Goal: Task Accomplishment & Management: Complete application form

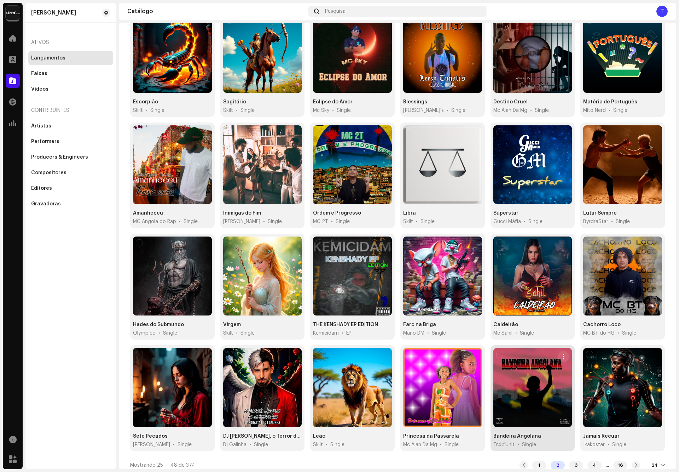
scroll to position [81, 0]
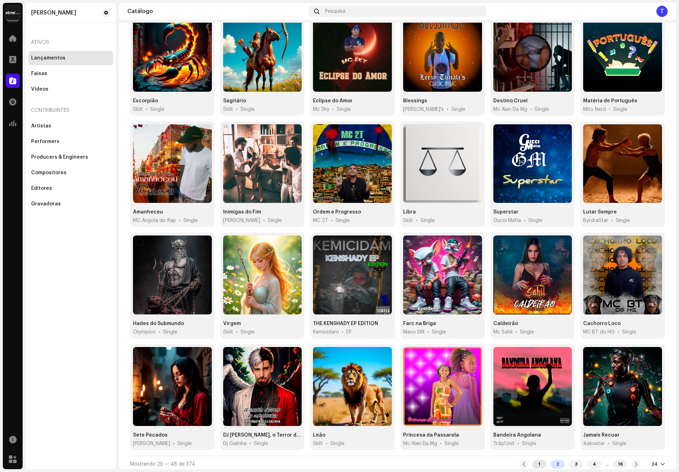
click at [533, 461] on div "1" at bounding box center [540, 464] width 14 height 8
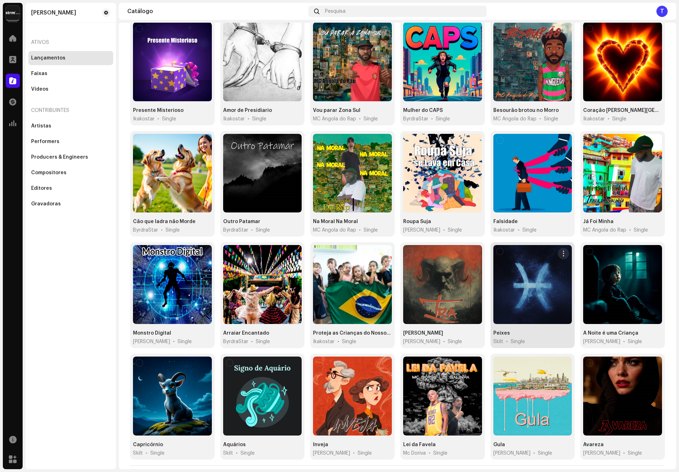
scroll to position [81, 0]
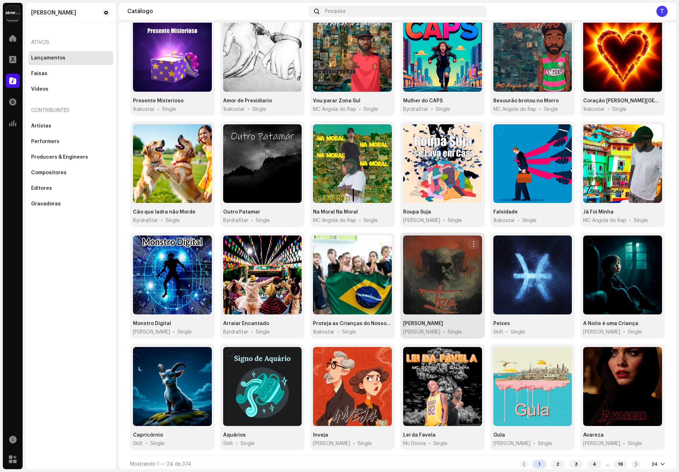
click at [423, 293] on div at bounding box center [442, 274] width 79 height 79
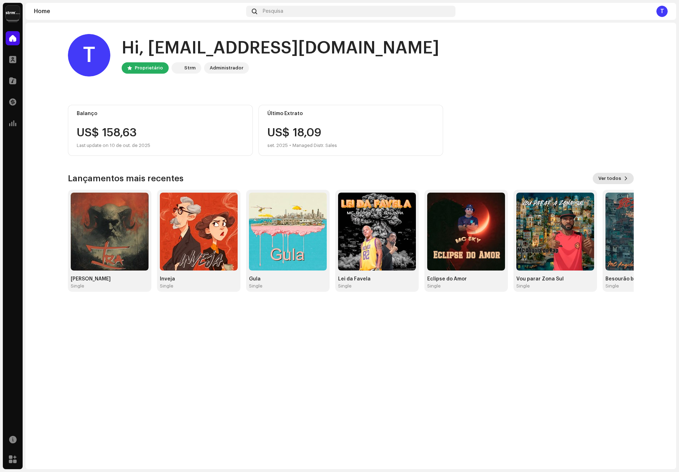
click at [620, 177] on span "Ver todos" at bounding box center [610, 178] width 23 height 14
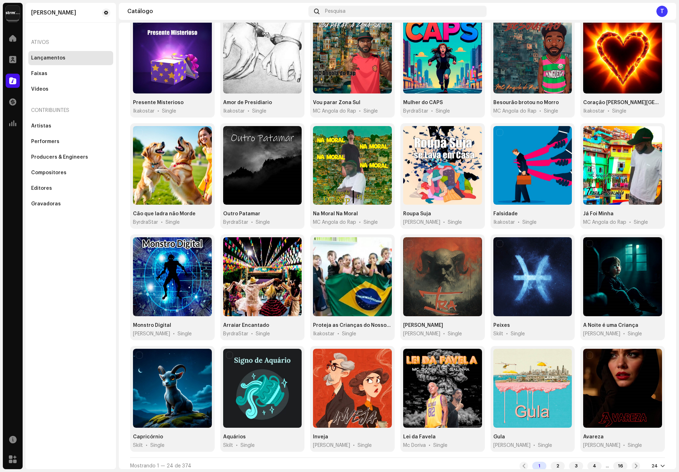
scroll to position [81, 0]
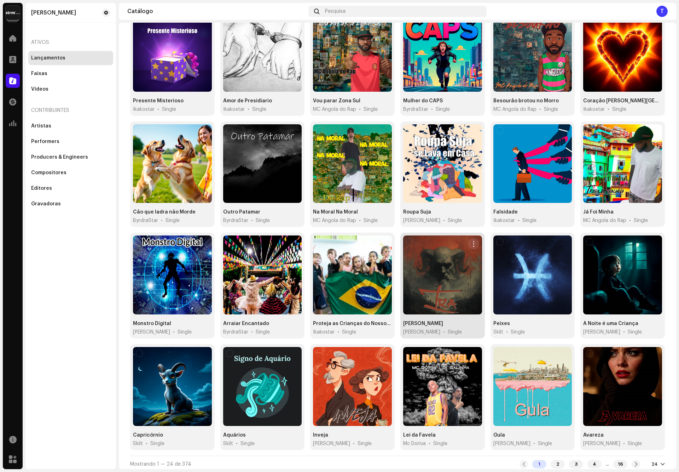
click at [454, 259] on div at bounding box center [442, 274] width 79 height 79
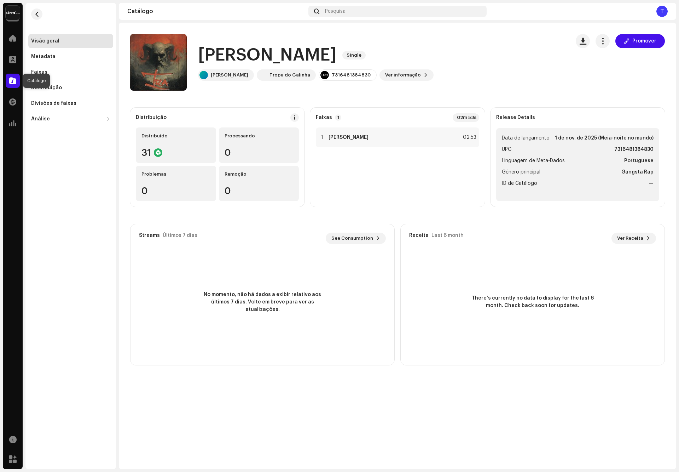
click at [10, 81] on span at bounding box center [12, 81] width 7 height 6
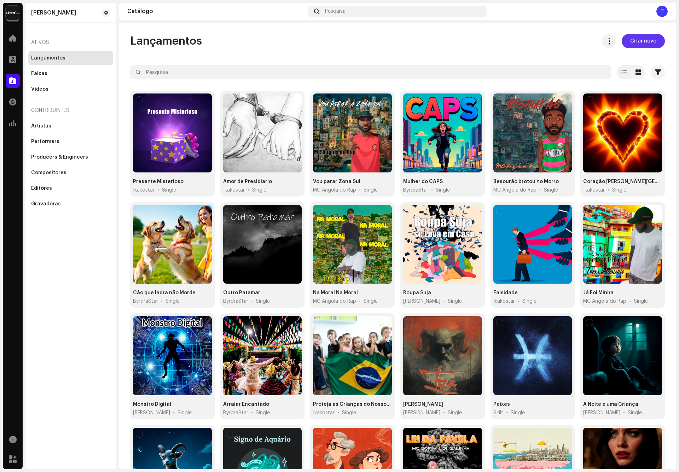
click at [631, 39] on span "Criar novo" at bounding box center [644, 41] width 26 height 14
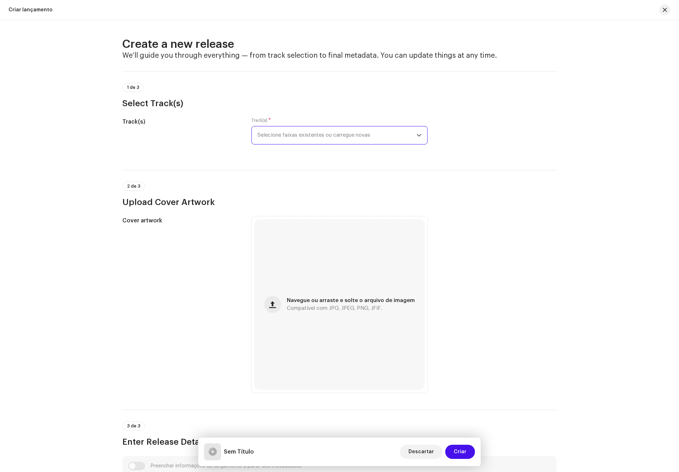
click at [284, 132] on span "Selecione faixas existentes ou carregue novas" at bounding box center [337, 135] width 159 height 18
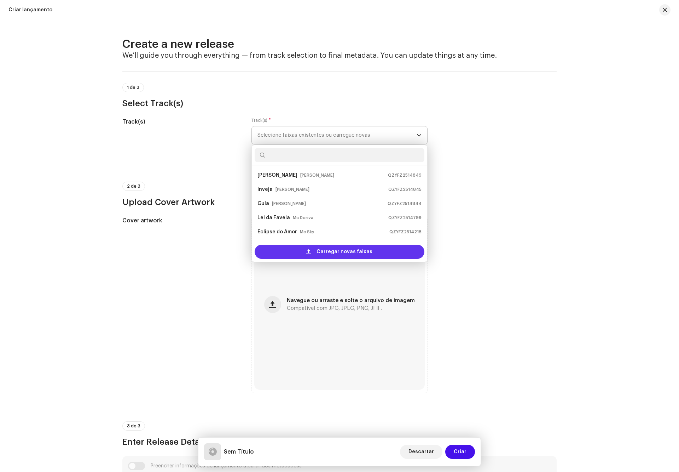
scroll to position [11, 0]
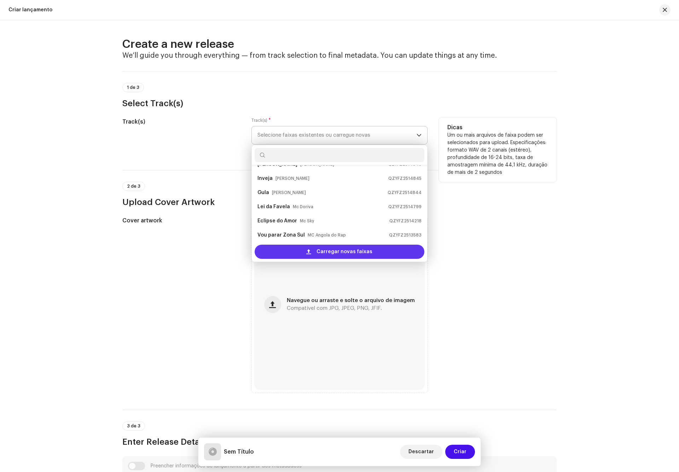
click at [296, 253] on div "Carregar novas faixas" at bounding box center [340, 252] width 170 height 14
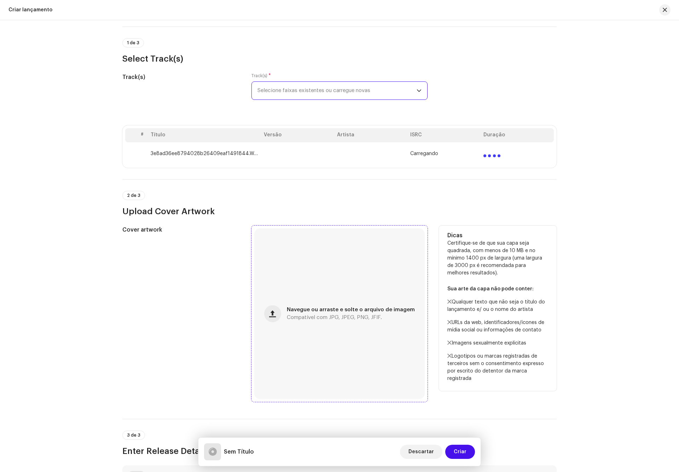
scroll to position [106, 0]
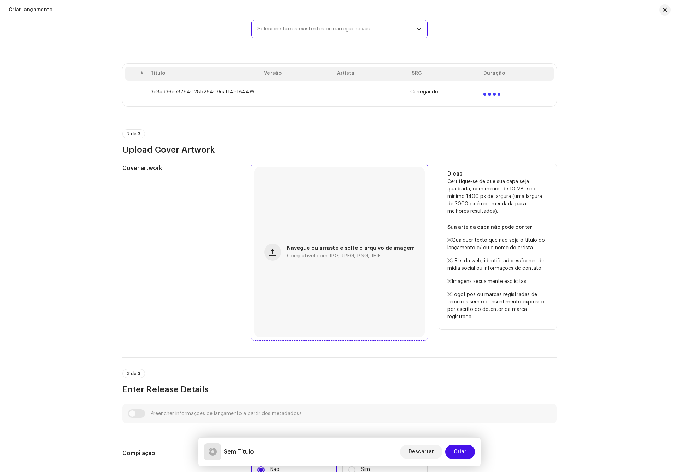
click at [332, 254] on span "Compatível com JPG, JPEG, PNG, JFIF." at bounding box center [334, 255] width 95 height 5
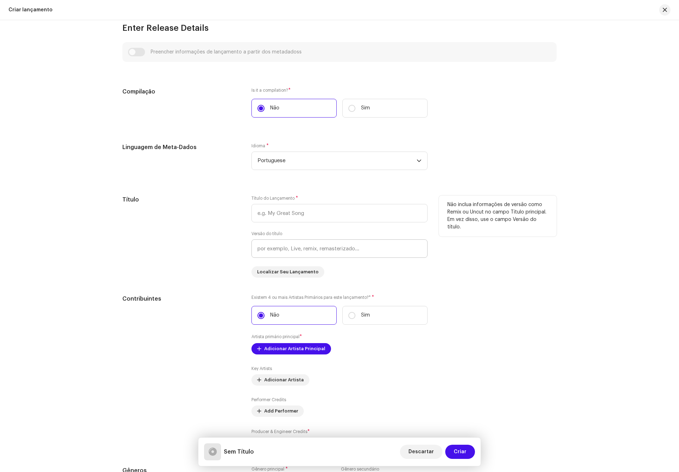
scroll to position [478, 0]
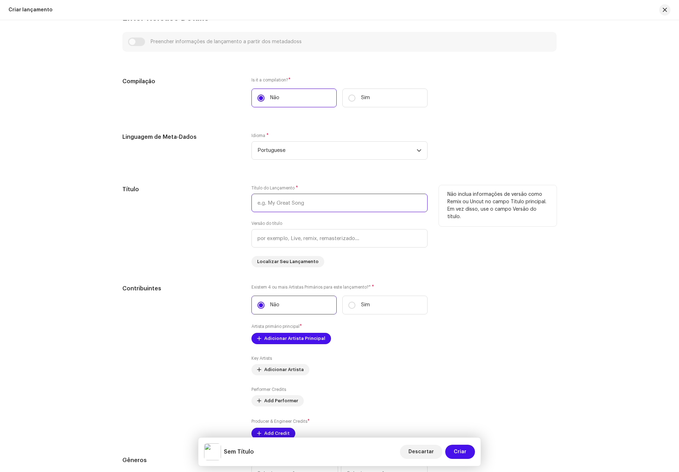
click at [297, 203] on input "text" at bounding box center [340, 203] width 176 height 18
type input "l"
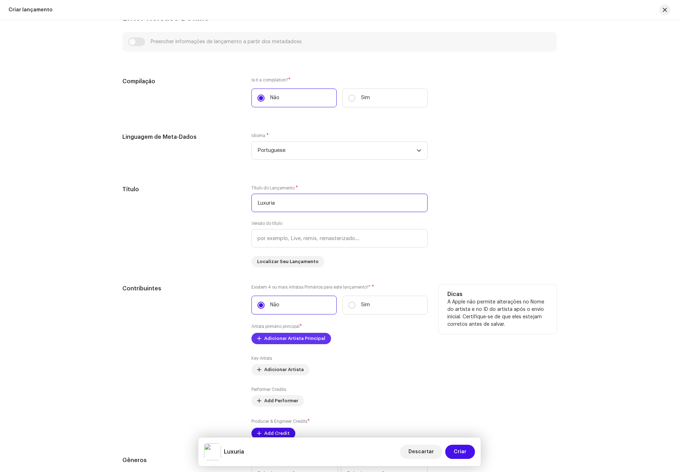
type input "Luxuria"
click at [303, 339] on span "Adicionar Artista Principal" at bounding box center [294, 338] width 61 height 14
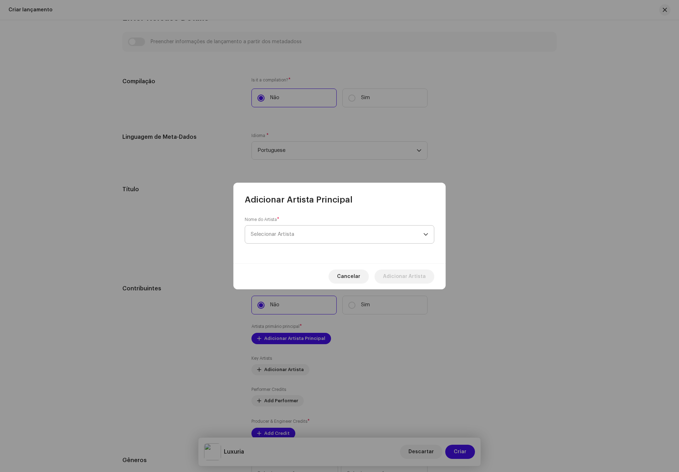
click at [305, 234] on span "Selecionar Artista" at bounding box center [337, 234] width 173 height 18
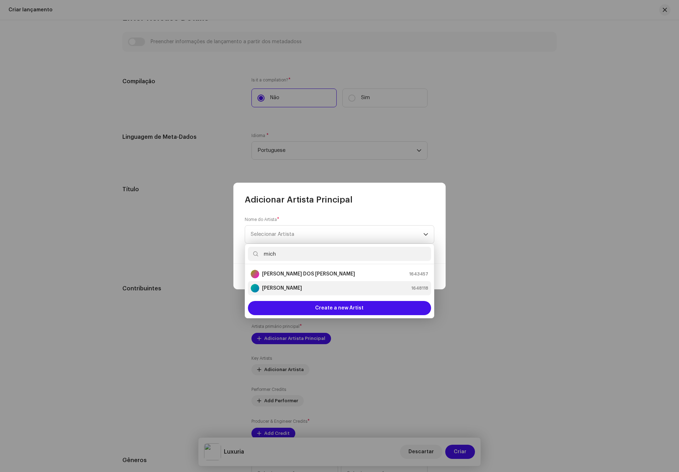
type input "mich"
click at [302, 286] on strong "[PERSON_NAME]" at bounding box center [282, 287] width 40 height 7
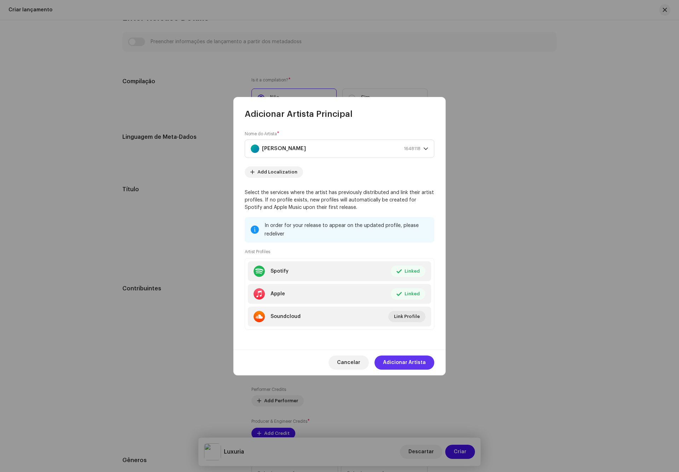
click at [413, 363] on span "Adicionar Artista" at bounding box center [404, 362] width 43 height 14
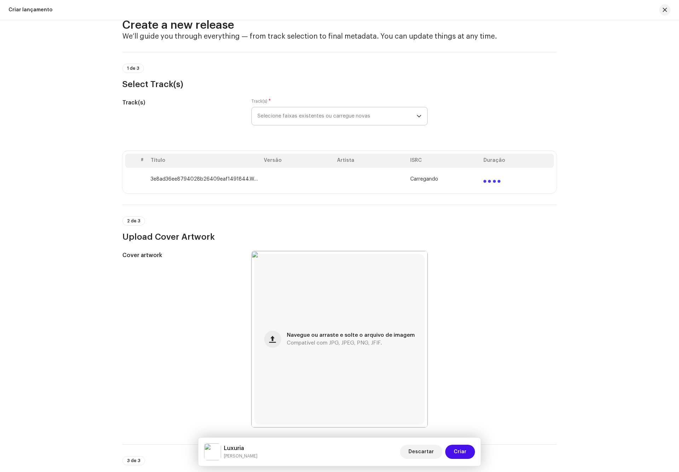
scroll to position [0, 0]
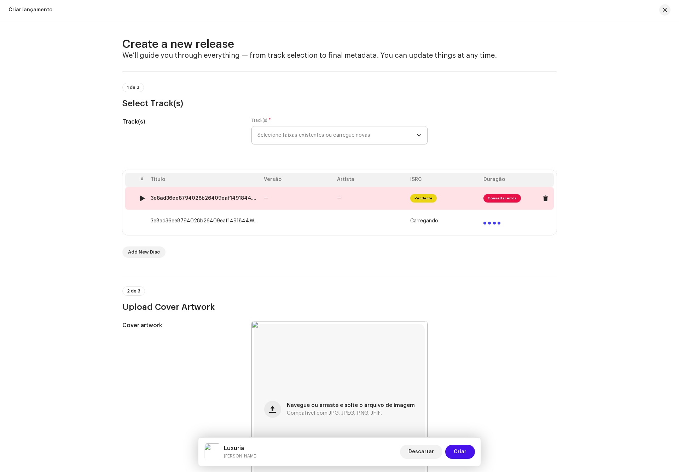
click at [228, 196] on div "3e8ad36ee8794028b26409eaf1491844.wav" at bounding box center [205, 198] width 108 height 6
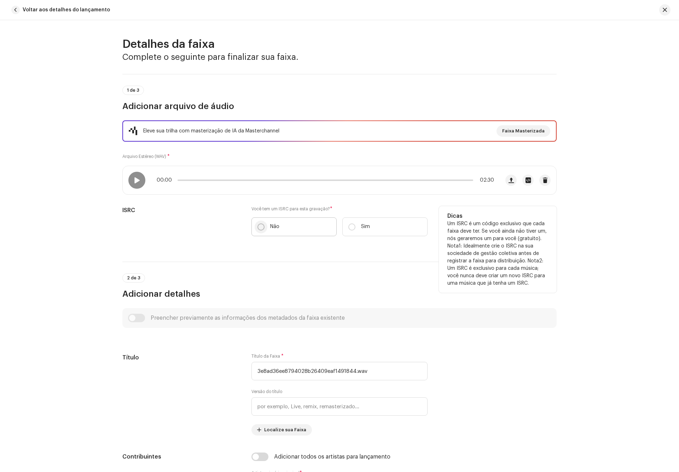
click at [263, 229] on p-radiobutton at bounding box center [261, 226] width 7 height 7
click at [263, 229] on input "Não" at bounding box center [261, 226] width 7 height 7
radio input "true"
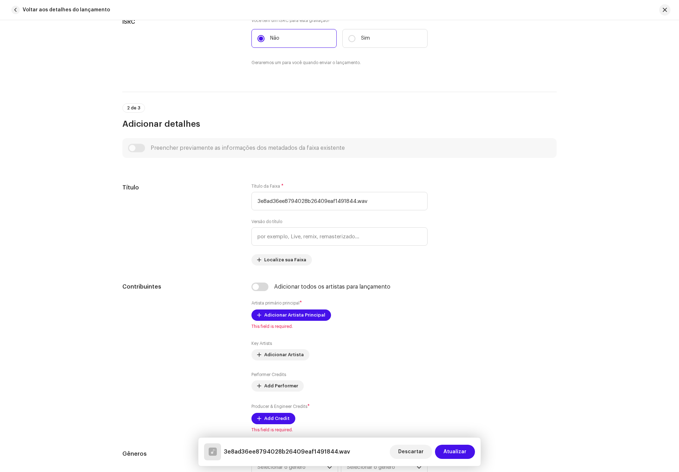
scroll to position [212, 0]
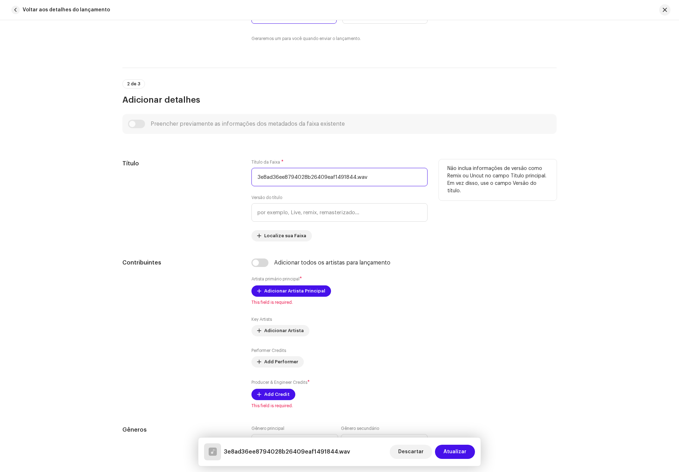
click at [398, 184] on input "3e8ad36ee8794028b26409eaf1491844.wav" at bounding box center [340, 177] width 176 height 18
paste input "Luxuria"
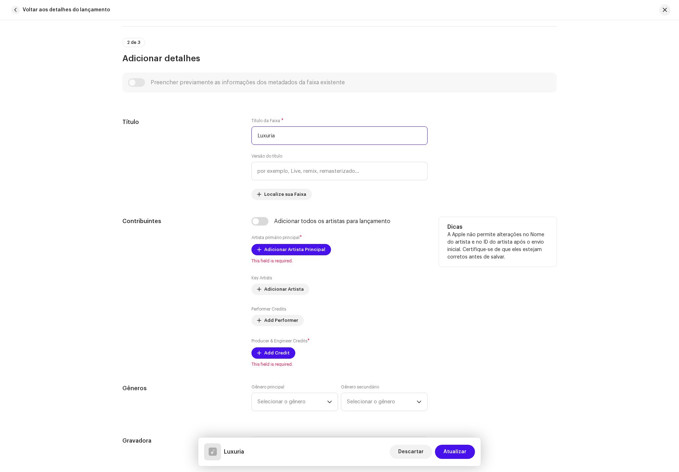
scroll to position [372, 0]
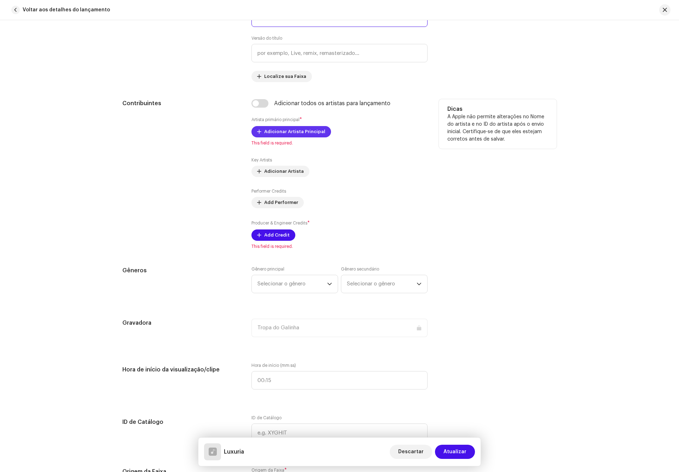
type input "Luxuria"
click at [292, 133] on span "Adicionar Artista Principal" at bounding box center [294, 132] width 61 height 14
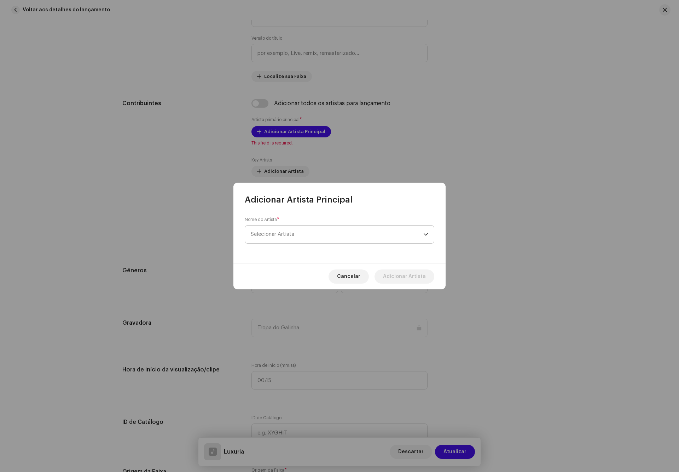
click at [290, 227] on span "Selecionar Artista" at bounding box center [337, 234] width 173 height 18
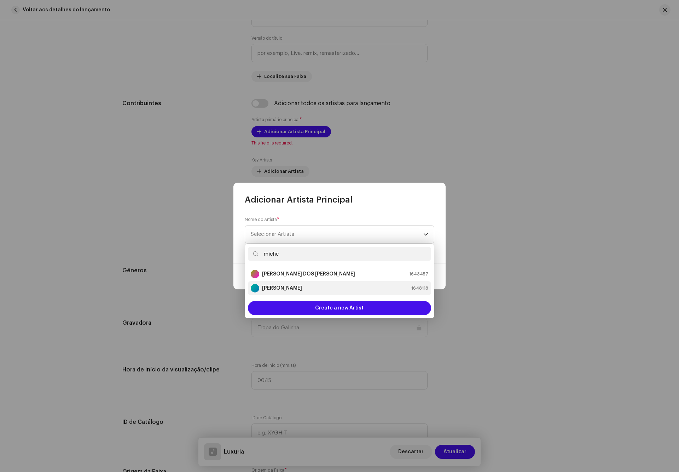
type input "miche"
click at [281, 287] on strong "[PERSON_NAME]" at bounding box center [282, 287] width 40 height 7
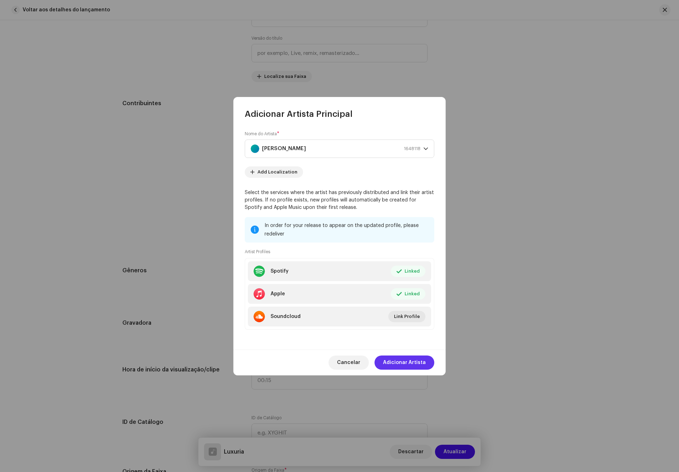
click at [417, 360] on span "Adicionar Artista" at bounding box center [404, 362] width 43 height 14
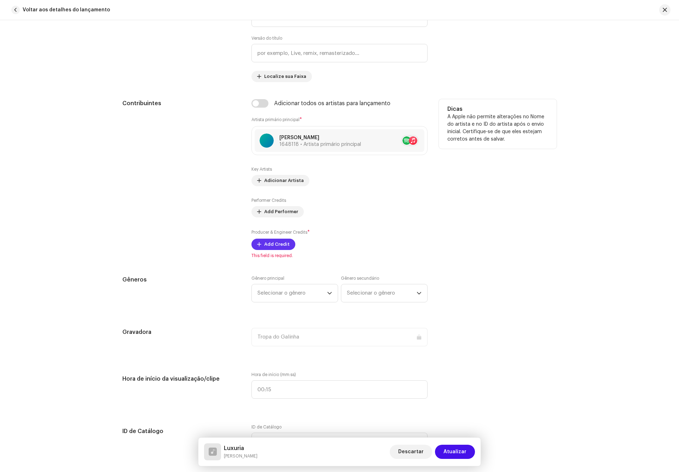
click at [273, 248] on span "Add Credit" at bounding box center [276, 244] width 25 height 14
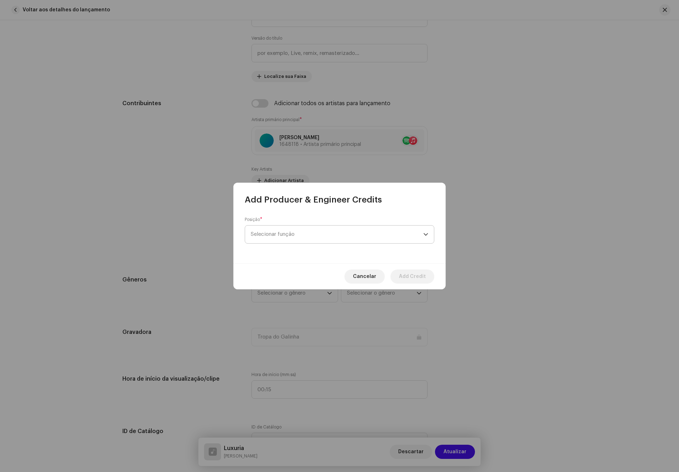
click at [286, 241] on span "Selecionar função" at bounding box center [337, 234] width 173 height 18
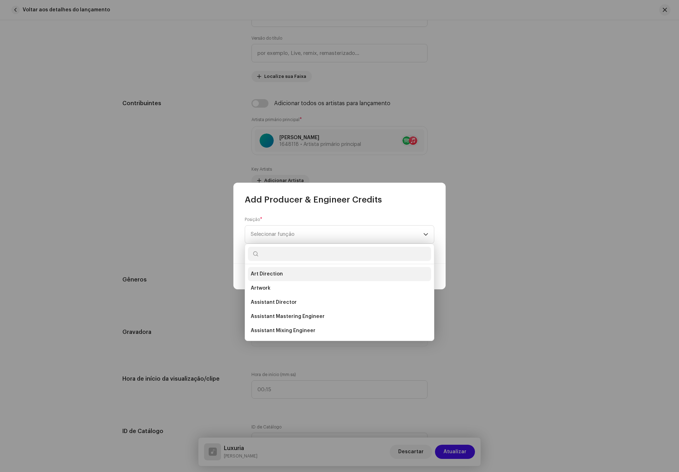
click at [274, 272] on span "Art Direction" at bounding box center [267, 273] width 32 height 7
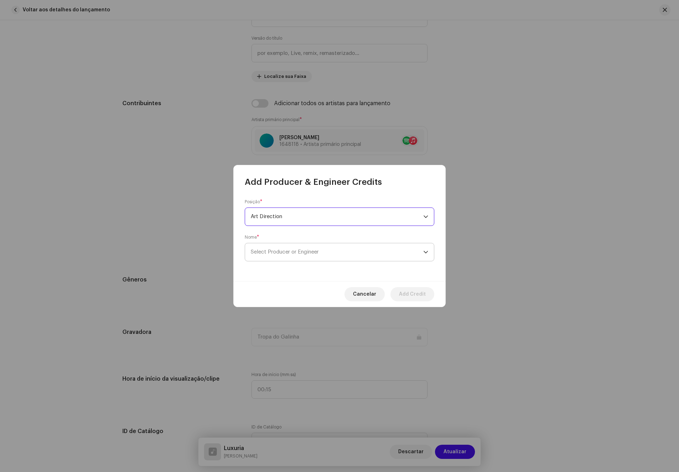
click at [289, 252] on span "Select Producer or Engineer" at bounding box center [285, 251] width 68 height 5
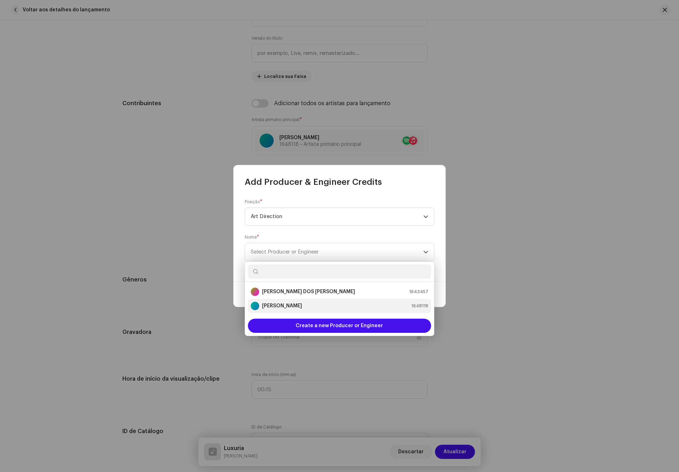
click at [275, 304] on strong "[PERSON_NAME]" at bounding box center [282, 305] width 40 height 7
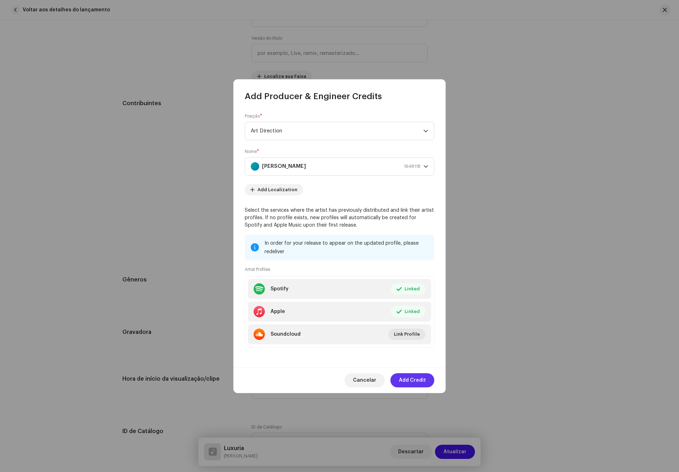
click at [415, 381] on span "Add Credit" at bounding box center [412, 380] width 27 height 14
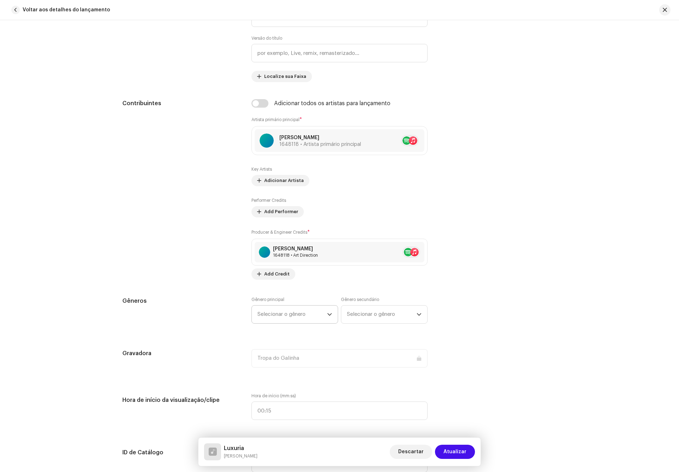
click at [298, 294] on div "Detalhes da faixa Complete o seguinte para finalizar sua faixa. 1 de 3 Adiciona…" at bounding box center [339, 449] width 457 height 1567
click at [301, 308] on span "Selecionar o gênero" at bounding box center [293, 314] width 70 height 18
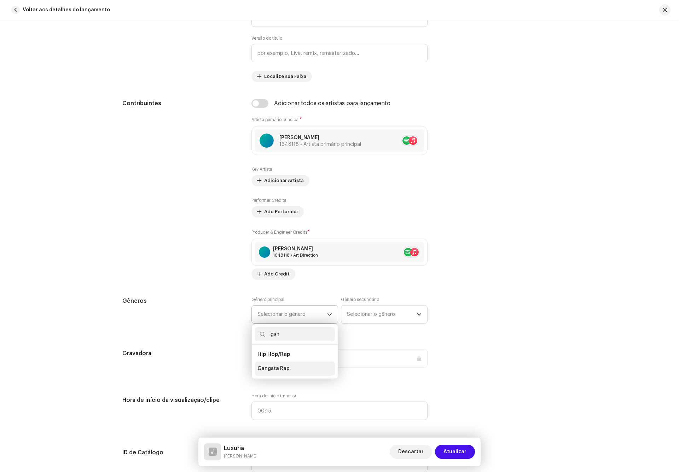
type input "gan"
click at [283, 367] on span "Gangsta Rap" at bounding box center [274, 368] width 32 height 7
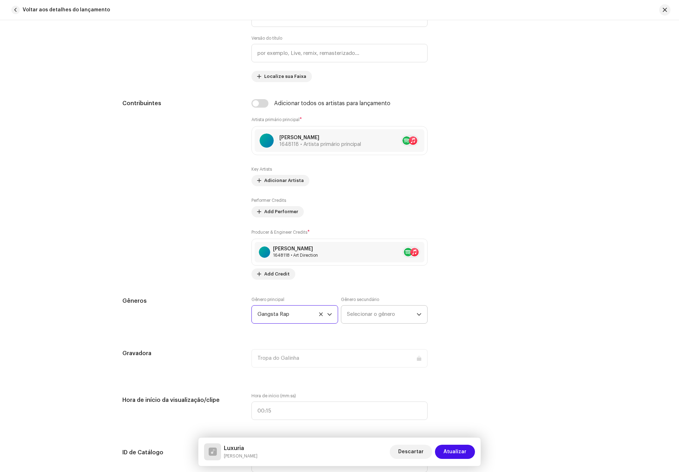
click at [369, 314] on span "Selecionar o gênero" at bounding box center [382, 314] width 70 height 18
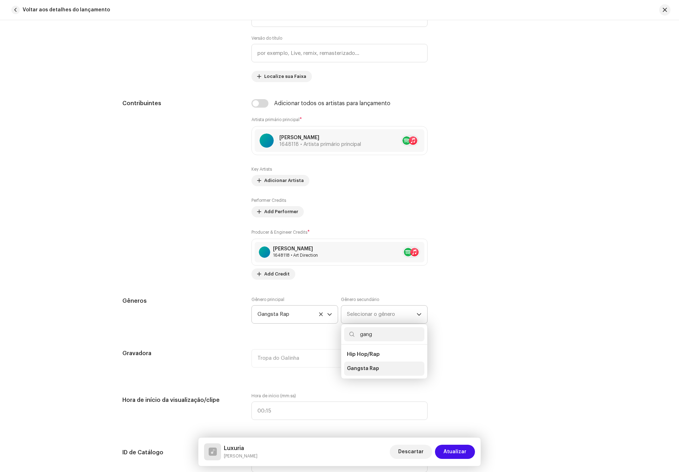
type input "gang"
click at [367, 372] on span "Gangsta Rap" at bounding box center [363, 368] width 32 height 7
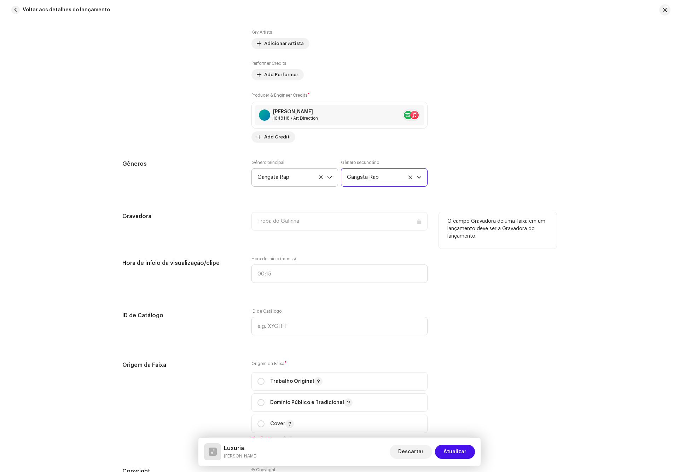
scroll to position [584, 0]
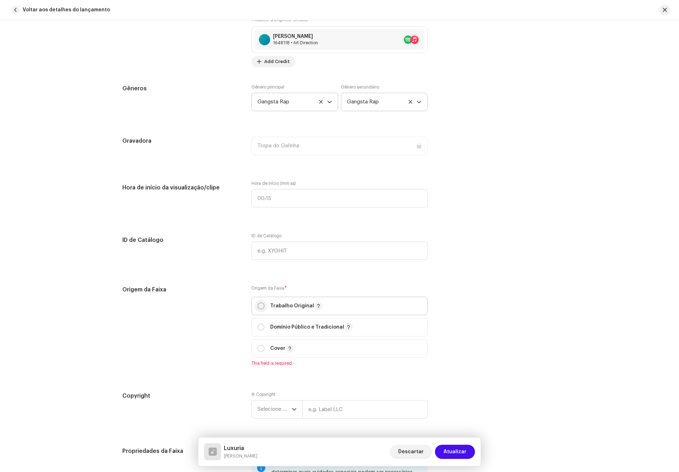
click at [258, 307] on input "radio" at bounding box center [261, 305] width 7 height 7
radio input "true"
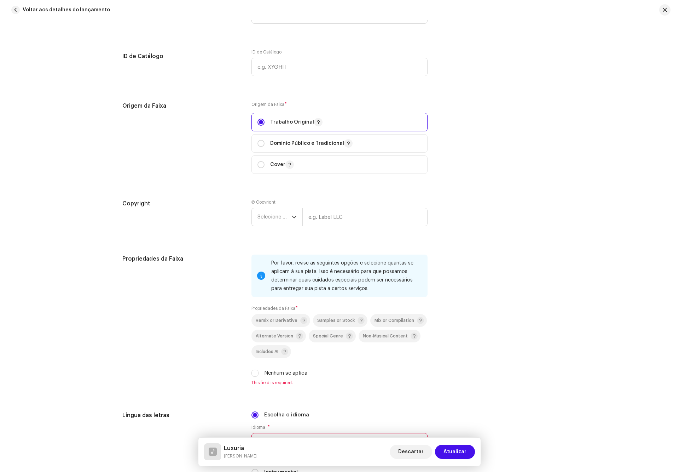
scroll to position [796, 0]
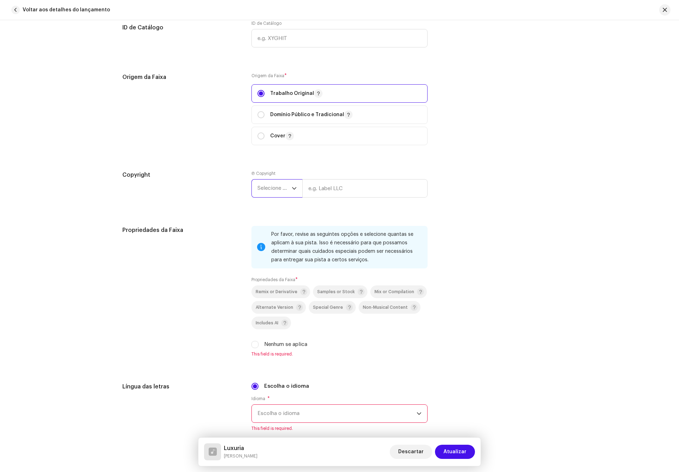
click at [279, 192] on span "Selecione o ano" at bounding box center [275, 188] width 34 height 18
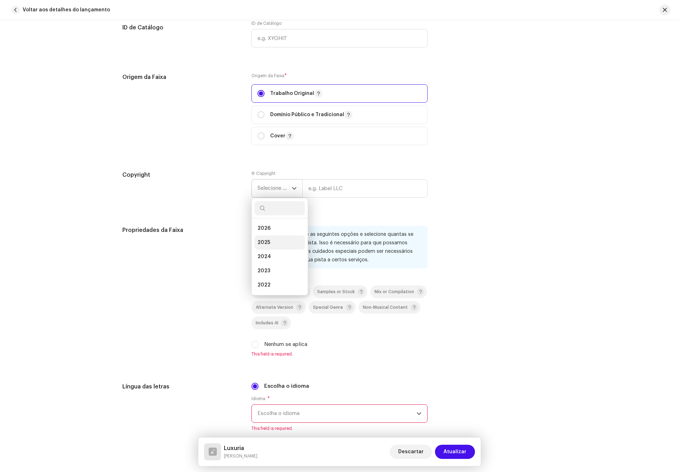
click at [271, 241] on li "2025" at bounding box center [280, 242] width 50 height 14
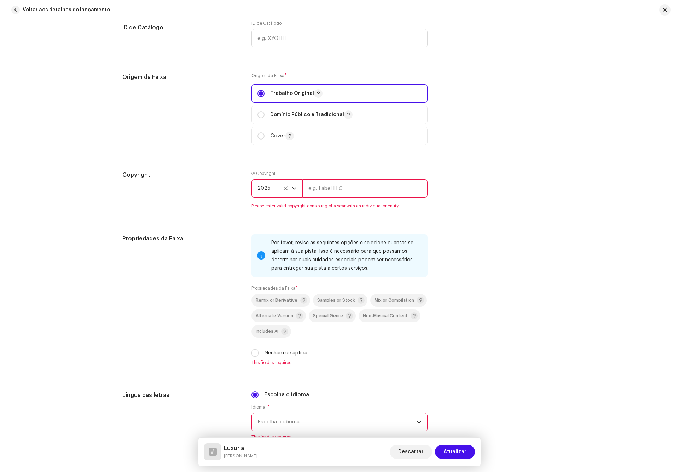
click at [338, 194] on input "text" at bounding box center [365, 188] width 125 height 18
type input "Tropa do Galinha"
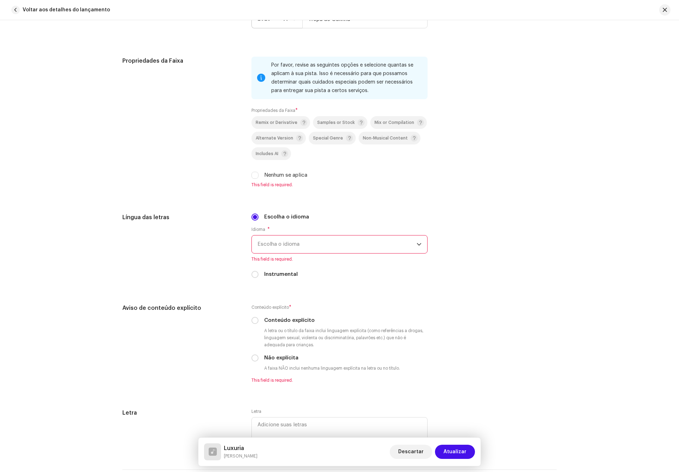
scroll to position [1008, 0]
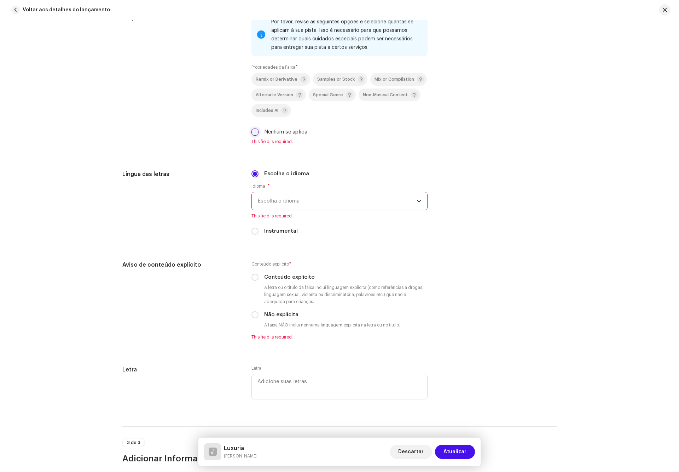
click at [255, 135] on input "Nenhum se aplica" at bounding box center [255, 131] width 7 height 7
checkbox input "true"
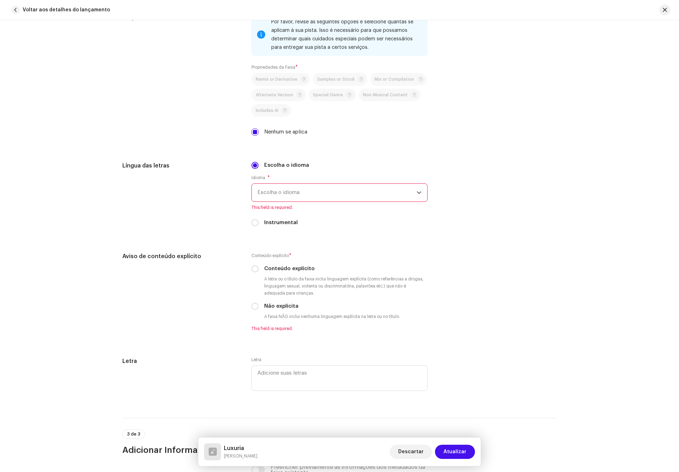
click at [294, 195] on span "Escolha o idioma" at bounding box center [337, 193] width 159 height 18
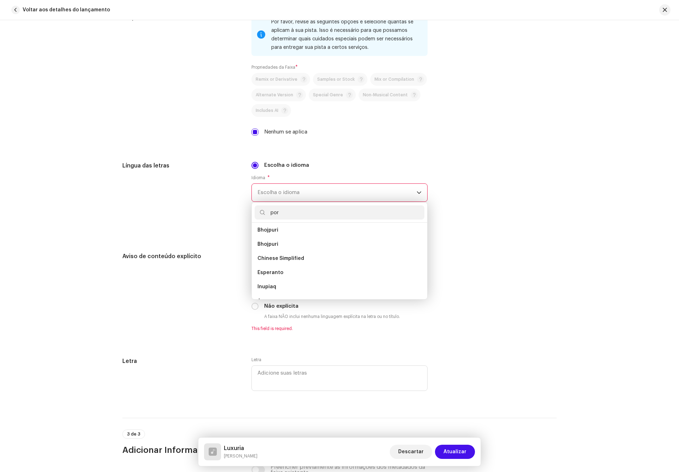
scroll to position [0, 0]
type input "port"
click at [290, 233] on li "Portuguese" at bounding box center [340, 232] width 170 height 14
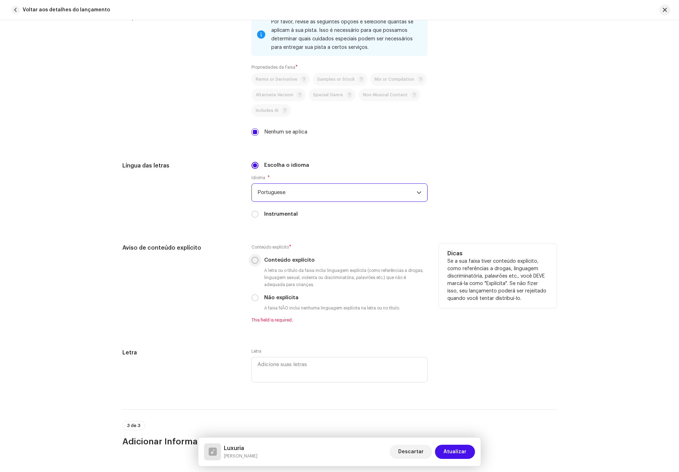
click at [255, 259] on input "Conteúdo explícito" at bounding box center [255, 260] width 7 height 7
radio input "true"
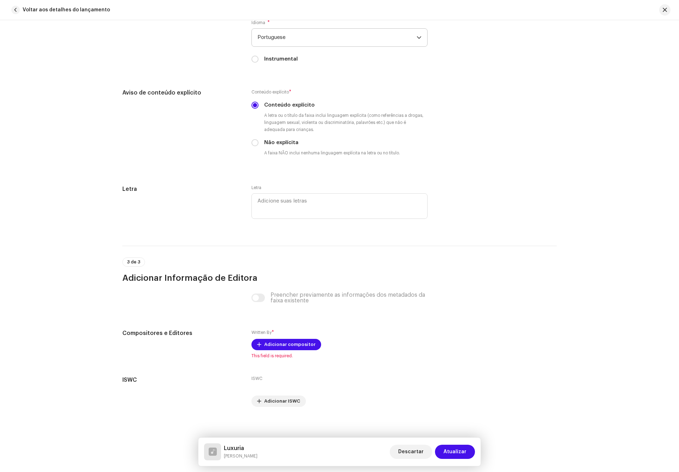
scroll to position [1168, 0]
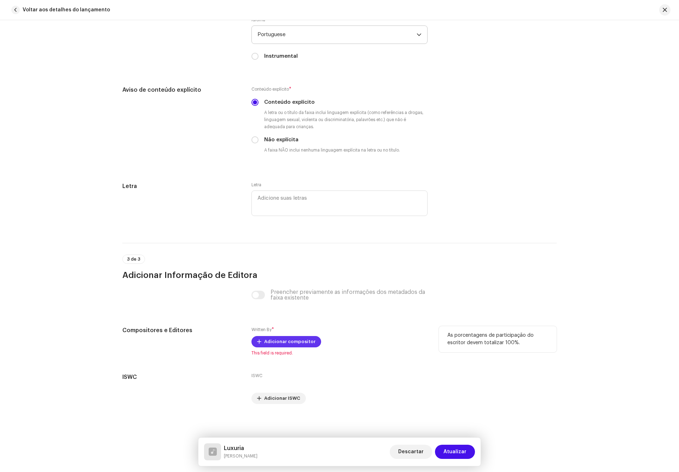
click at [268, 338] on span "Adicionar compositor" at bounding box center [289, 341] width 51 height 14
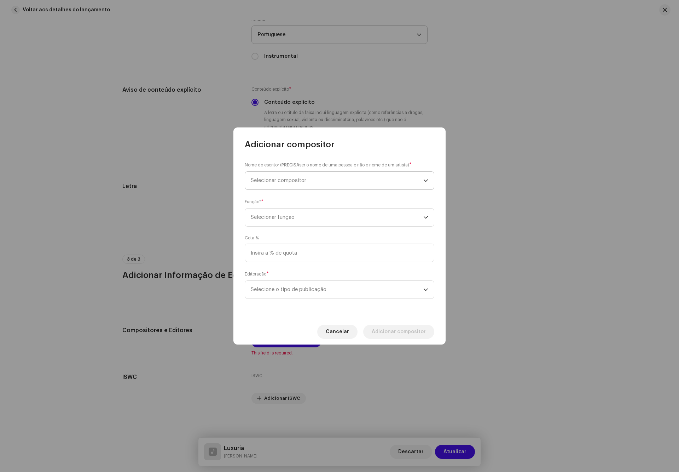
click at [326, 184] on span "Selecionar compositor" at bounding box center [337, 181] width 173 height 18
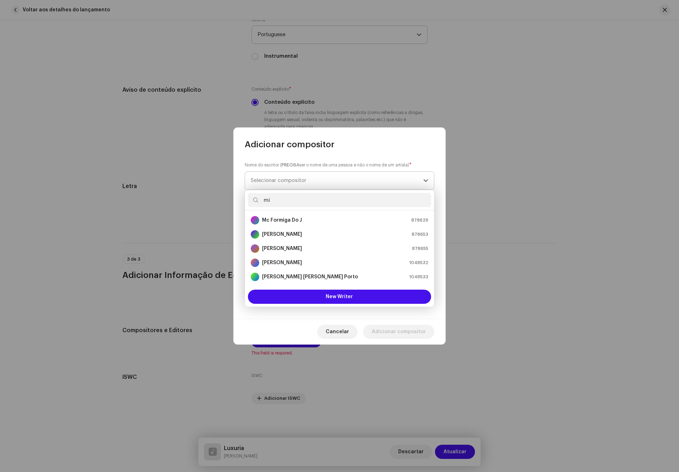
type input "m"
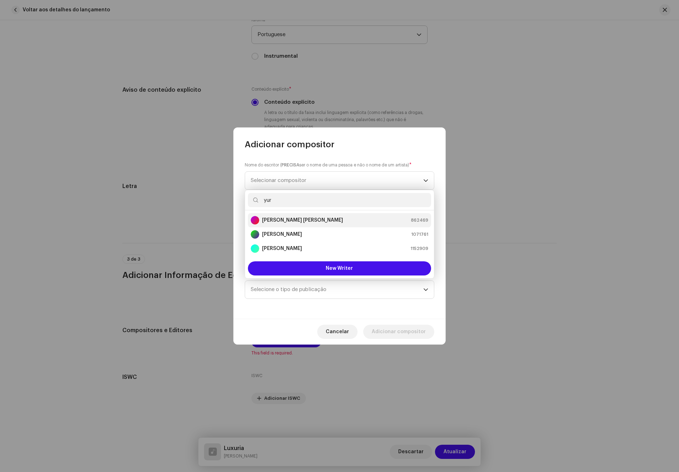
type input "yur"
click at [328, 217] on div "Yuri Cavalcanti Barbosa 862469" at bounding box center [340, 220] width 178 height 8
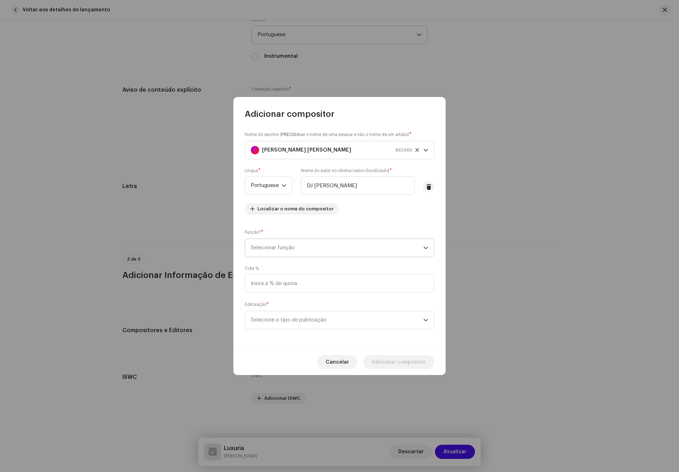
click at [356, 254] on span "Selecionar função" at bounding box center [337, 248] width 173 height 18
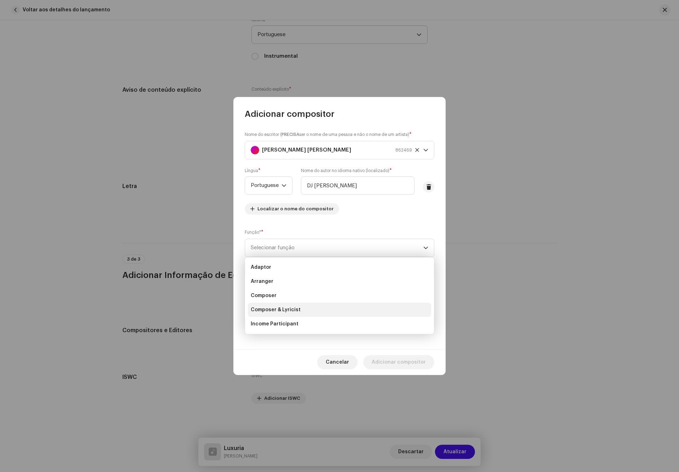
click at [300, 304] on li "Composer & Lyricist" at bounding box center [339, 310] width 183 height 14
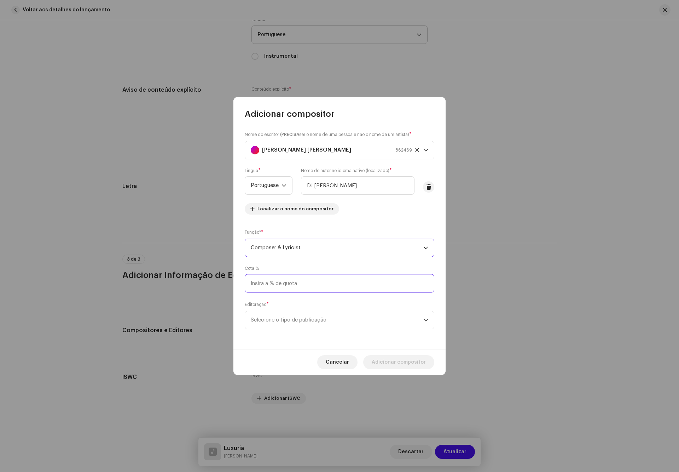
click at [310, 291] on input at bounding box center [340, 283] width 190 height 18
type input "100,00"
click at [317, 315] on span "Selecione o tipo de publicação" at bounding box center [337, 320] width 173 height 18
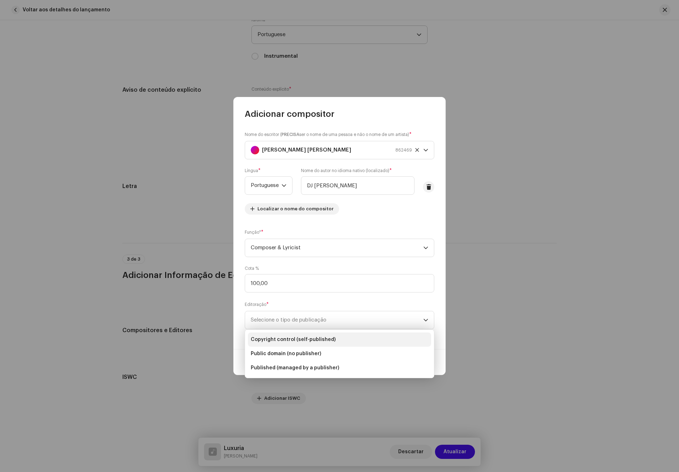
click at [307, 336] on span "Copyright control (self-published)" at bounding box center [293, 339] width 85 height 7
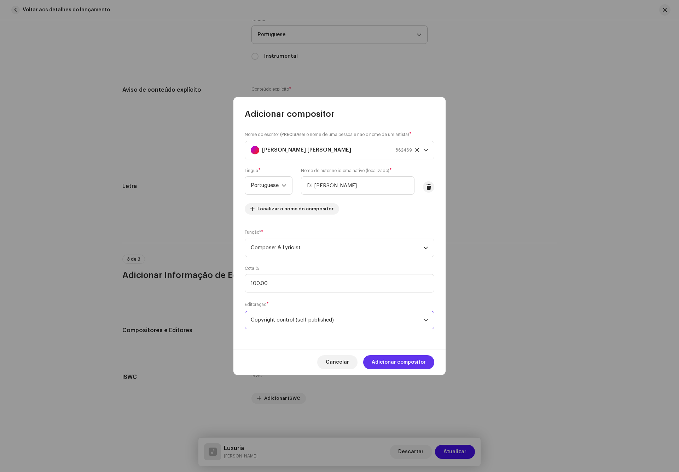
click at [389, 358] on span "Adicionar compositor" at bounding box center [399, 362] width 54 height 14
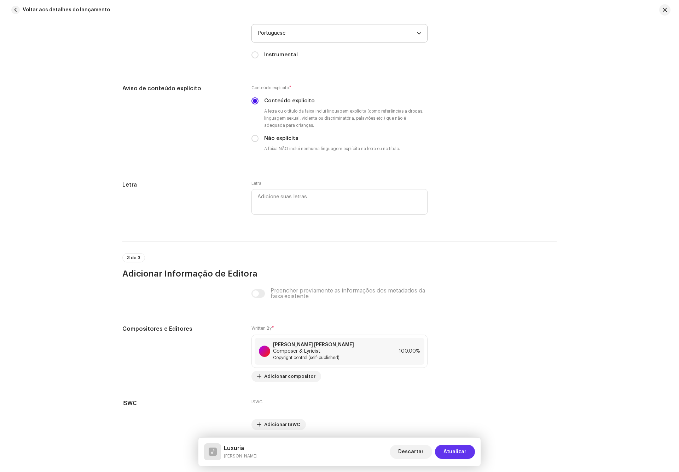
click at [455, 447] on span "Atualizar" at bounding box center [455, 451] width 23 height 14
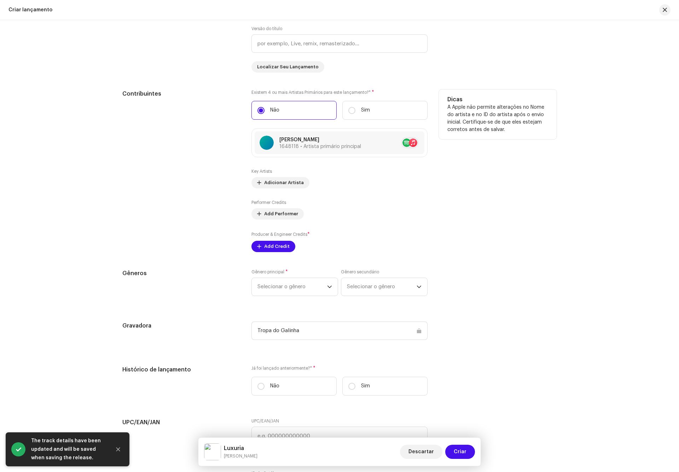
scroll to position [743, 0]
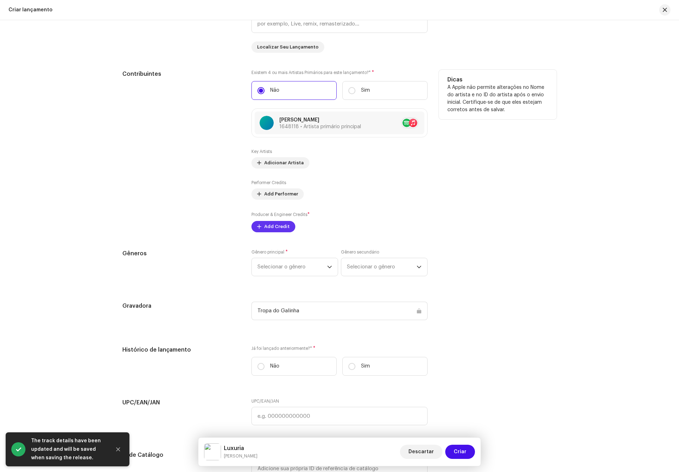
click at [273, 230] on span "Add Credit" at bounding box center [276, 226] width 25 height 14
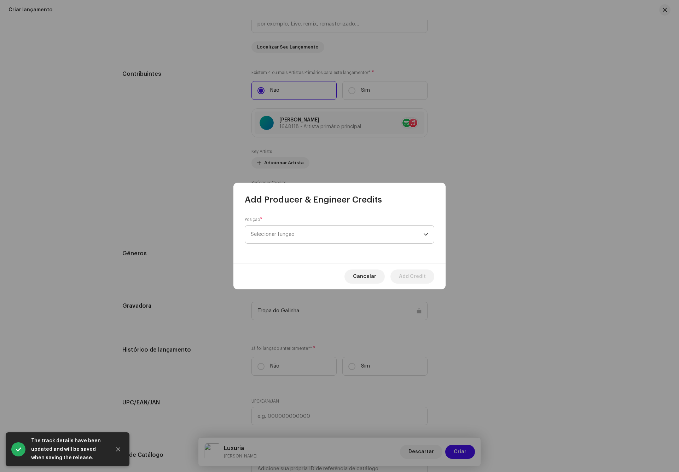
click at [300, 236] on span "Selecionar função" at bounding box center [337, 234] width 173 height 18
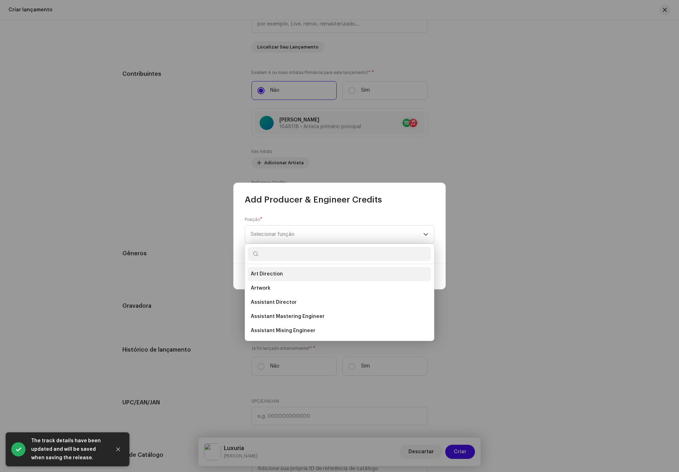
click at [287, 272] on li "Art Direction" at bounding box center [339, 274] width 183 height 14
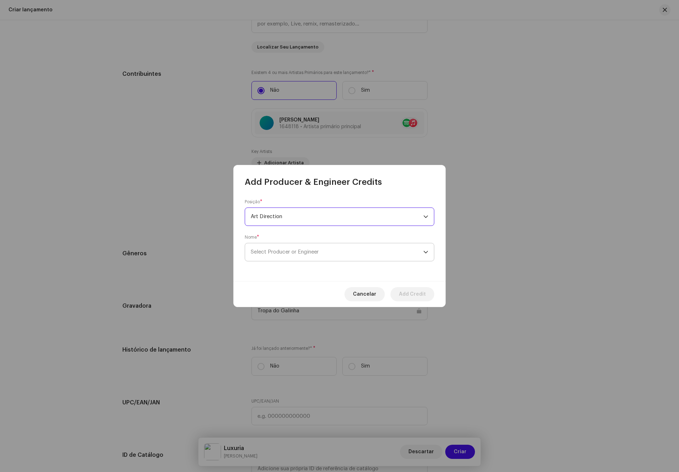
click at [305, 251] on span "Select Producer or Engineer" at bounding box center [285, 251] width 68 height 5
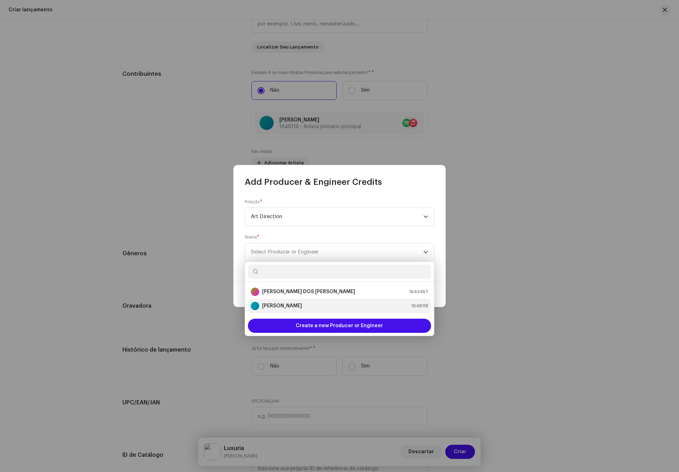
click at [288, 306] on strong "[PERSON_NAME]" at bounding box center [282, 305] width 40 height 7
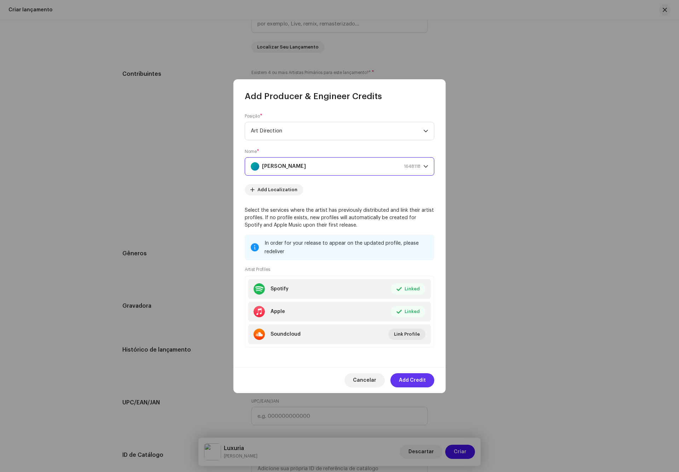
click at [415, 380] on span "Add Credit" at bounding box center [412, 380] width 27 height 14
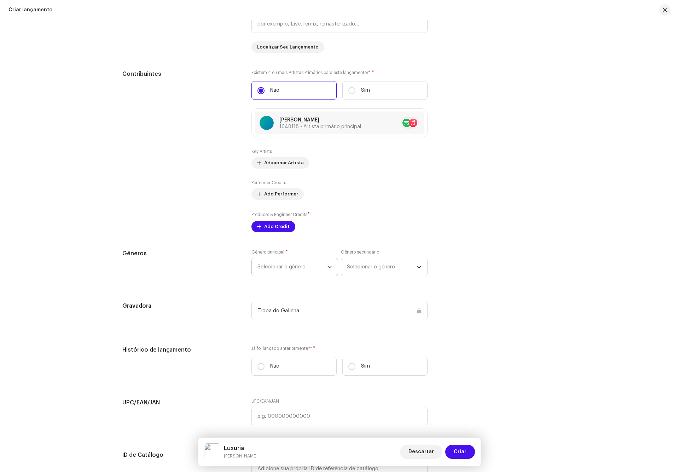
click at [295, 262] on span "Selecionar o gênero" at bounding box center [293, 267] width 70 height 18
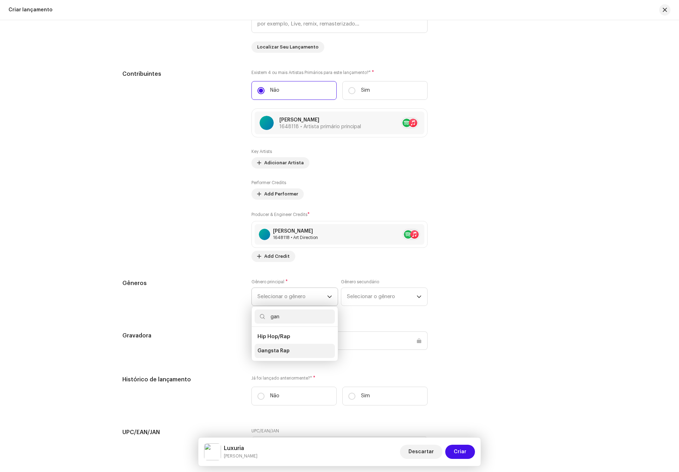
type input "gan"
drag, startPoint x: 281, startPoint y: 349, endPoint x: 308, endPoint y: 343, distance: 27.1
click at [282, 349] on li "Gangsta Rap" at bounding box center [295, 351] width 80 height 14
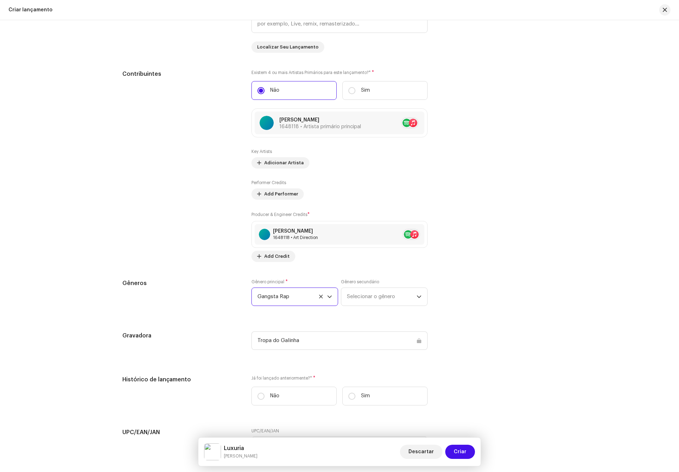
click at [394, 289] on div "Gênero secundário Selecionar o gênero" at bounding box center [384, 292] width 87 height 27
click at [392, 292] on span "Selecionar o gênero" at bounding box center [382, 297] width 70 height 18
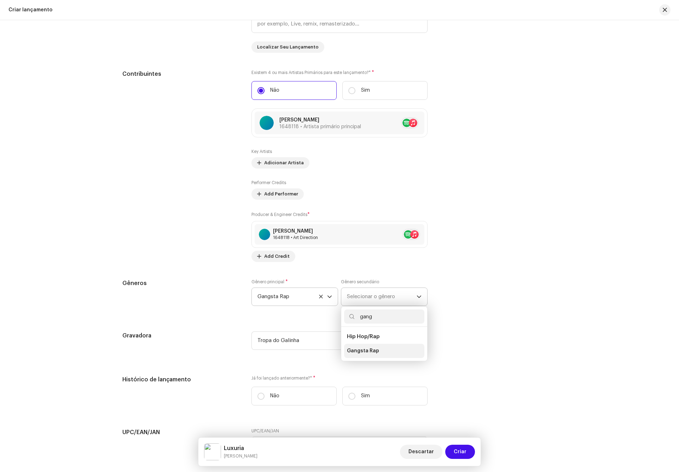
type input "gang"
click at [372, 351] on span "Gangsta Rap" at bounding box center [363, 350] width 32 height 7
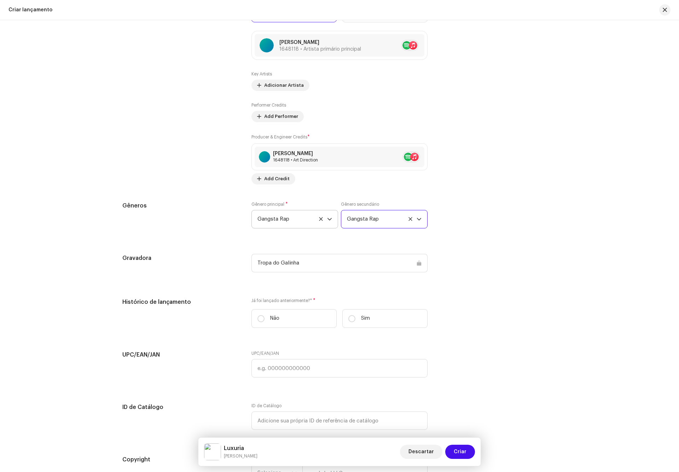
scroll to position [945, 0]
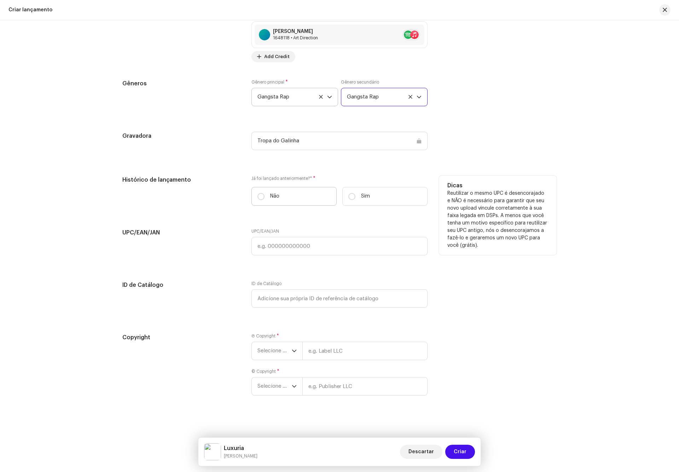
click at [287, 195] on label "Não" at bounding box center [294, 196] width 85 height 19
click at [265, 195] on input "Não" at bounding box center [261, 196] width 7 height 7
radio input "true"
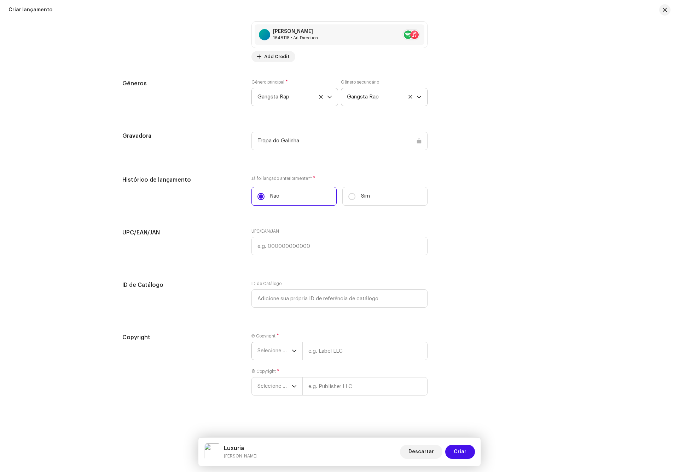
click at [275, 345] on span "Selecione o ano" at bounding box center [275, 351] width 34 height 18
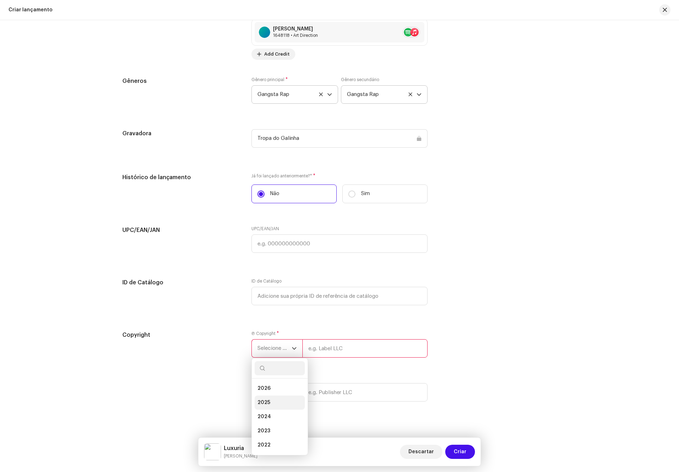
click at [269, 401] on span "2025" at bounding box center [264, 402] width 13 height 7
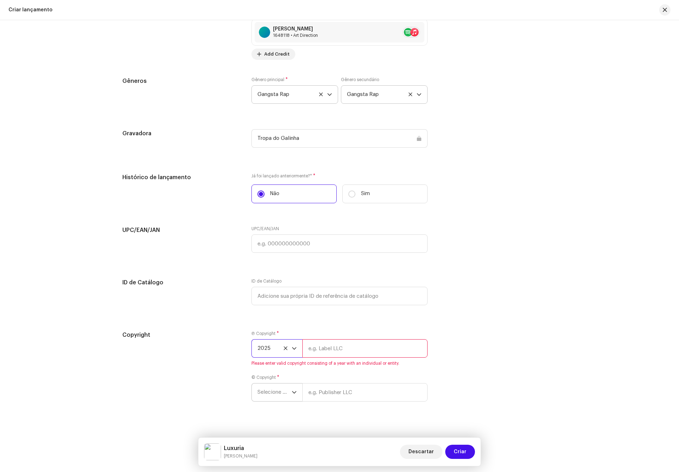
click at [277, 398] on span "Selecione o ano" at bounding box center [275, 392] width 34 height 18
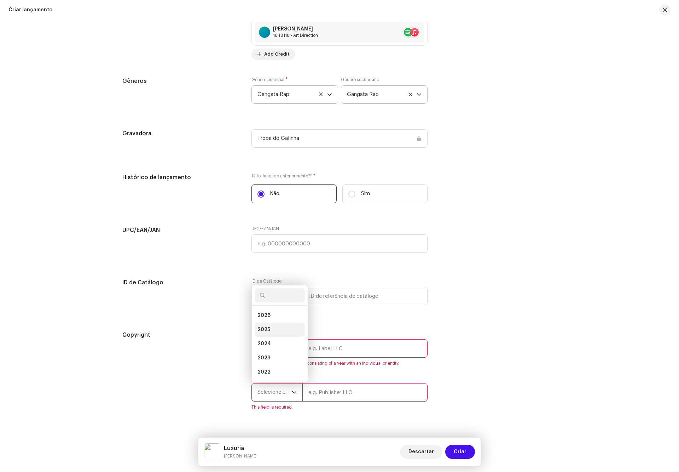
click at [273, 328] on li "2025" at bounding box center [280, 329] width 50 height 14
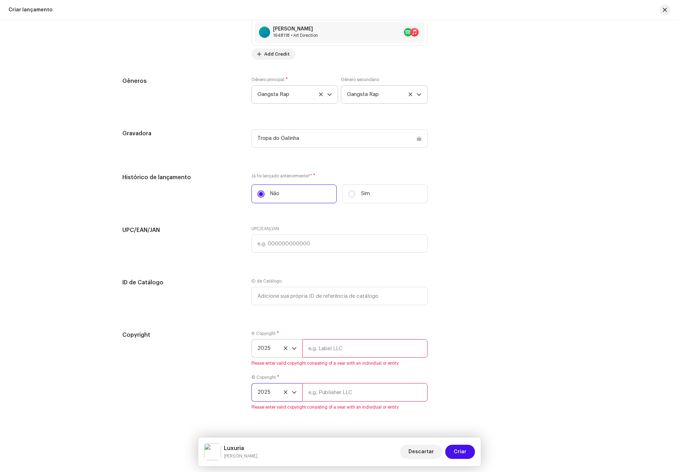
click at [322, 353] on input "text" at bounding box center [365, 348] width 125 height 18
type input "Tropa do Galinha"
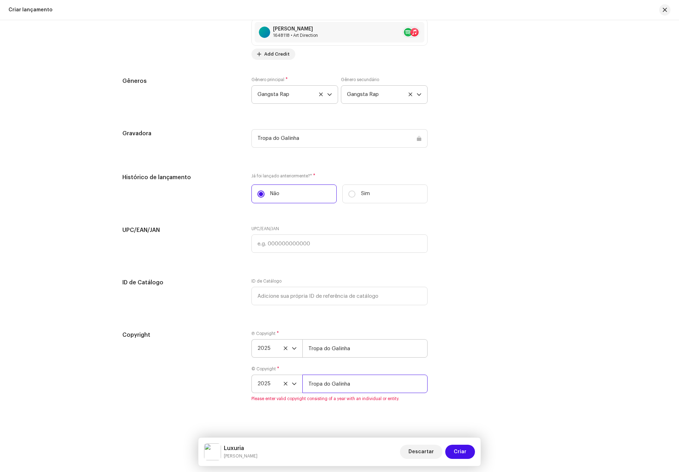
type input "Tropa do Galinha"
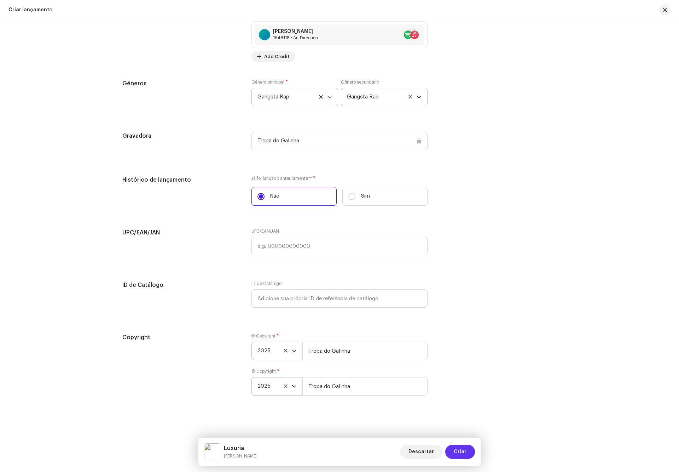
click at [464, 454] on span "Criar" at bounding box center [460, 451] width 13 height 14
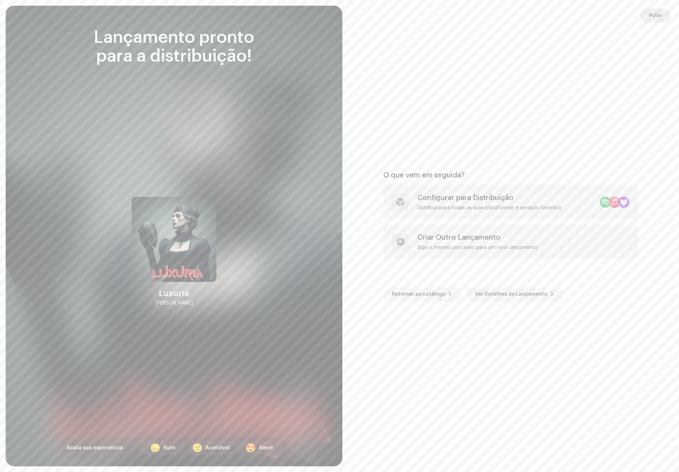
click at [660, 18] on span "Pular" at bounding box center [655, 15] width 13 height 14
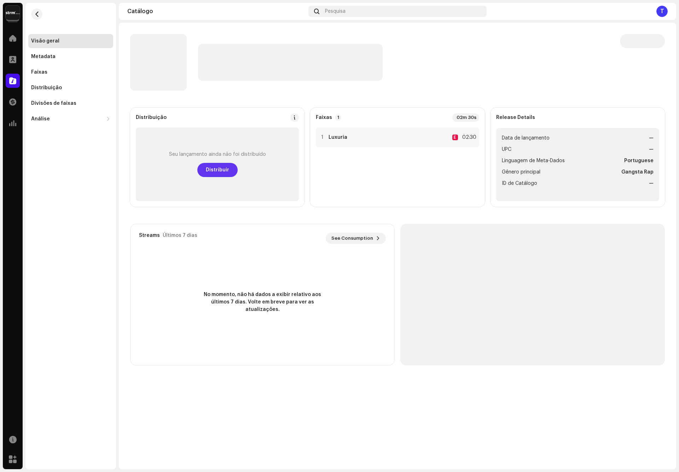
click at [218, 168] on span "Distribuir" at bounding box center [217, 170] width 23 height 14
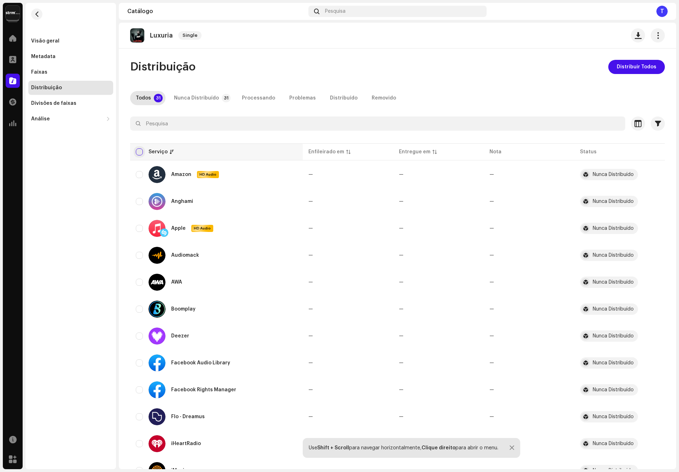
click at [141, 152] on input "checkbox" at bounding box center [139, 151] width 7 height 7
checkbox input "true"
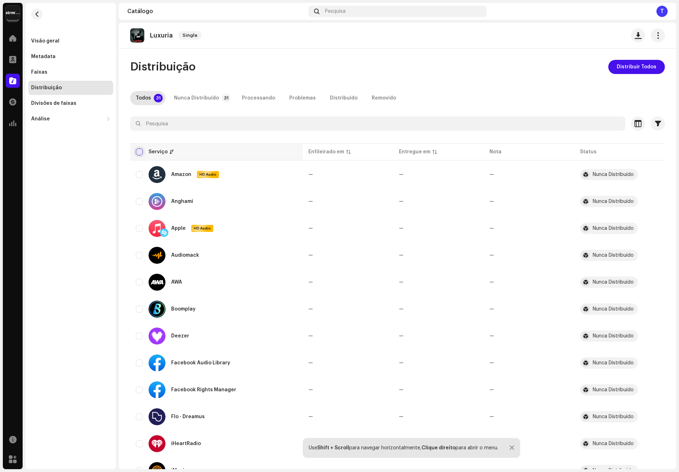
checkbox input "true"
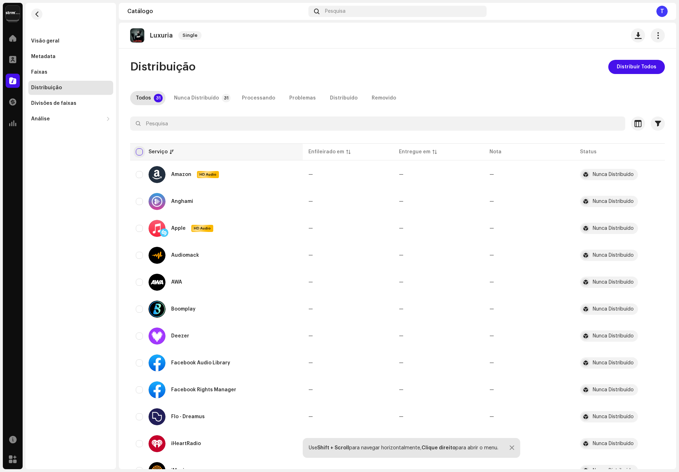
checkbox input "true"
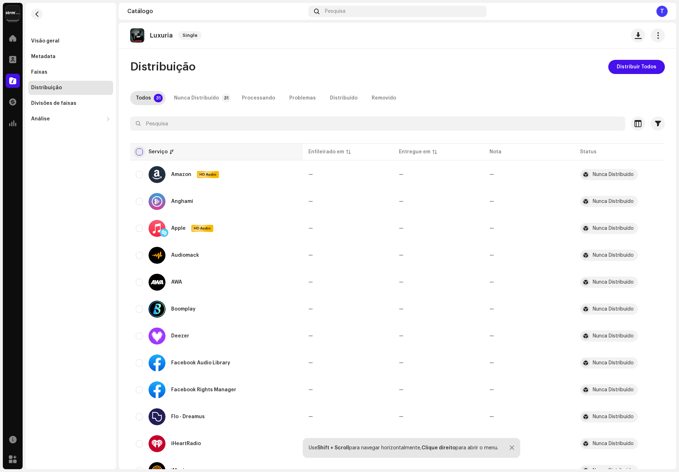
checkbox input "true"
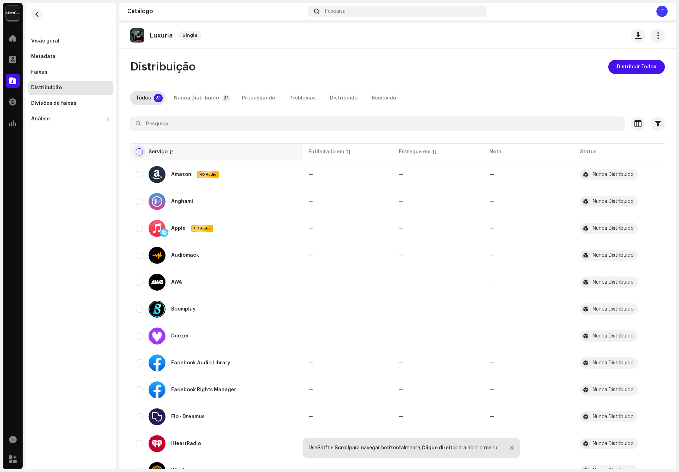
checkbox input "true"
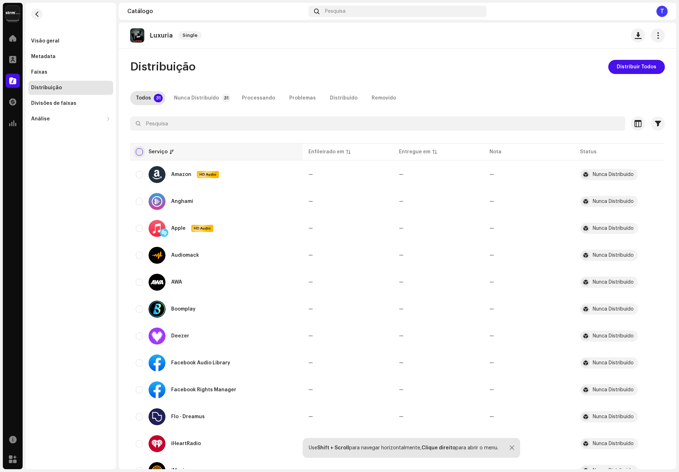
checkbox input "true"
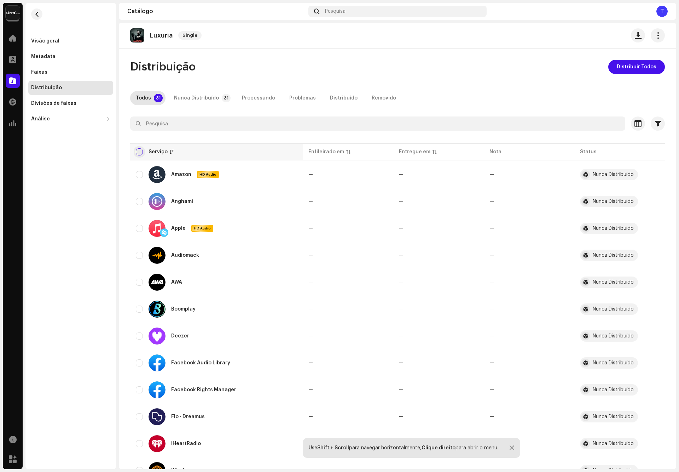
checkbox input "true"
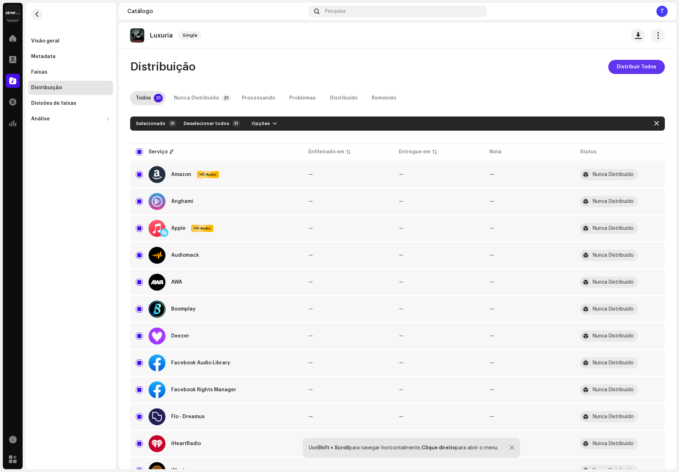
click at [620, 70] on span "Distribuir Todos" at bounding box center [637, 67] width 40 height 14
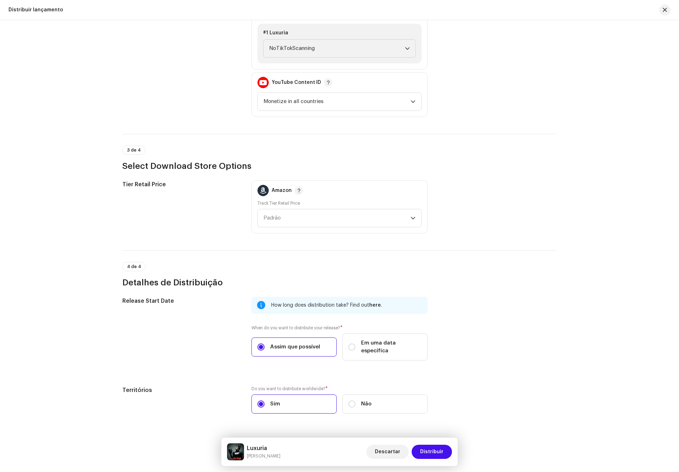
scroll to position [908, 0]
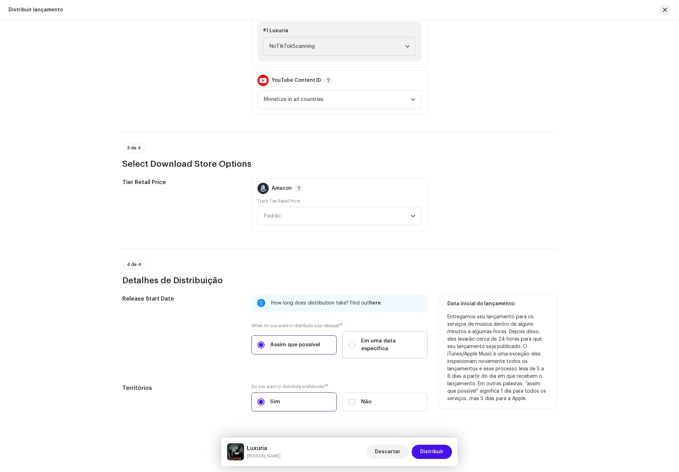
click at [401, 337] on span "Em uma data específica" at bounding box center [391, 345] width 61 height 16
click at [356, 341] on input "Em uma data específica" at bounding box center [352, 344] width 7 height 7
radio input "true"
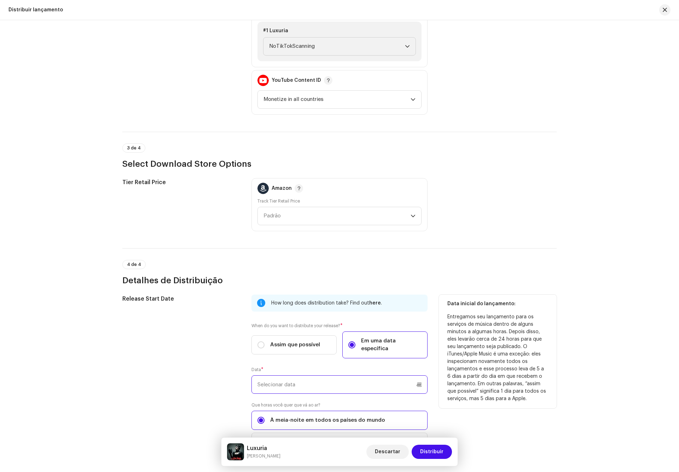
click at [362, 375] on input "text" at bounding box center [340, 384] width 176 height 18
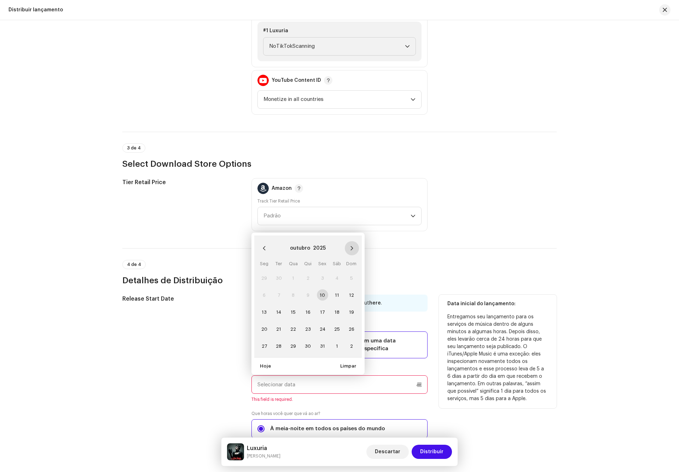
click at [355, 241] on button "Next Month" at bounding box center [352, 248] width 14 height 14
click at [290, 289] on span "5" at bounding box center [293, 294] width 11 height 11
type input "05/11/2025"
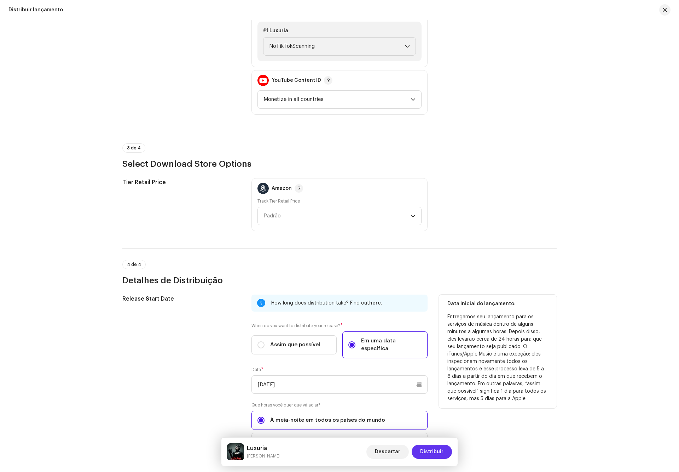
click at [431, 449] on span "Distribuir" at bounding box center [431, 451] width 23 height 14
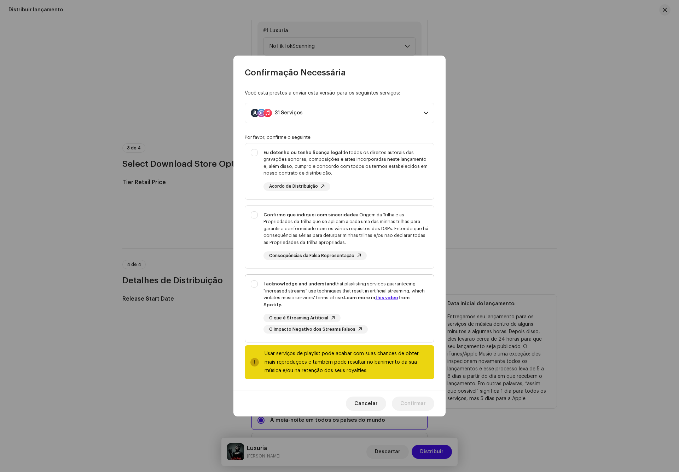
click at [324, 298] on div "I acknowledge and understand that playlisting services guaranteeing "increased …" at bounding box center [346, 294] width 165 height 28
checkbox input "true"
click at [332, 221] on div "Confirmo que indiquei com sinceridade a Origem da Trilha e as Propriedades da T…" at bounding box center [346, 228] width 165 height 35
checkbox input "true"
click at [341, 168] on div "Eu detenho ou tenho licença legal de todos os direitos autorais das gravações s…" at bounding box center [346, 163] width 165 height 28
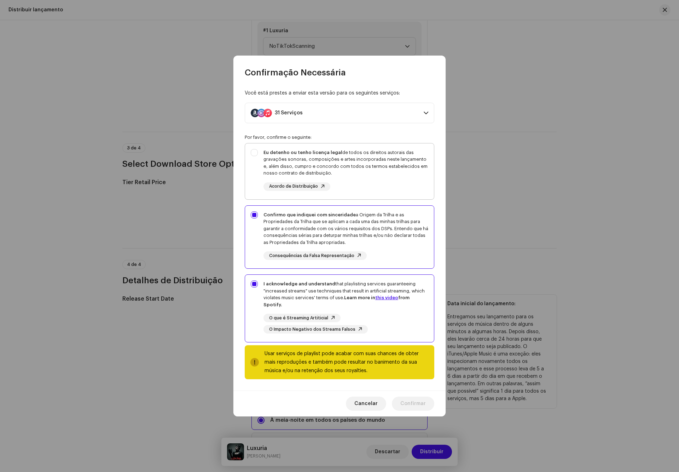
checkbox input "true"
click at [420, 398] on span "Confirmar" at bounding box center [413, 403] width 25 height 14
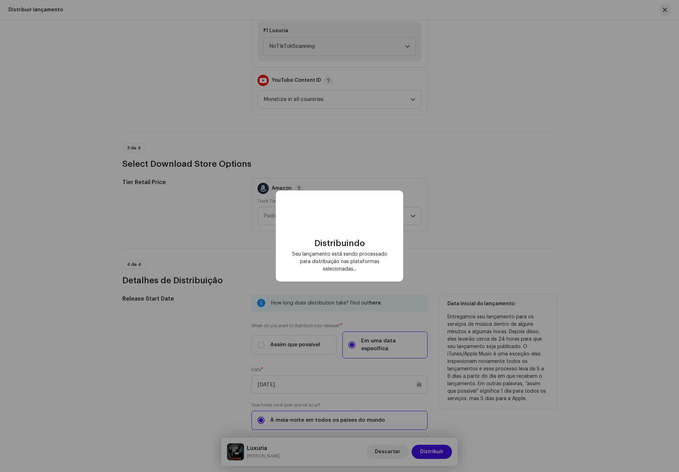
checkbox input "false"
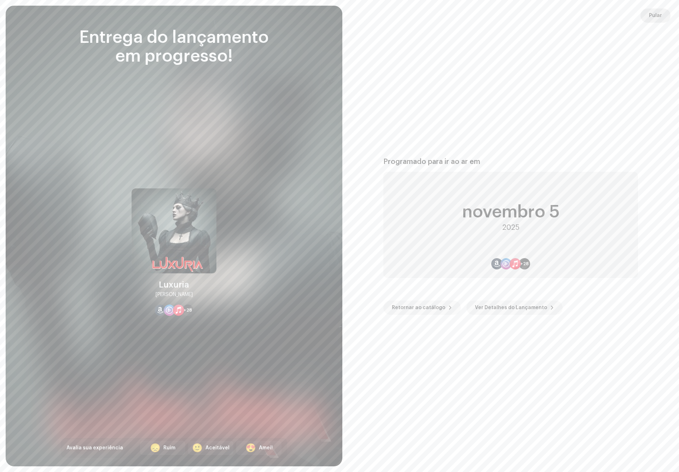
click at [655, 19] on span "Pular" at bounding box center [655, 15] width 13 height 14
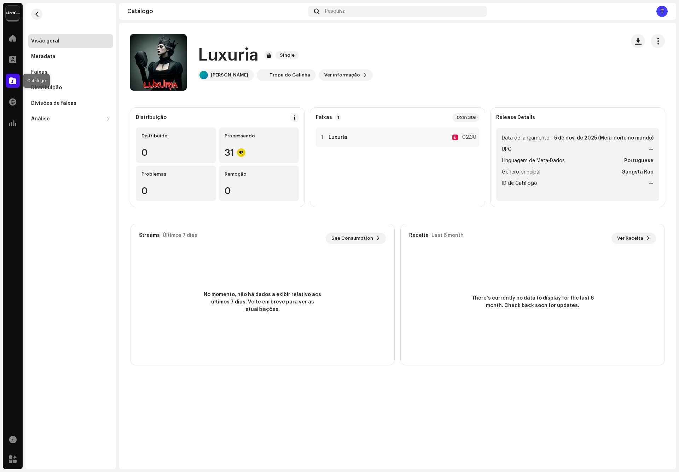
click at [15, 83] on span at bounding box center [12, 81] width 7 height 6
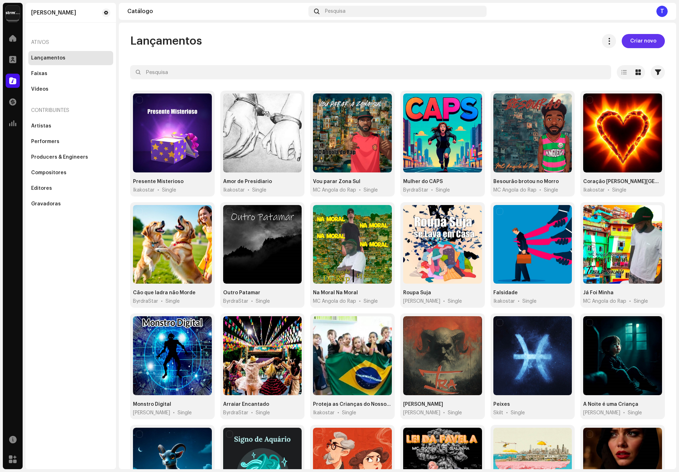
click at [638, 38] on span "Criar novo" at bounding box center [644, 41] width 26 height 14
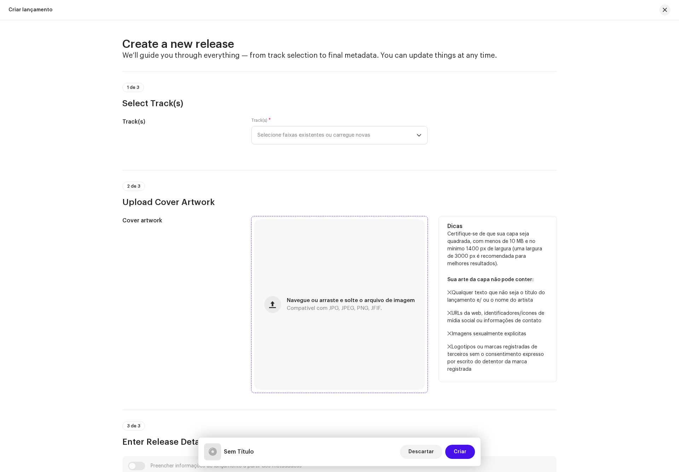
click at [335, 288] on div "Navegue ou arraste e solte o arquivo de imagem Compatível com JPG, JPEG, PNG, J…" at bounding box center [339, 304] width 171 height 171
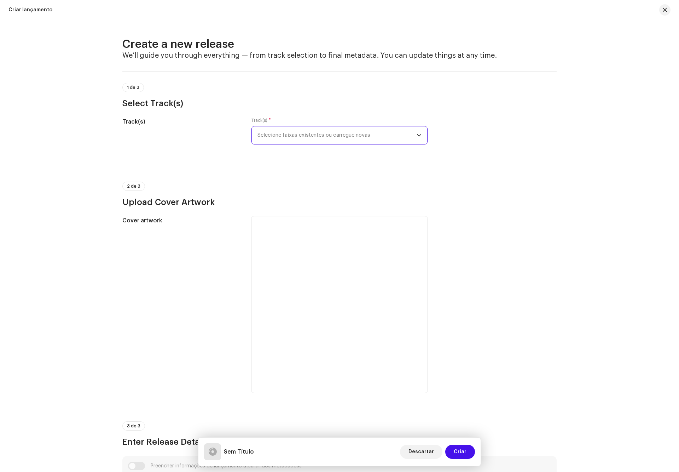
click at [301, 139] on span "Selecione faixas existentes ou carregue novas" at bounding box center [337, 135] width 159 height 18
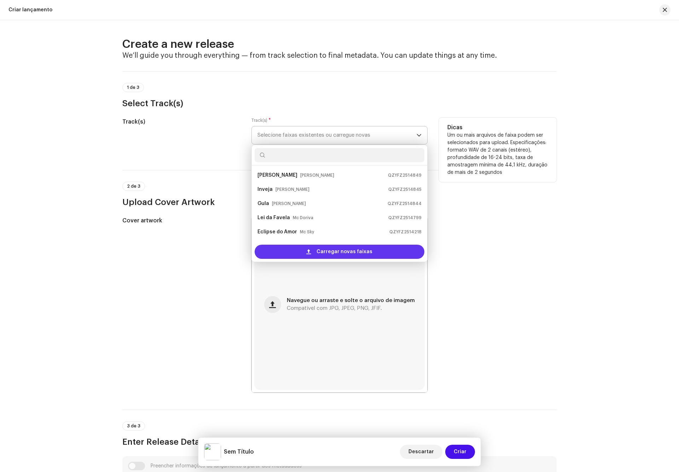
click at [308, 251] on span at bounding box center [308, 252] width 5 height 6
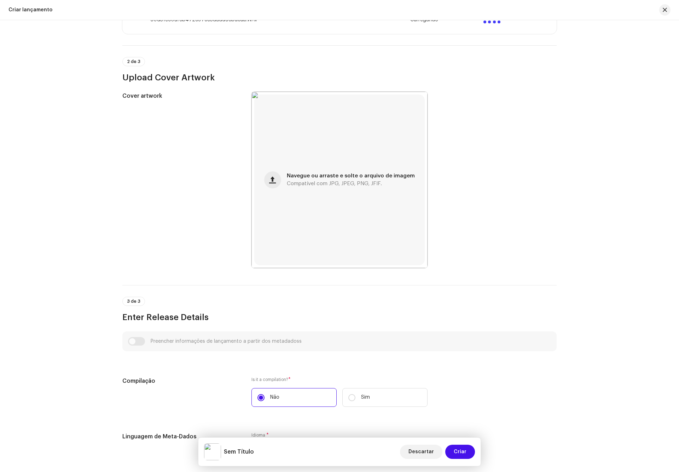
scroll to position [318, 0]
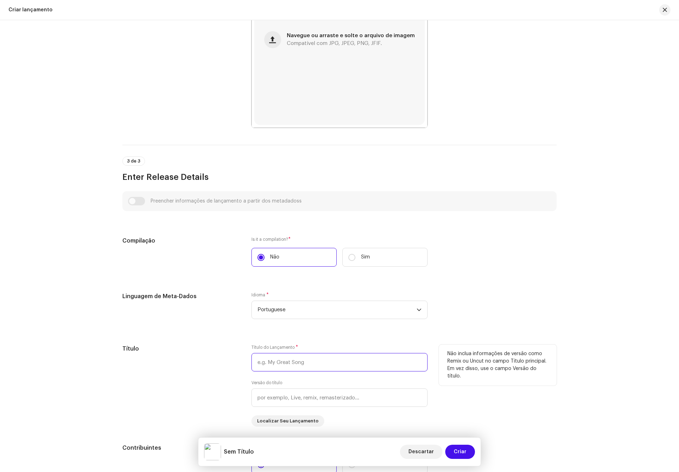
click at [290, 358] on input "text" at bounding box center [340, 362] width 176 height 18
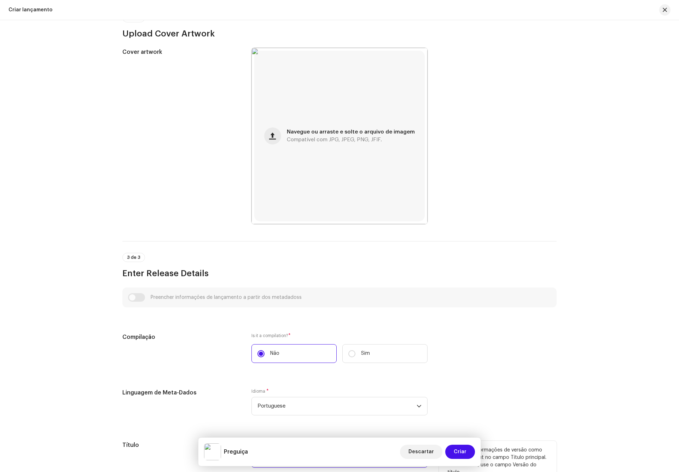
scroll to position [0, 0]
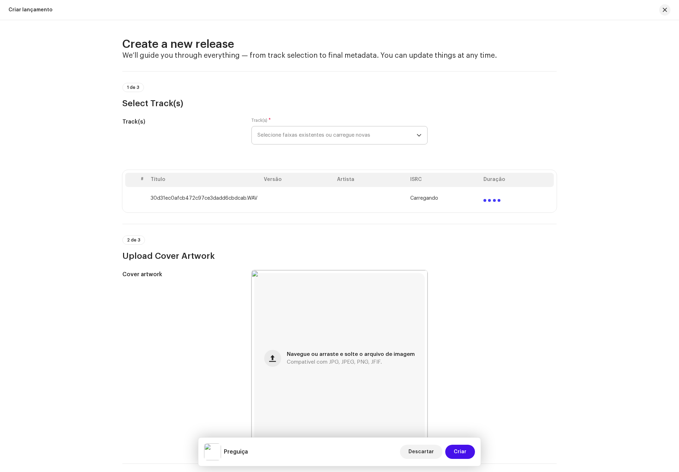
type input "Preguiça"
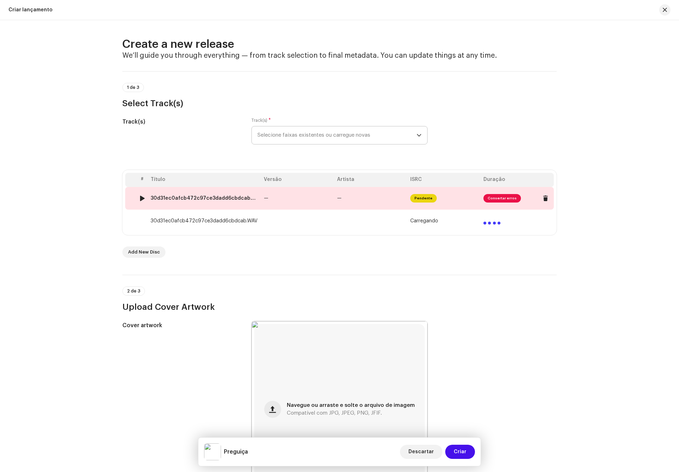
click at [282, 194] on td "—" at bounding box center [297, 198] width 73 height 23
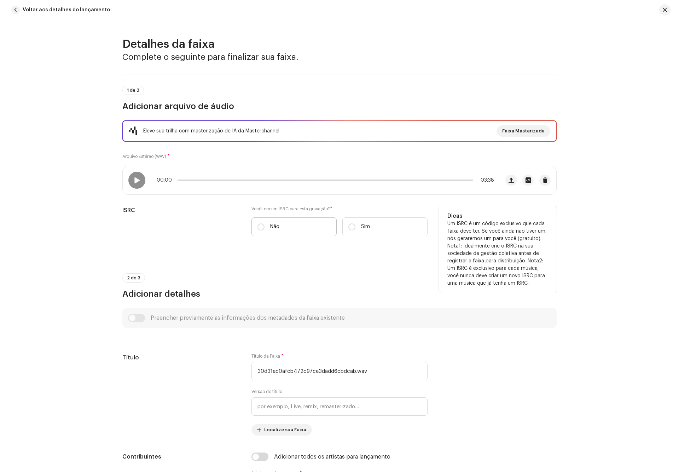
click at [283, 224] on label "Não" at bounding box center [294, 226] width 85 height 19
click at [265, 224] on input "Não" at bounding box center [261, 226] width 7 height 7
radio input "true"
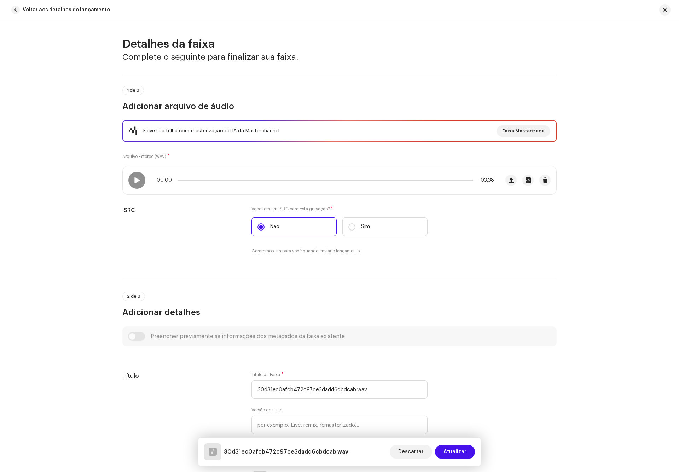
scroll to position [159, 0]
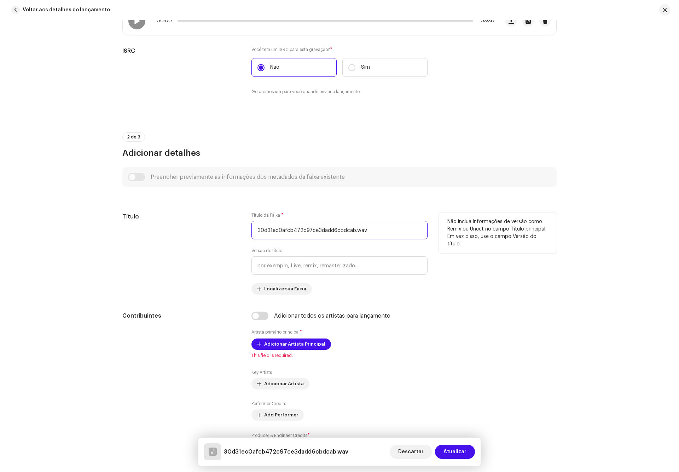
click at [376, 236] on input "30d31ec0afcb472c97ce3dadd6cbdcab.wav" at bounding box center [340, 230] width 176 height 18
paste input "Preguiça"
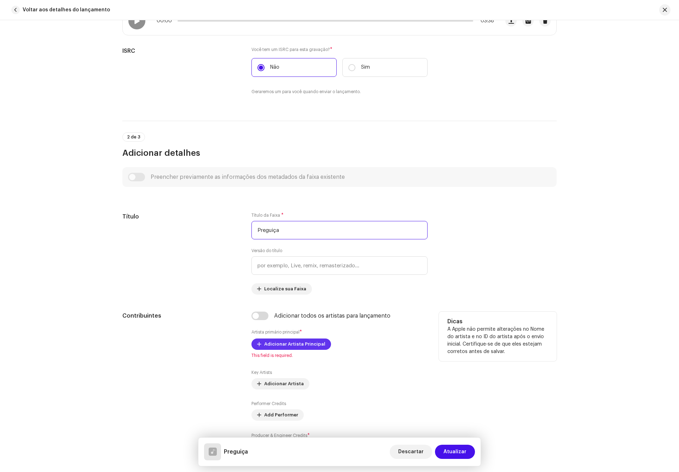
type input "Preguiça"
click at [279, 344] on span "Adicionar Artista Principal" at bounding box center [294, 344] width 61 height 14
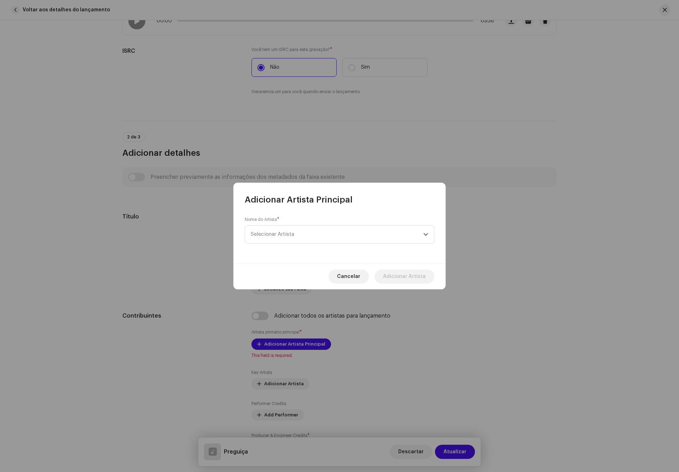
click at [333, 221] on div "Nome do Artista * Selecionar Artista" at bounding box center [340, 230] width 190 height 27
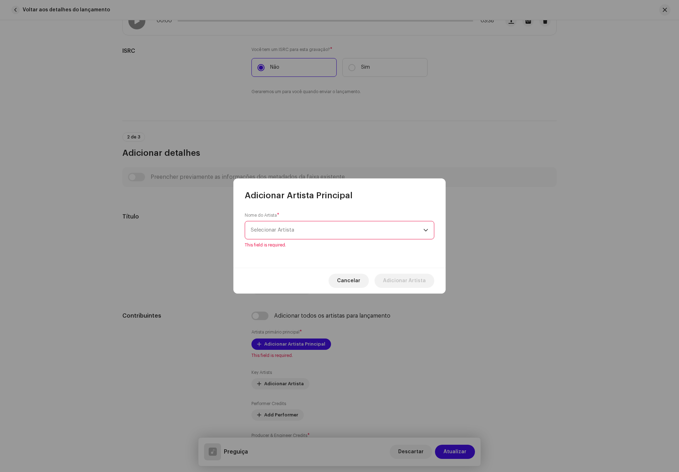
click at [332, 234] on span "Selecionar Artista" at bounding box center [337, 230] width 173 height 18
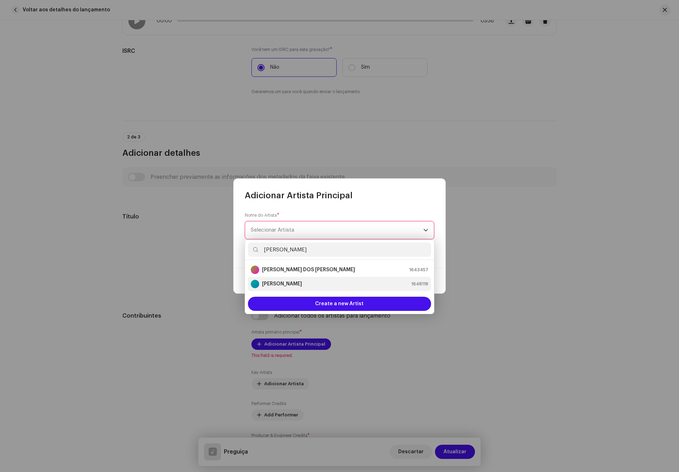
type input "michel"
click at [291, 283] on strong "[PERSON_NAME]" at bounding box center [282, 283] width 40 height 7
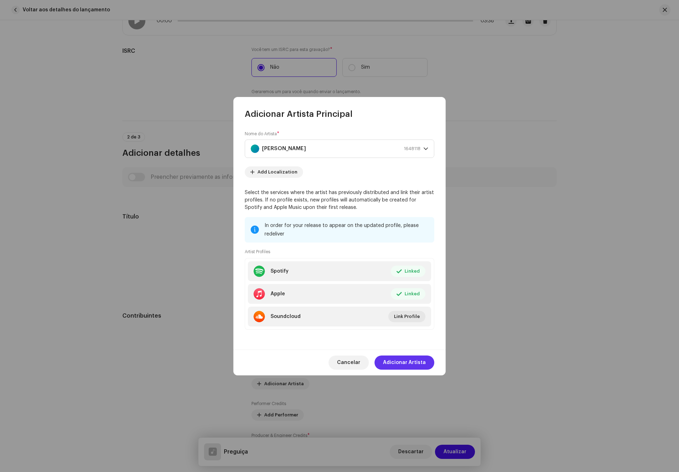
click at [409, 357] on span "Adicionar Artista" at bounding box center [404, 362] width 43 height 14
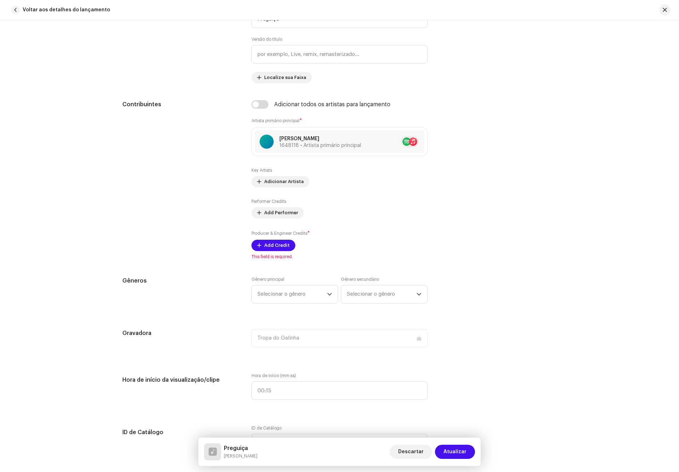
scroll to position [372, 0]
click at [268, 245] on span "Add Credit" at bounding box center [276, 244] width 25 height 14
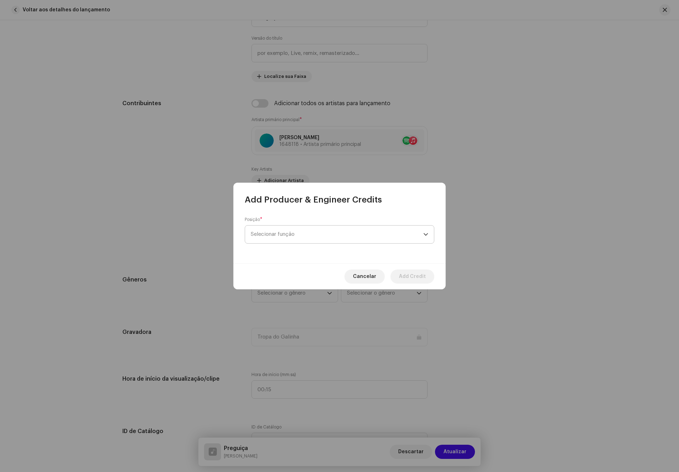
click at [307, 240] on span "Selecionar função" at bounding box center [337, 234] width 173 height 18
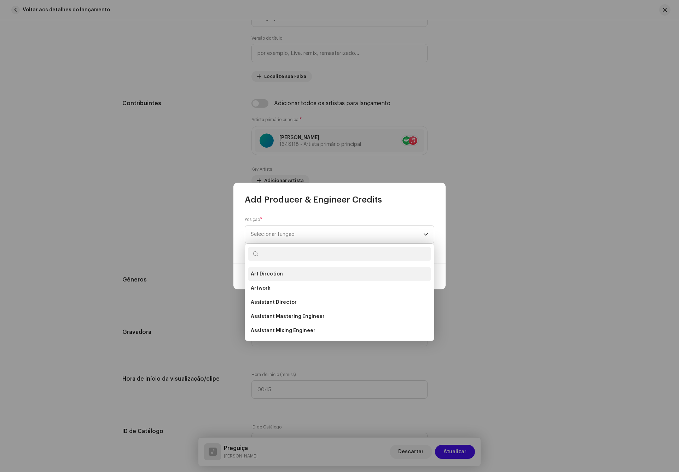
click at [285, 275] on li "Art Direction" at bounding box center [339, 274] width 183 height 14
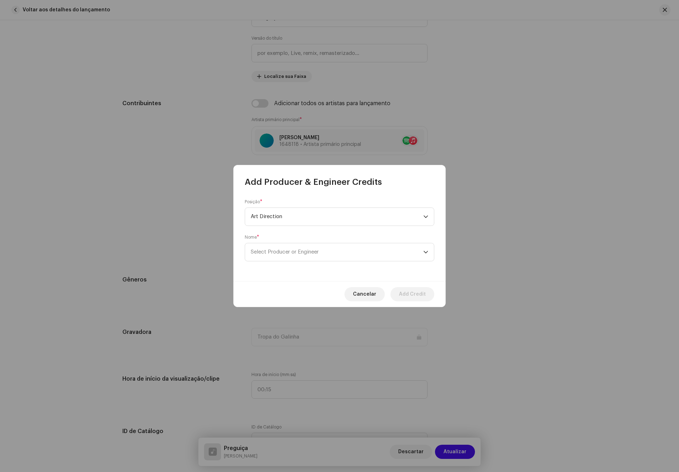
click at [315, 263] on div "Posição * Art Direction Nome * Select Producer or Engineer" at bounding box center [340, 234] width 212 height 93
click at [322, 255] on span "Select Producer or Engineer" at bounding box center [337, 252] width 173 height 18
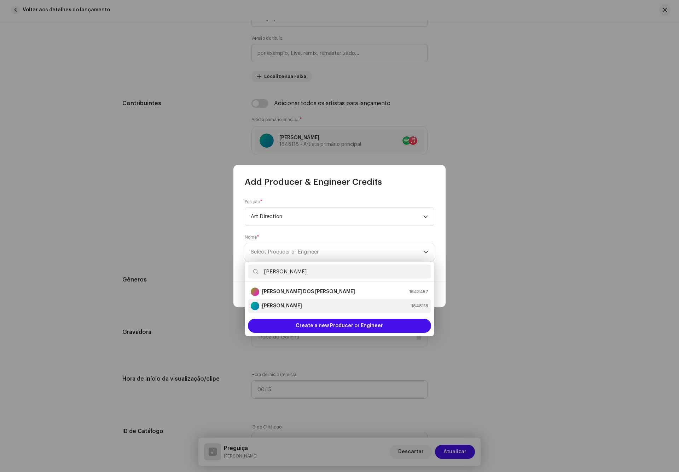
type input "michel"
click at [299, 306] on strong "[PERSON_NAME]" at bounding box center [282, 305] width 40 height 7
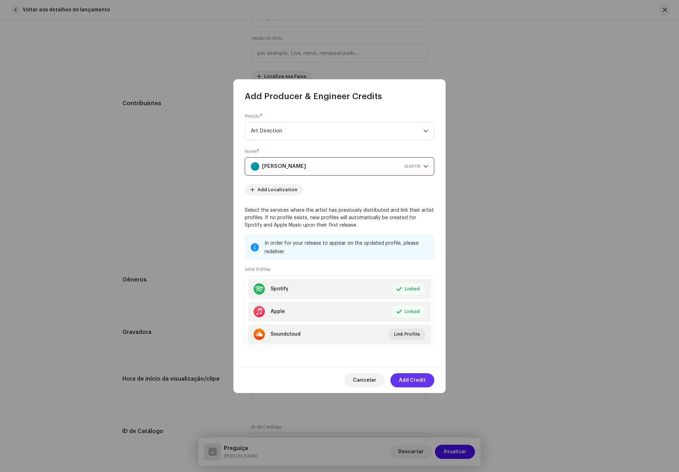
click at [415, 376] on span "Add Credit" at bounding box center [412, 380] width 27 height 14
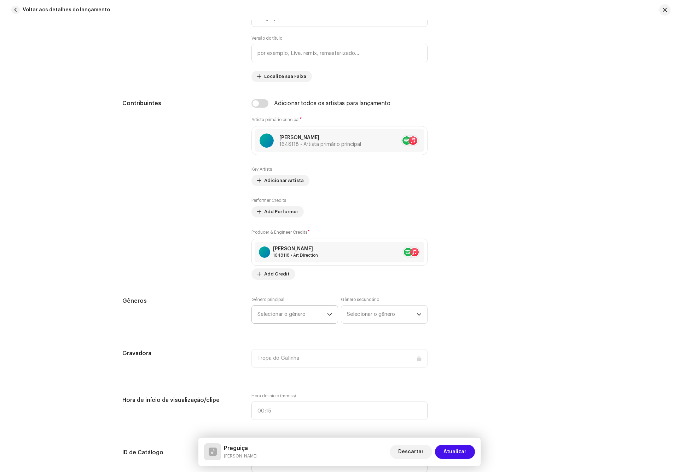
click at [306, 316] on span "Selecionar o gênero" at bounding box center [293, 314] width 70 height 18
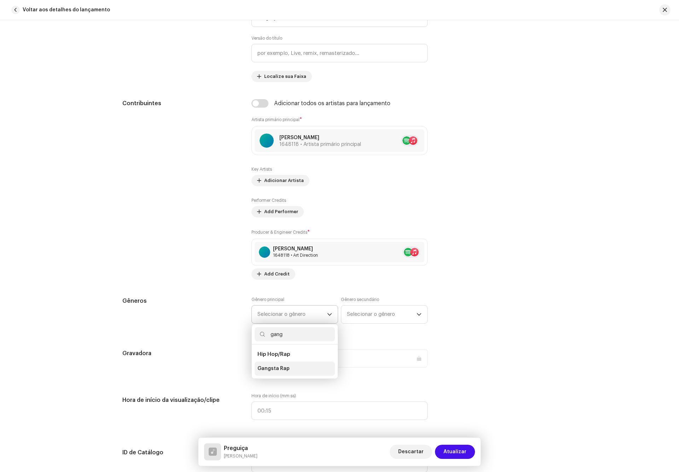
type input "gang"
click at [291, 369] on li "Gangsta Rap" at bounding box center [295, 368] width 80 height 14
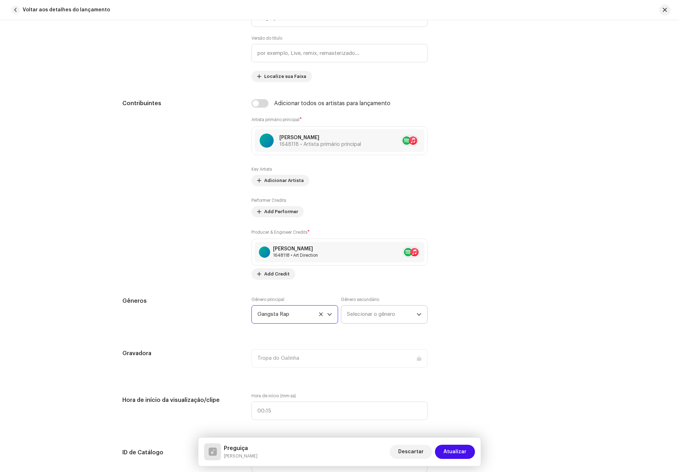
click at [395, 312] on span "Selecionar o gênero" at bounding box center [382, 314] width 70 height 18
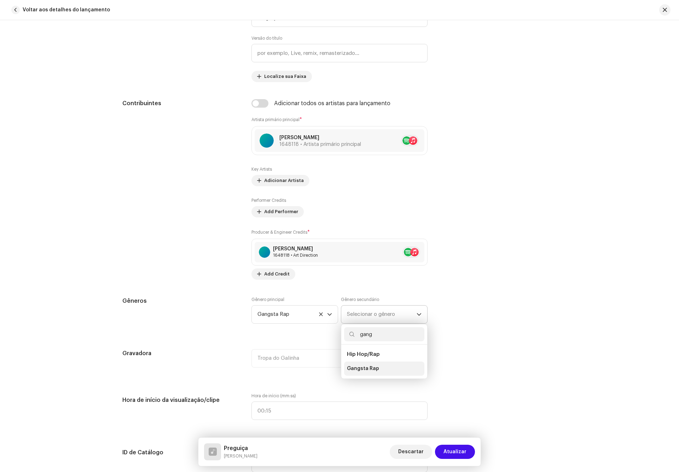
type input "gang"
click at [373, 372] on span "Gangsta Rap" at bounding box center [363, 368] width 32 height 7
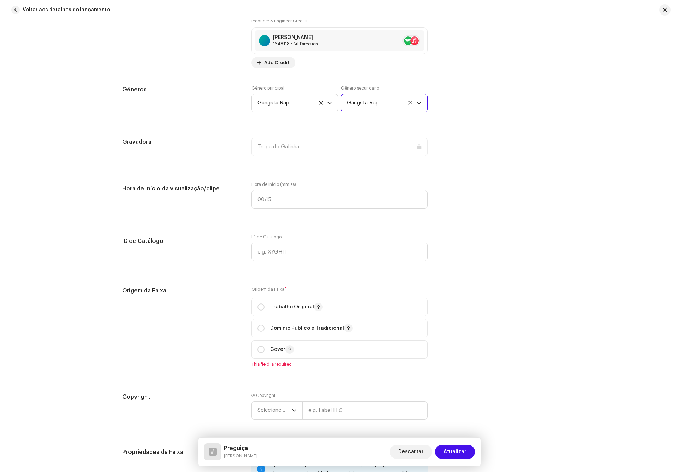
scroll to position [584, 0]
click at [275, 310] on p "Trabalho Original" at bounding box center [296, 305] width 52 height 8
radio input "true"
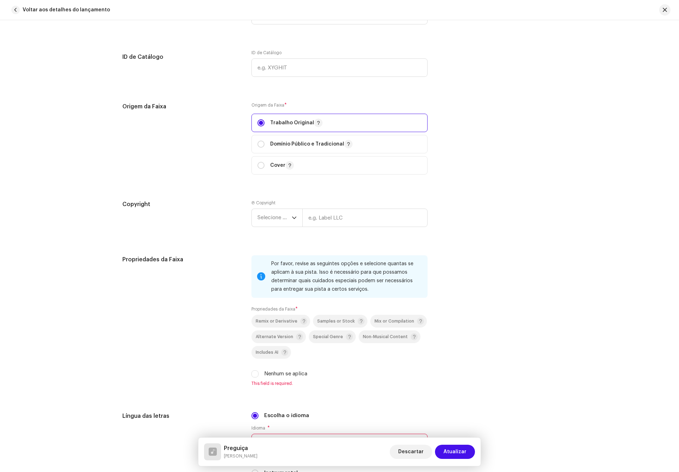
scroll to position [796, 0]
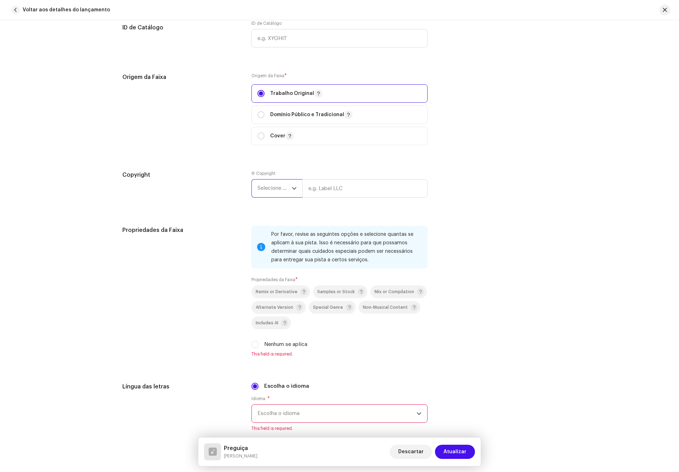
click at [283, 192] on span "Selecione o ano" at bounding box center [275, 188] width 34 height 18
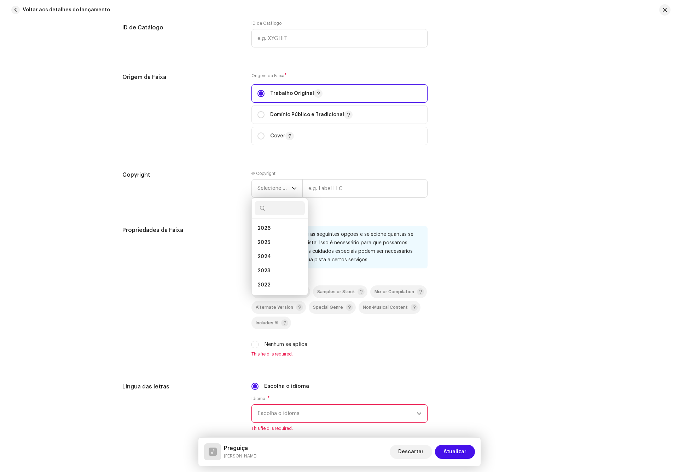
drag, startPoint x: 270, startPoint y: 240, endPoint x: 318, endPoint y: 214, distance: 55.1
click at [271, 239] on li "2025" at bounding box center [280, 242] width 50 height 14
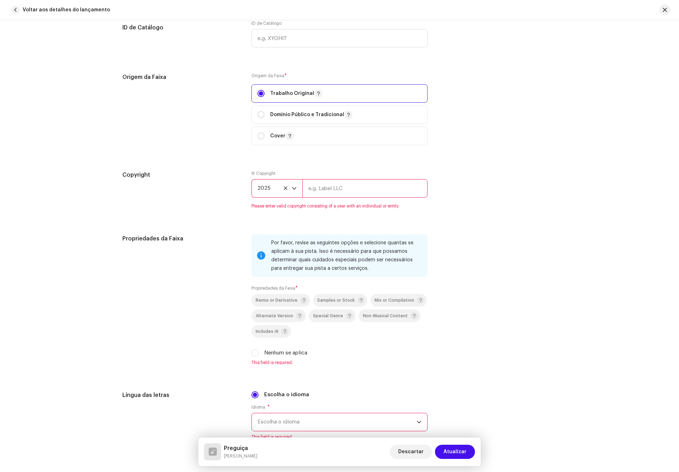
click at [335, 195] on input "text" at bounding box center [365, 188] width 125 height 18
type input "Tropa do Galinha"
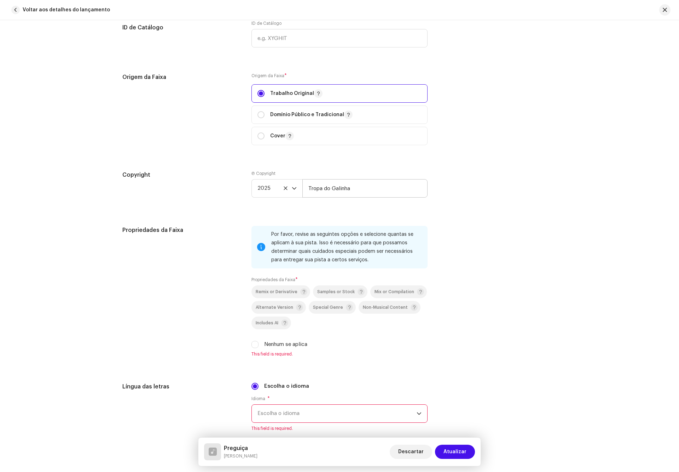
scroll to position [1008, 0]
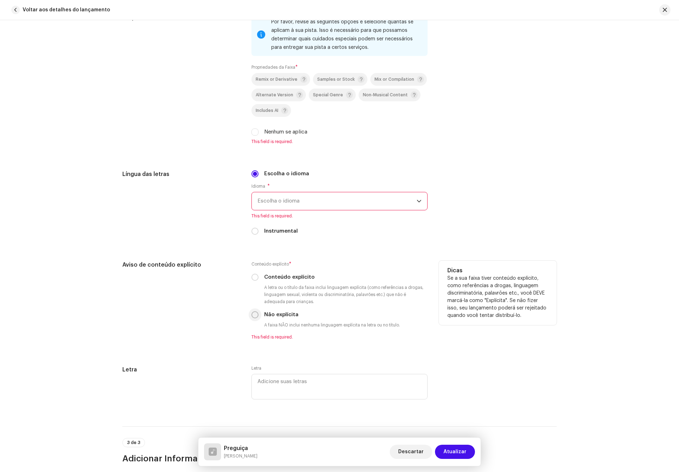
click at [255, 318] on p-radiobutton at bounding box center [255, 314] width 7 height 7
click at [254, 315] on input "Não explícita" at bounding box center [255, 314] width 7 height 7
radio input "true"
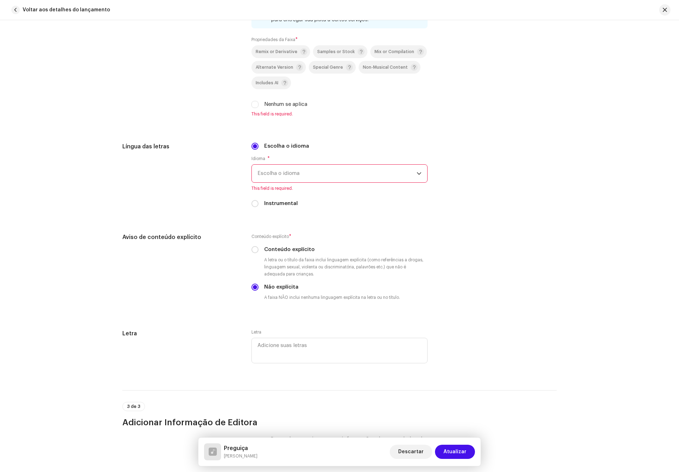
scroll to position [1025, 0]
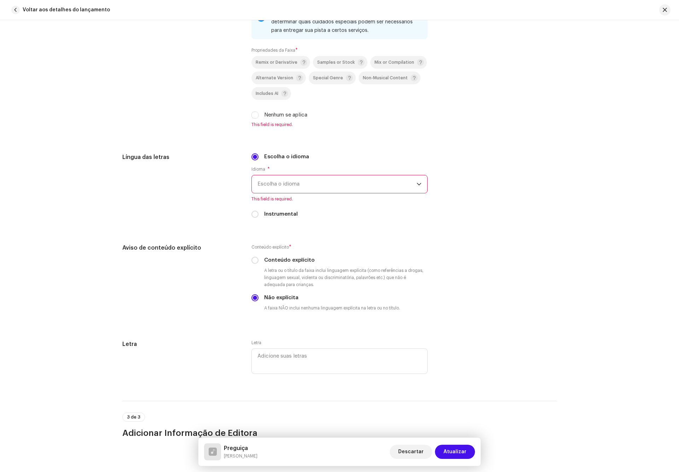
click at [307, 187] on span "Escolha o idioma" at bounding box center [337, 184] width 159 height 18
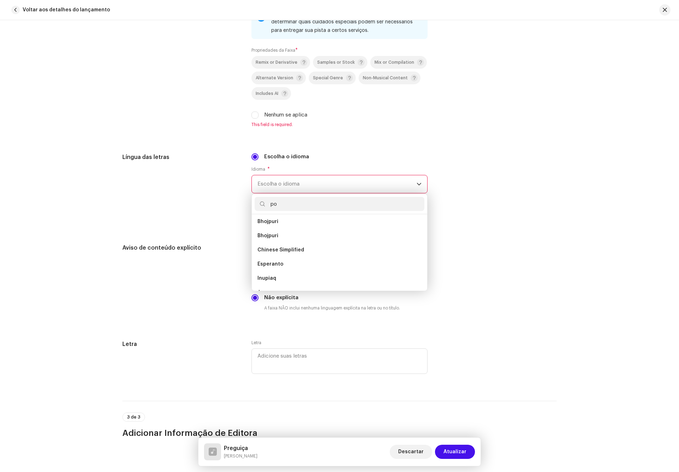
scroll to position [0, 0]
type input "port"
click at [288, 225] on li "Portuguese" at bounding box center [340, 224] width 170 height 14
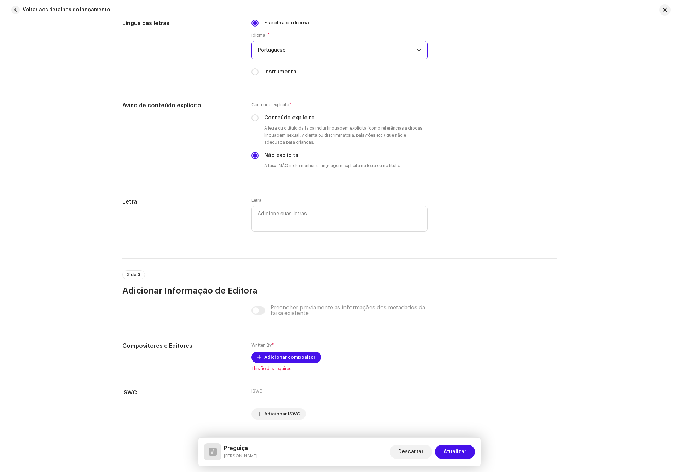
scroll to position [1176, 0]
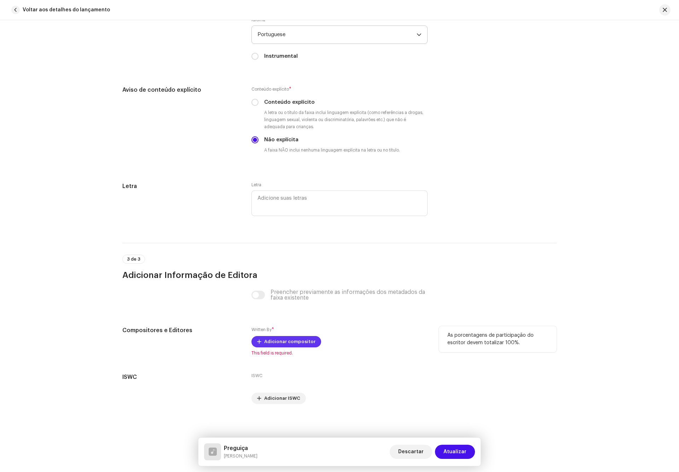
click at [284, 345] on span "Adicionar compositor" at bounding box center [289, 341] width 51 height 14
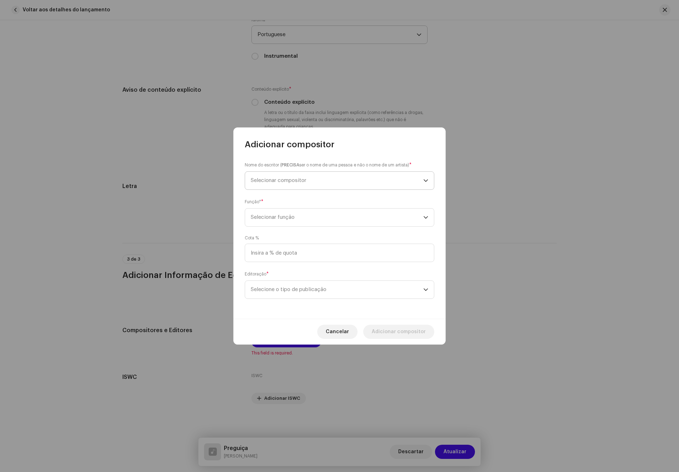
click at [324, 183] on span "Selecionar compositor" at bounding box center [337, 181] width 173 height 18
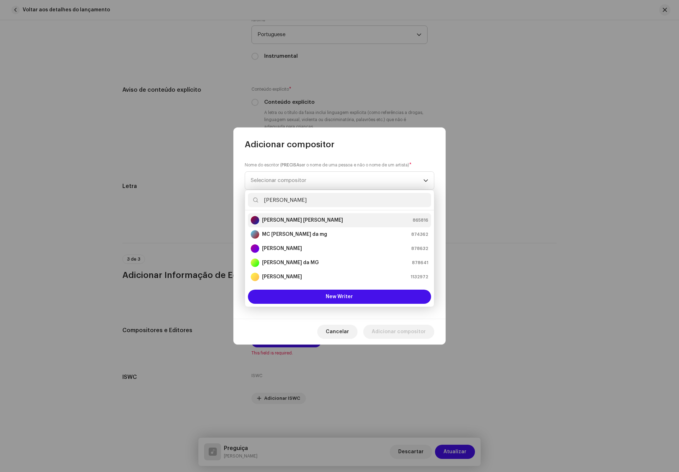
type input "alan"
click at [301, 222] on strong "Alan de Souza Batista" at bounding box center [302, 220] width 81 height 7
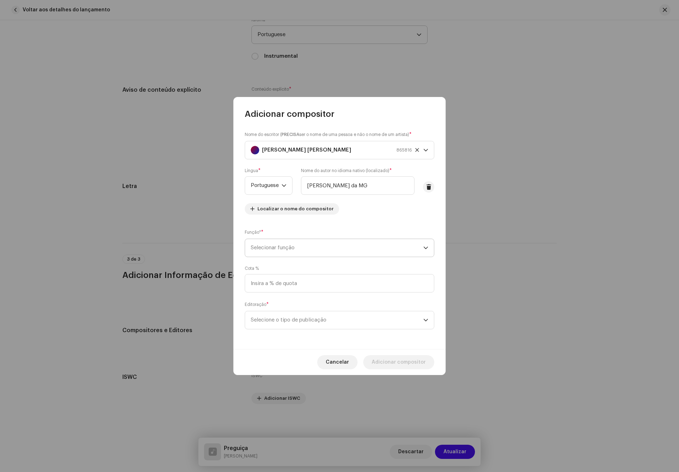
click at [381, 247] on span "Selecionar função" at bounding box center [337, 248] width 173 height 18
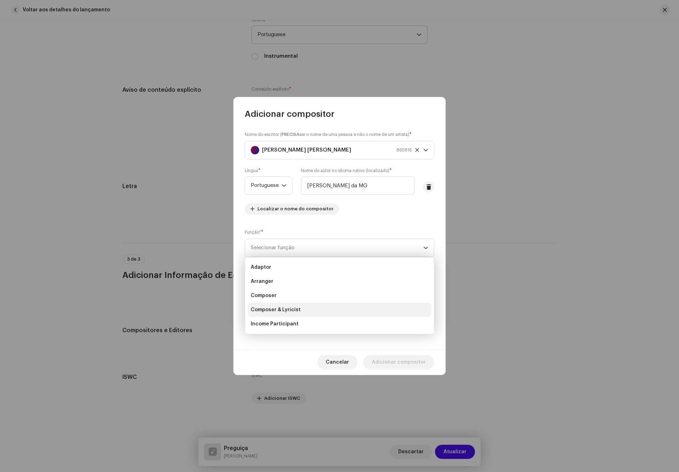
click at [304, 303] on li "Composer & Lyricist" at bounding box center [339, 310] width 183 height 14
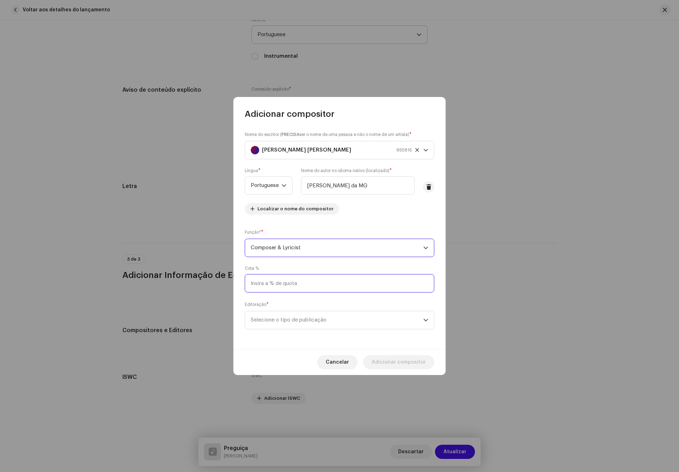
click at [322, 282] on input at bounding box center [340, 283] width 190 height 18
type input "100,00"
click at [329, 322] on span "Selecione o tipo de publicação" at bounding box center [337, 320] width 173 height 18
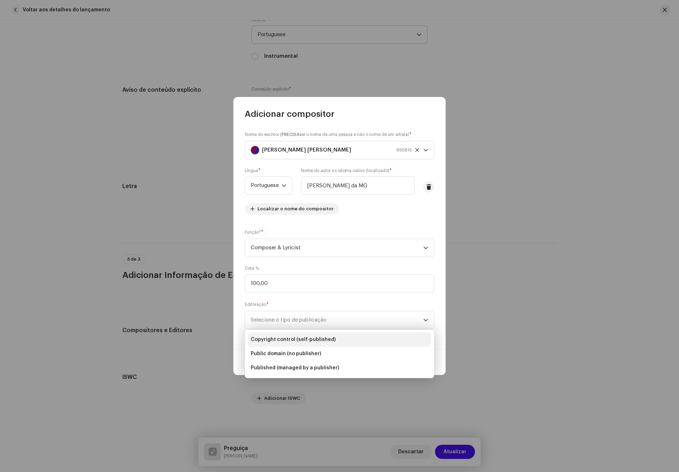
click at [327, 337] on span "Copyright control (self-published)" at bounding box center [293, 339] width 85 height 7
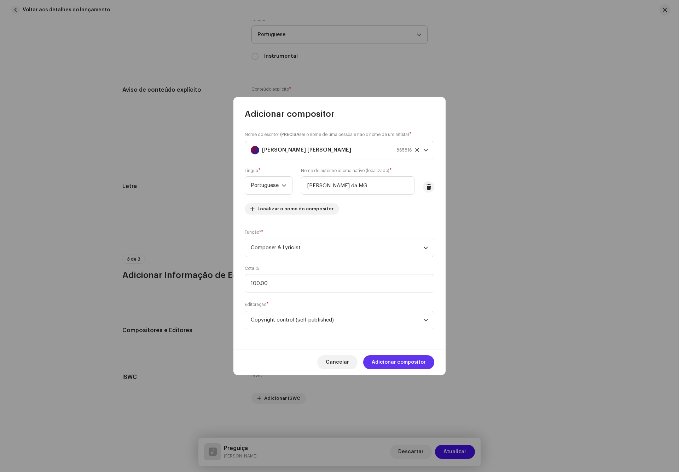
click at [393, 368] on span "Adicionar compositor" at bounding box center [399, 362] width 54 height 14
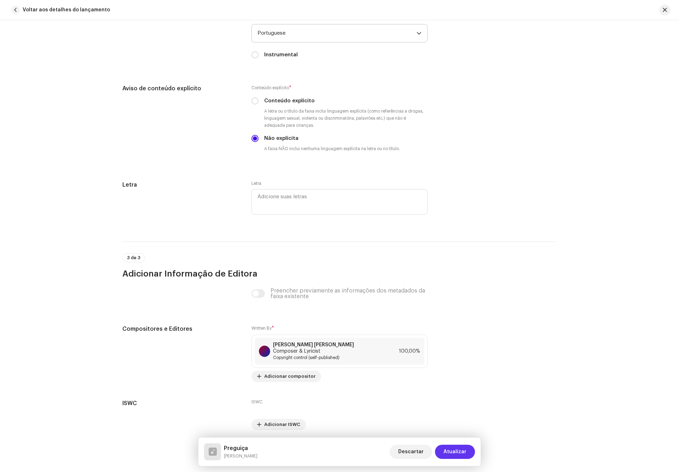
click at [458, 452] on span "Atualizar" at bounding box center [455, 451] width 23 height 14
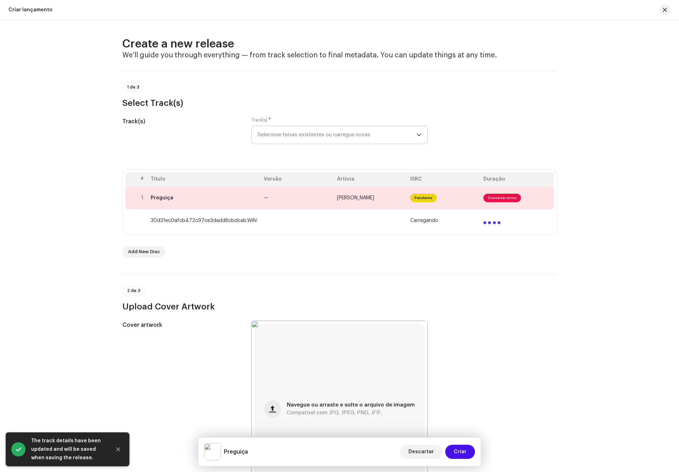
scroll to position [0, 0]
click at [269, 199] on td "—" at bounding box center [297, 198] width 73 height 23
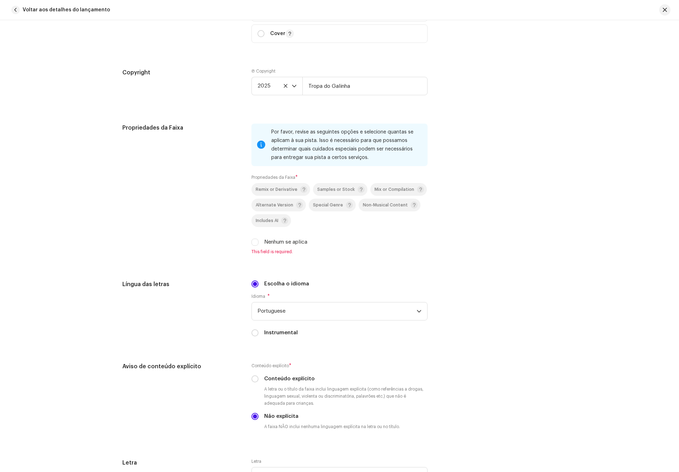
scroll to position [902, 0]
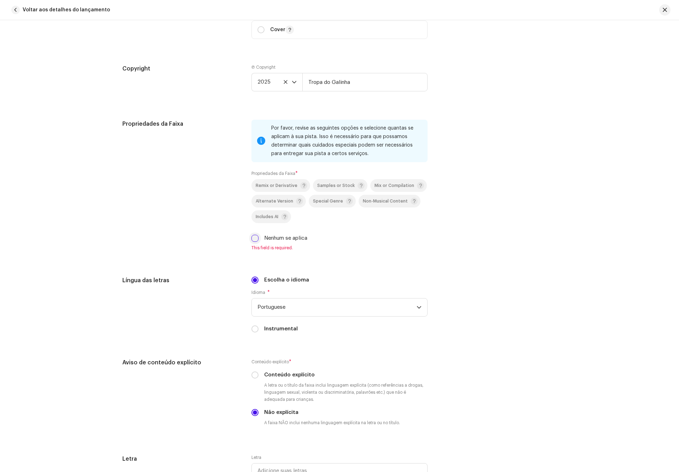
click at [252, 238] on input "Nenhum se aplica" at bounding box center [255, 238] width 7 height 7
checkbox input "true"
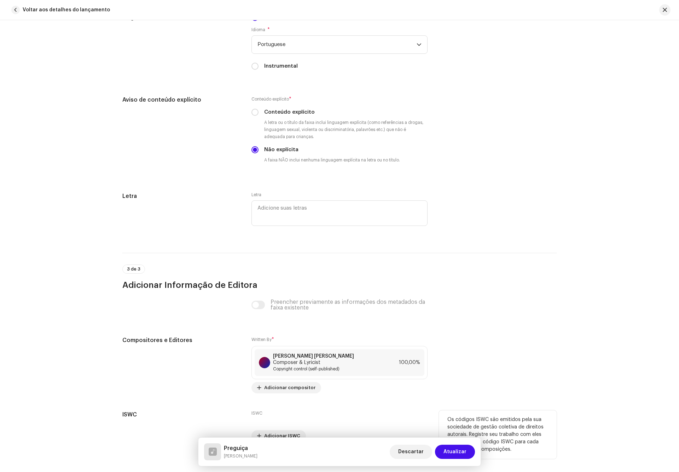
scroll to position [1189, 0]
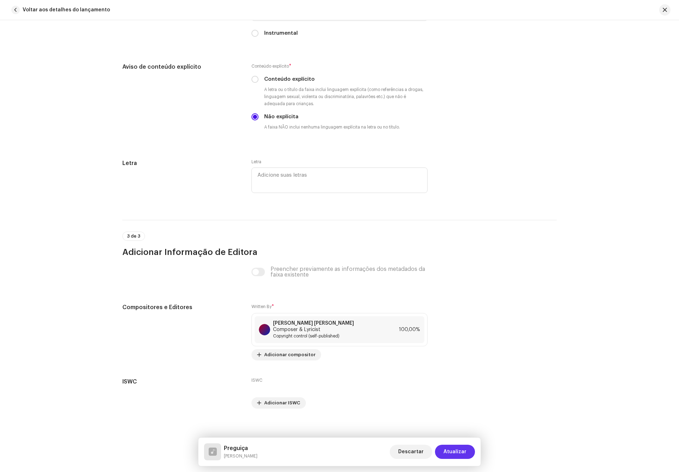
click at [455, 449] on span "Atualizar" at bounding box center [455, 451] width 23 height 14
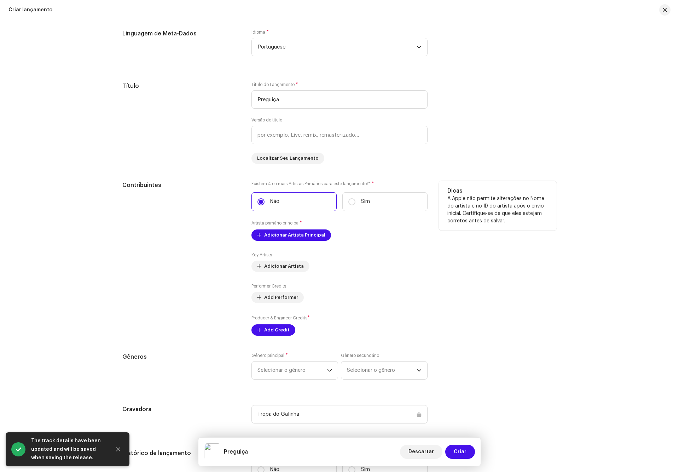
scroll to position [637, 0]
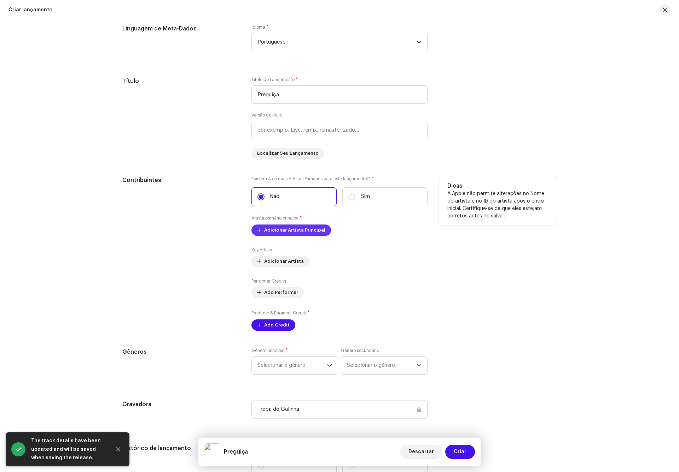
click at [287, 227] on span "Adicionar Artista Principal" at bounding box center [294, 230] width 61 height 14
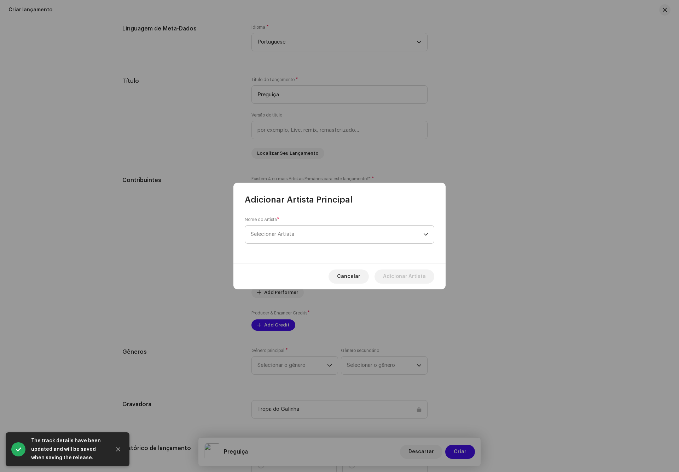
click at [309, 236] on span "Selecionar Artista" at bounding box center [337, 234] width 173 height 18
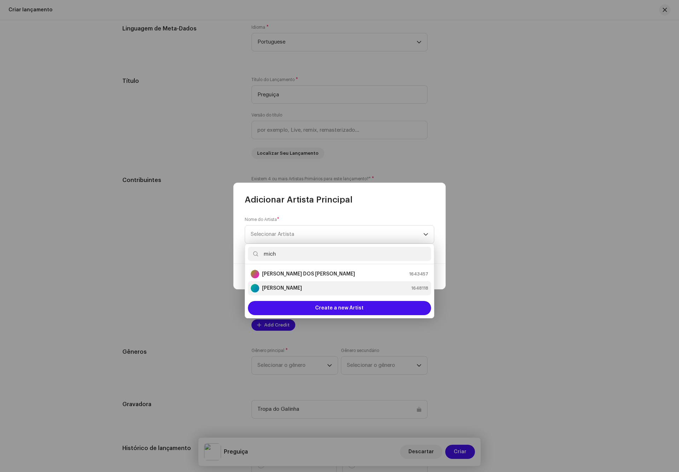
type input "mich"
click at [302, 287] on strong "[PERSON_NAME]" at bounding box center [282, 287] width 40 height 7
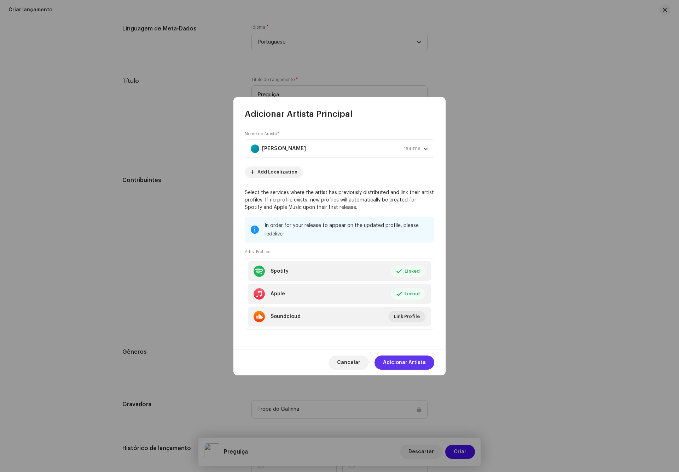
click at [404, 364] on span "Adicionar Artista" at bounding box center [404, 362] width 43 height 14
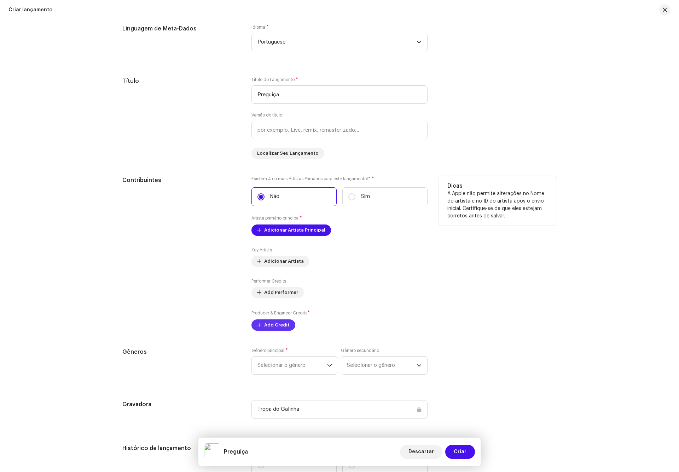
click at [272, 327] on span "Add Credit" at bounding box center [276, 325] width 25 height 14
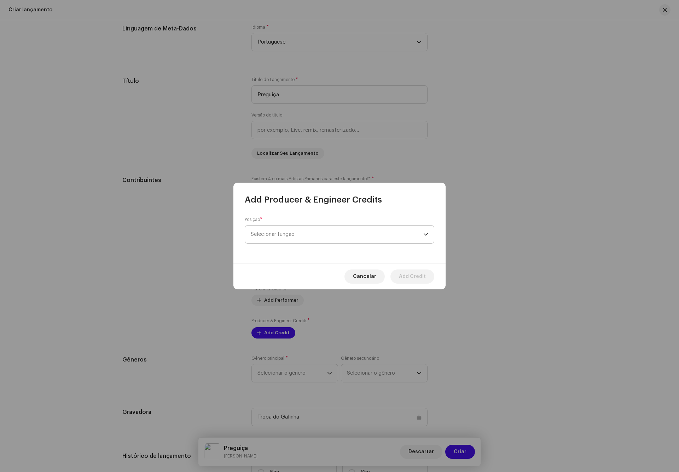
click at [307, 235] on span "Selecionar função" at bounding box center [337, 234] width 173 height 18
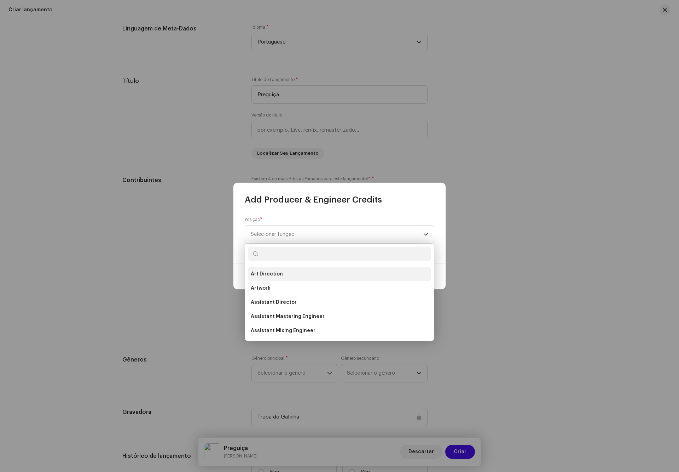
click at [279, 273] on span "Art Direction" at bounding box center [267, 273] width 32 height 7
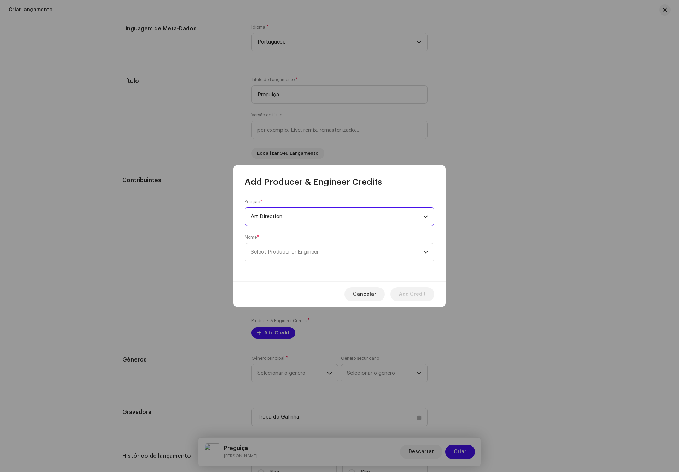
click at [313, 243] on span "Select Producer or Engineer" at bounding box center [337, 252] width 173 height 18
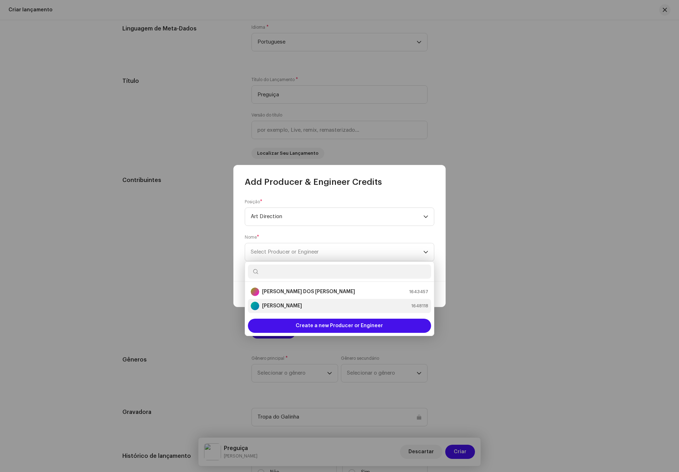
click at [295, 302] on strong "[PERSON_NAME]" at bounding box center [282, 305] width 40 height 7
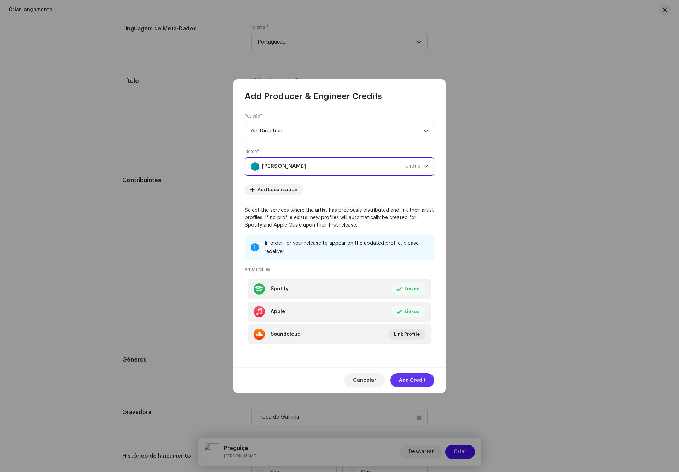
click at [417, 379] on span "Add Credit" at bounding box center [412, 380] width 27 height 14
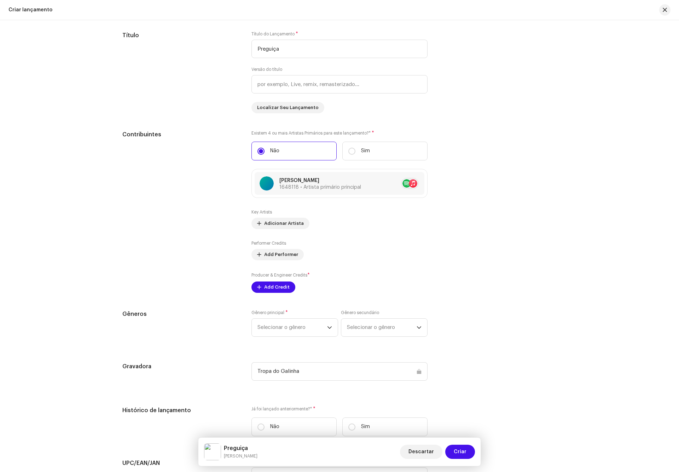
scroll to position [915, 0]
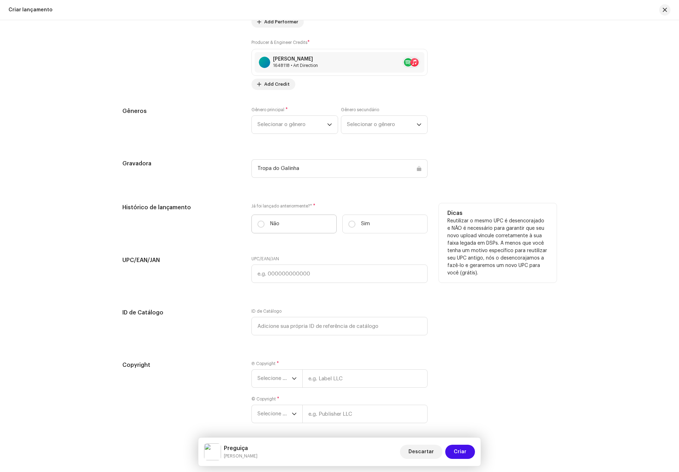
click at [277, 227] on p "Não" at bounding box center [274, 223] width 9 height 7
click at [265, 227] on input "Não" at bounding box center [261, 223] width 7 height 7
radio input "true"
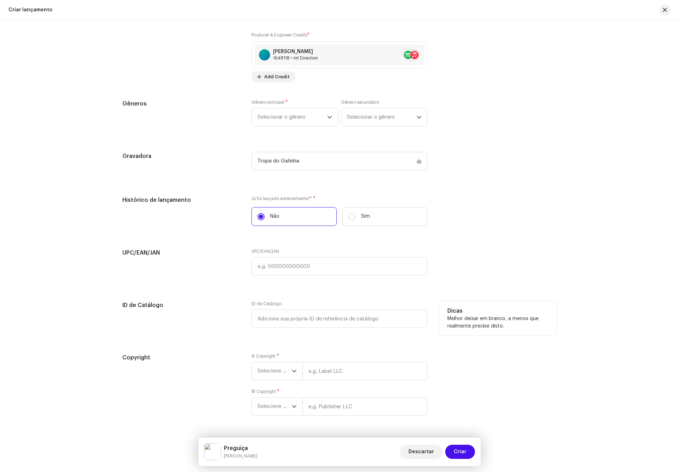
scroll to position [945, 0]
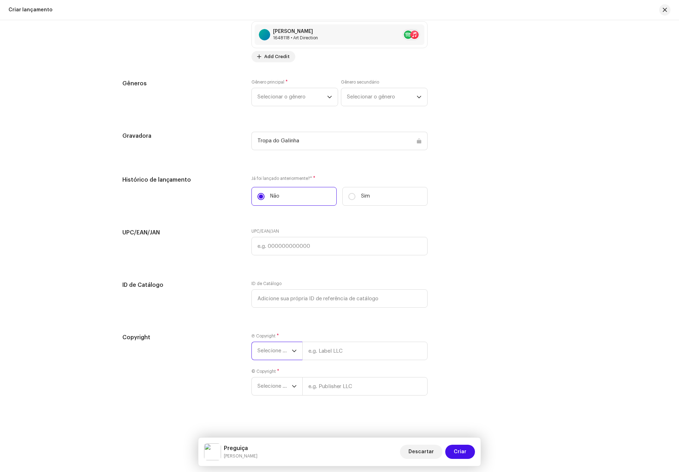
click at [276, 355] on span "Selecione o ano" at bounding box center [275, 351] width 34 height 18
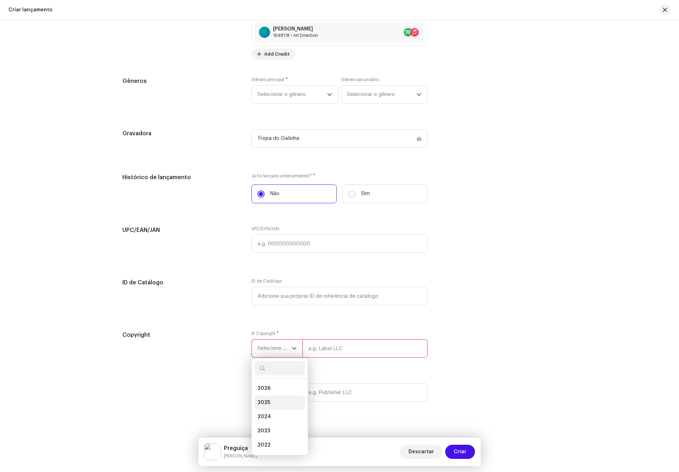
click at [265, 402] on span "2025" at bounding box center [264, 402] width 13 height 7
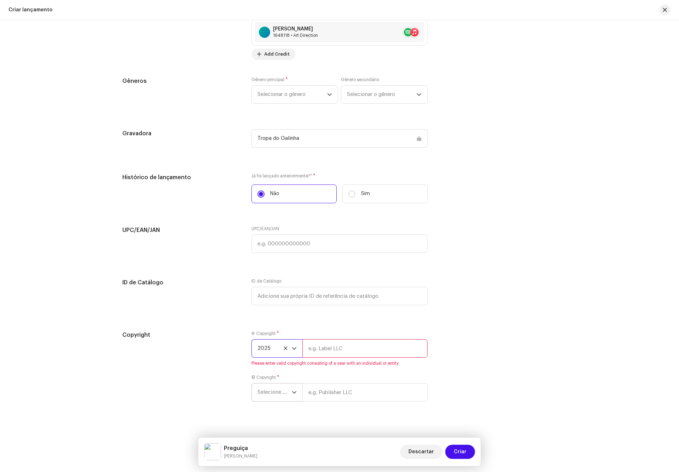
click at [273, 399] on span "Selecione o ano" at bounding box center [275, 392] width 34 height 18
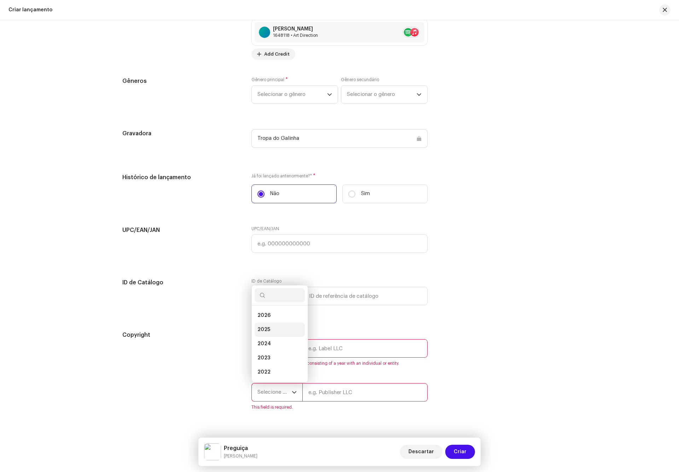
click at [266, 332] on span "2025" at bounding box center [264, 329] width 13 height 7
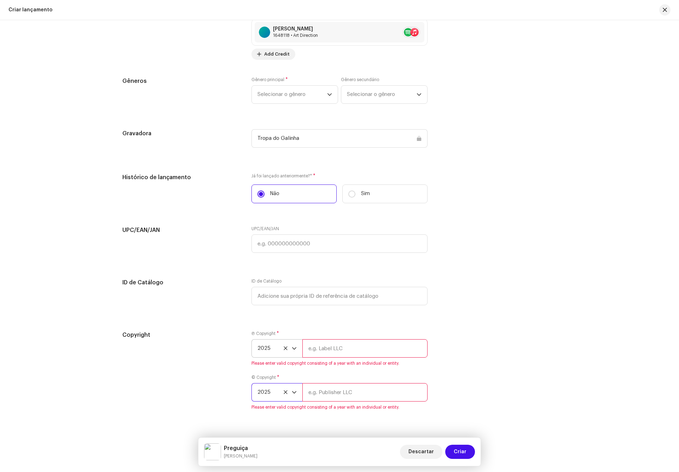
click at [334, 348] on input "text" at bounding box center [365, 348] width 125 height 18
type input "Tropa do Galinha"
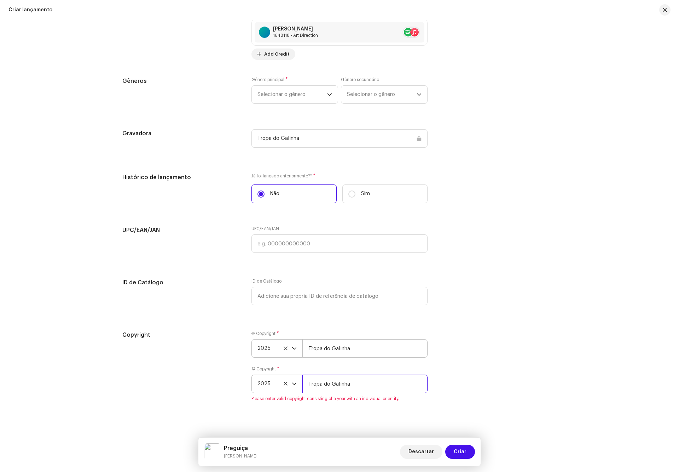
type input "Tropa do Galinha"
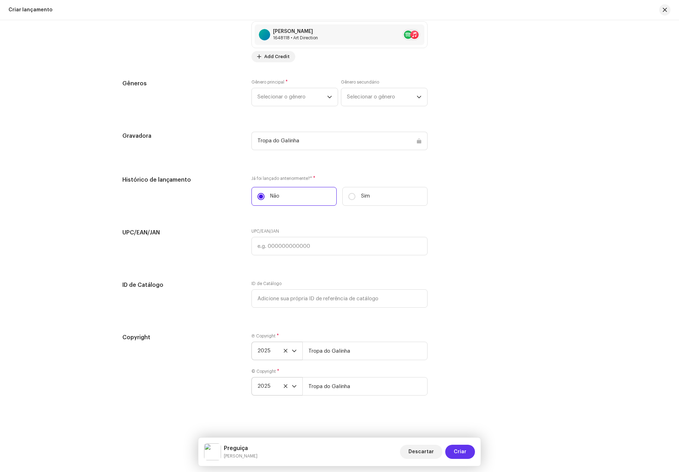
click at [460, 452] on span "Criar" at bounding box center [460, 451] width 13 height 14
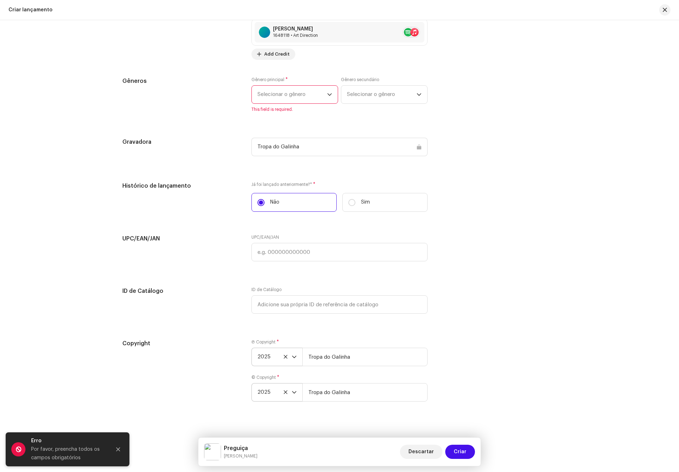
click at [277, 100] on span "Selecionar o gênero" at bounding box center [293, 95] width 70 height 18
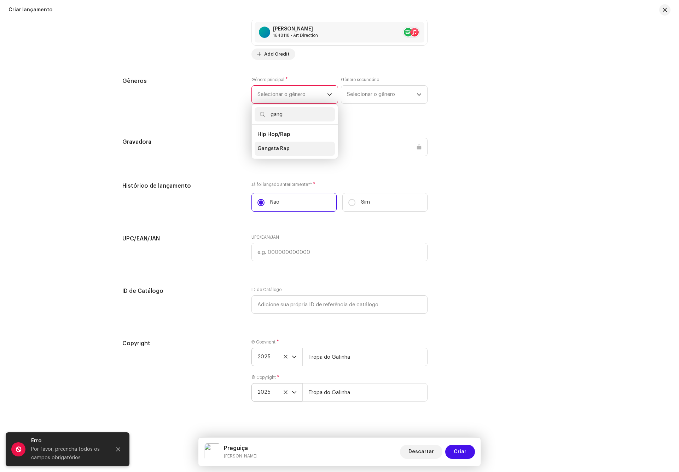
type input "gang"
click at [276, 146] on li "Gangsta Rap" at bounding box center [295, 149] width 80 height 14
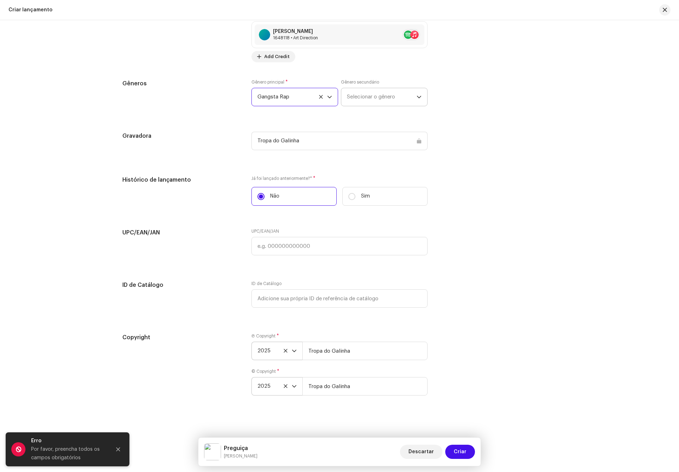
click at [364, 98] on span "Selecionar o gênero" at bounding box center [382, 97] width 70 height 18
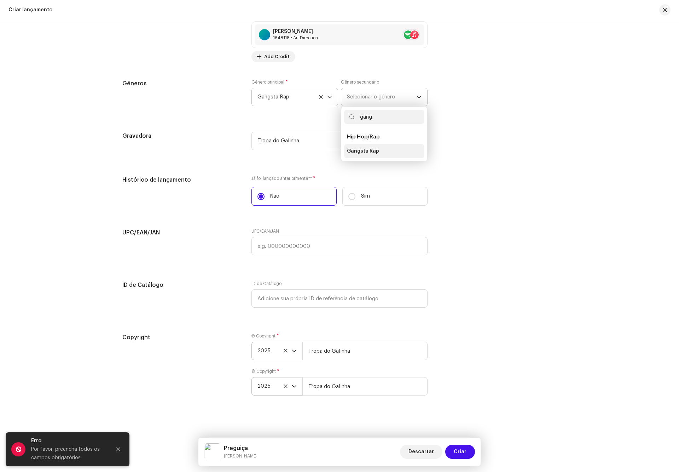
type input "gang"
click at [363, 153] on span "Gangsta Rap" at bounding box center [363, 151] width 32 height 7
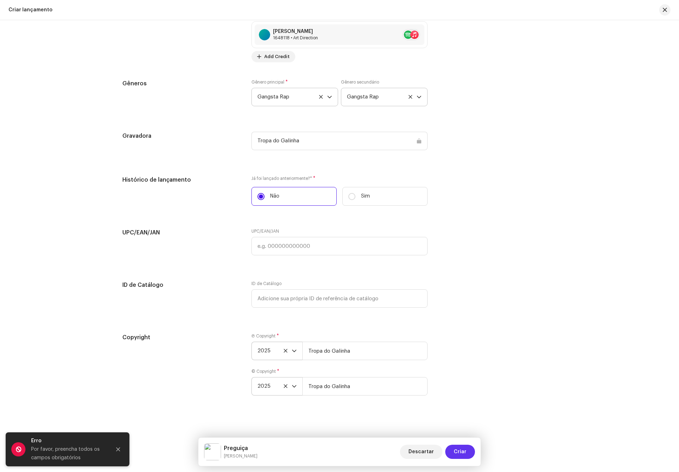
click at [464, 454] on span "Criar" at bounding box center [460, 451] width 13 height 14
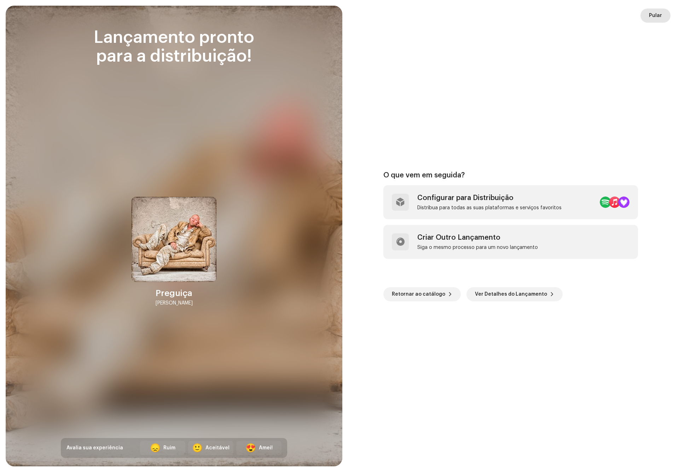
click at [651, 14] on span "Pular" at bounding box center [655, 15] width 13 height 14
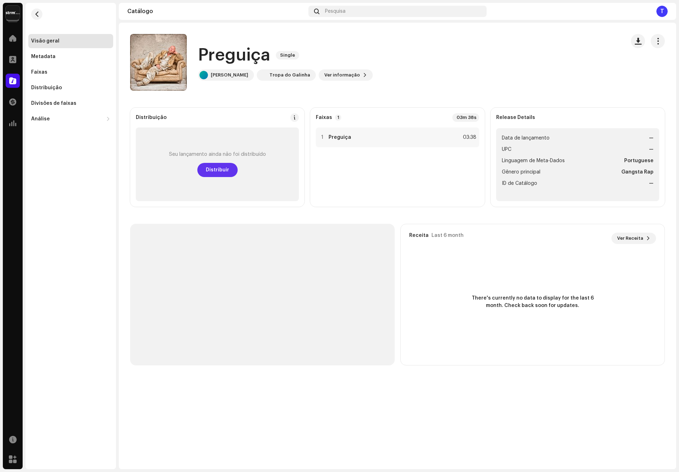
click at [207, 167] on span "Distribuir" at bounding box center [217, 170] width 23 height 14
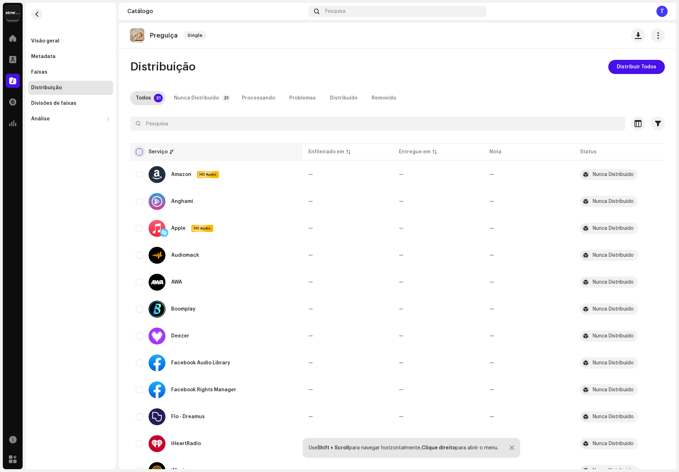
click at [137, 152] on input "checkbox" at bounding box center [139, 151] width 7 height 7
checkbox input "true"
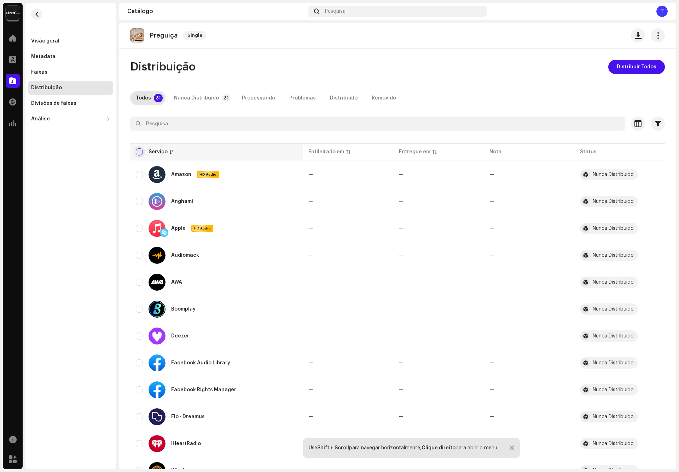
checkbox input "true"
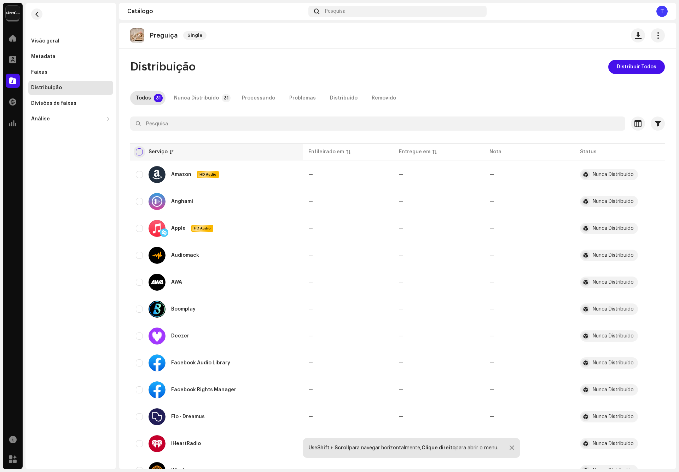
checkbox input "true"
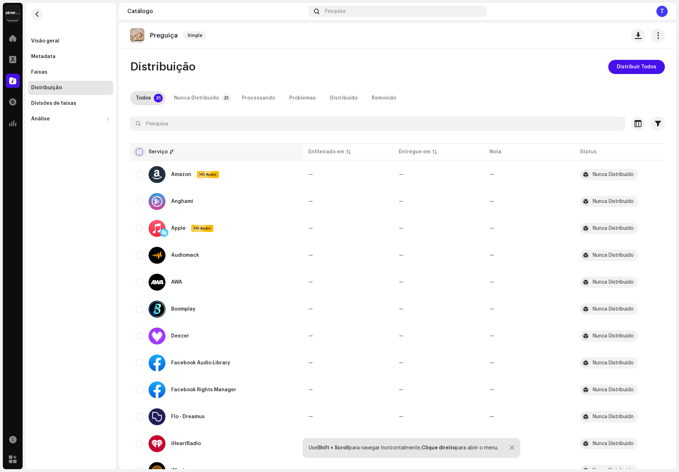
checkbox input "true"
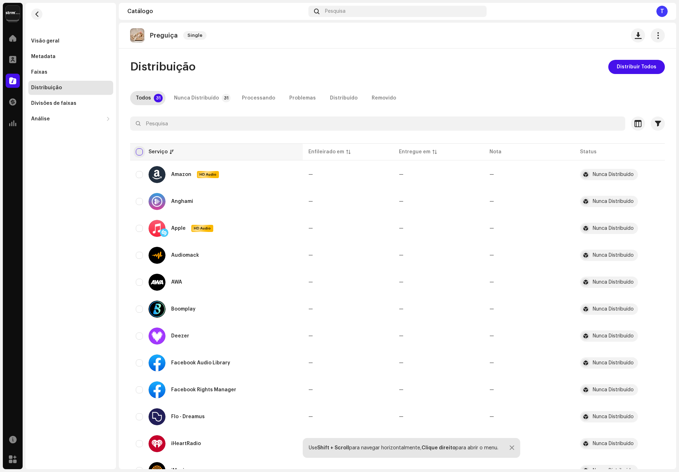
checkbox input "true"
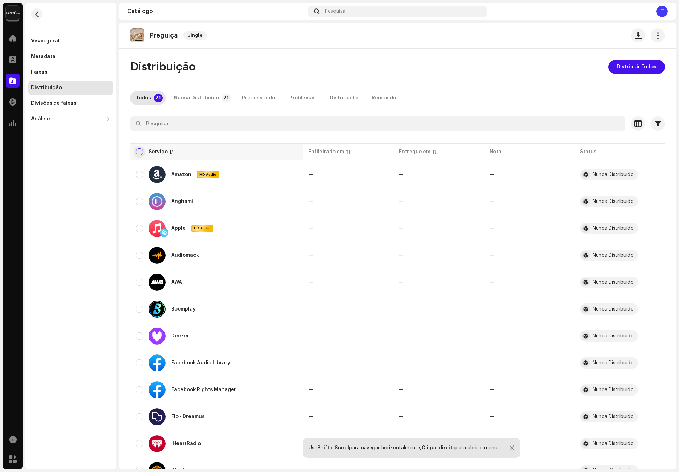
checkbox input "true"
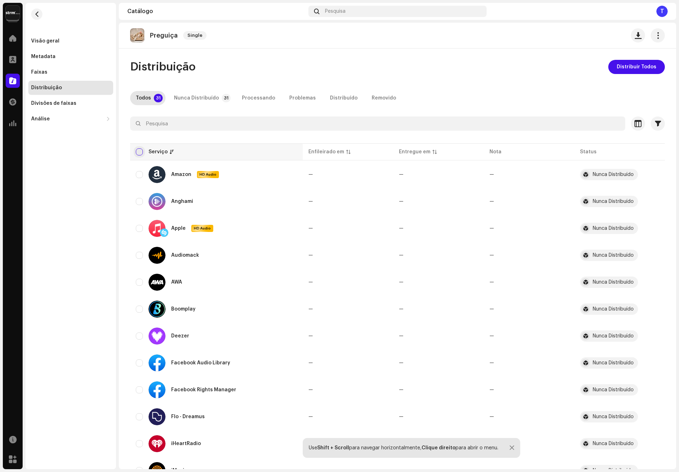
checkbox input "true"
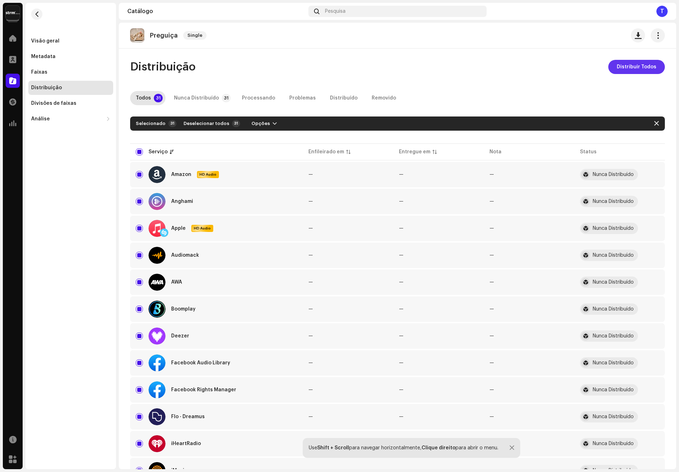
click at [627, 67] on span "Distribuir Todos" at bounding box center [637, 67] width 40 height 14
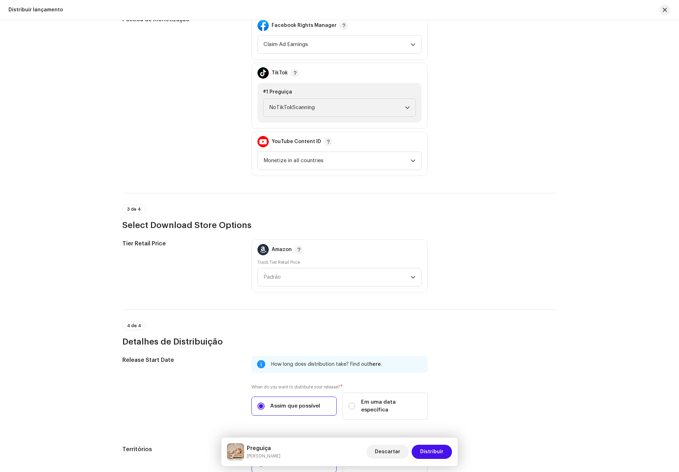
scroll to position [908, 0]
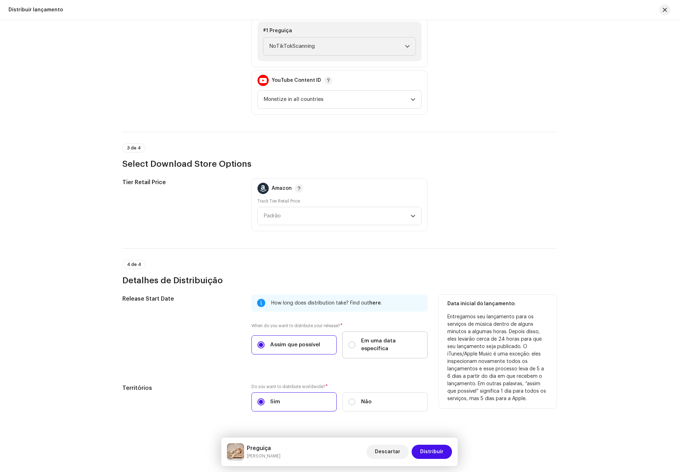
click at [392, 337] on span "Em uma data específica" at bounding box center [391, 345] width 61 height 16
click at [356, 341] on input "Em uma data específica" at bounding box center [352, 344] width 7 height 7
radio input "true"
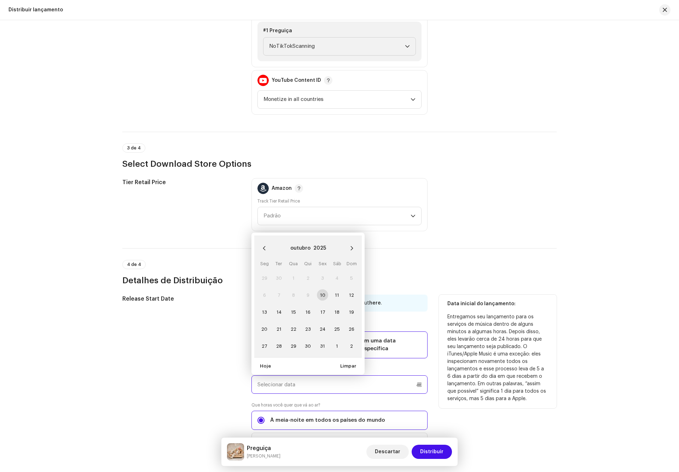
click at [378, 375] on input "text" at bounding box center [340, 384] width 176 height 18
click at [350, 241] on button "Next Month" at bounding box center [352, 248] width 14 height 14
click at [262, 306] on span "10" at bounding box center [264, 311] width 11 height 11
type input "10/11/2025"
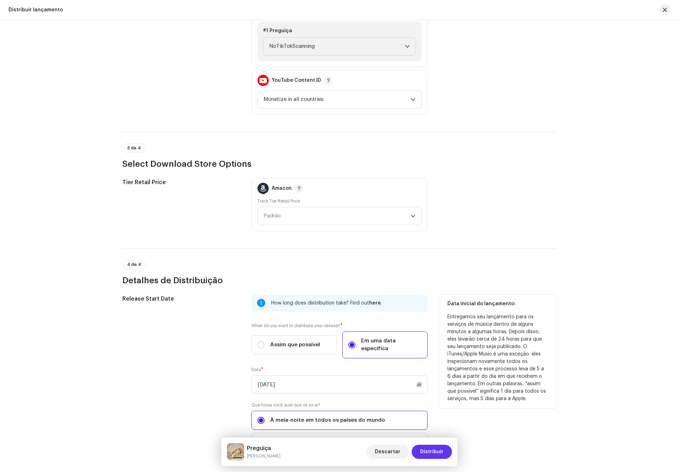
click at [428, 447] on span "Distribuir" at bounding box center [431, 451] width 23 height 14
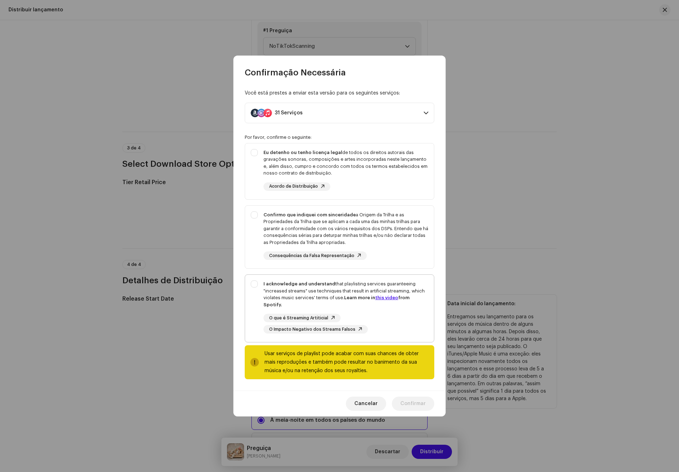
click at [310, 282] on div "I acknowledge and understand that playlisting services guaranteeing "increased …" at bounding box center [339, 307] width 189 height 64
checkbox input "true"
drag, startPoint x: 336, startPoint y: 220, endPoint x: 336, endPoint y: 206, distance: 13.8
click at [336, 217] on strong "Confirmo que indiquei com sinceridade" at bounding box center [310, 214] width 92 height 5
checkbox input "true"
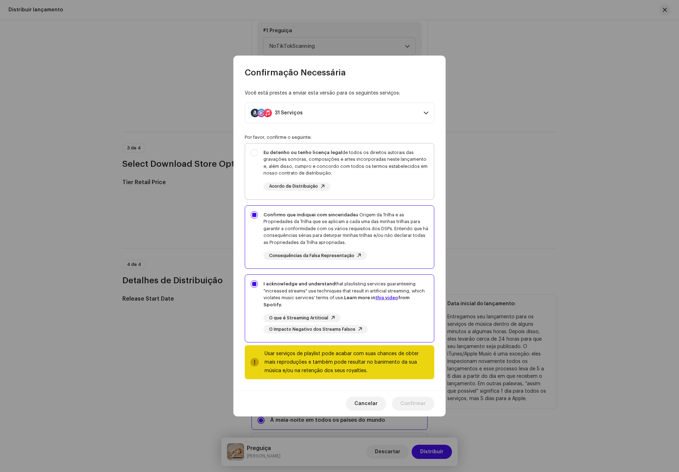
click at [342, 162] on div "Eu detenho ou tenho licença legal de todos os direitos autorais das gravações s…" at bounding box center [346, 163] width 165 height 28
checkbox input "true"
click at [421, 402] on span "Confirmar" at bounding box center [413, 403] width 25 height 14
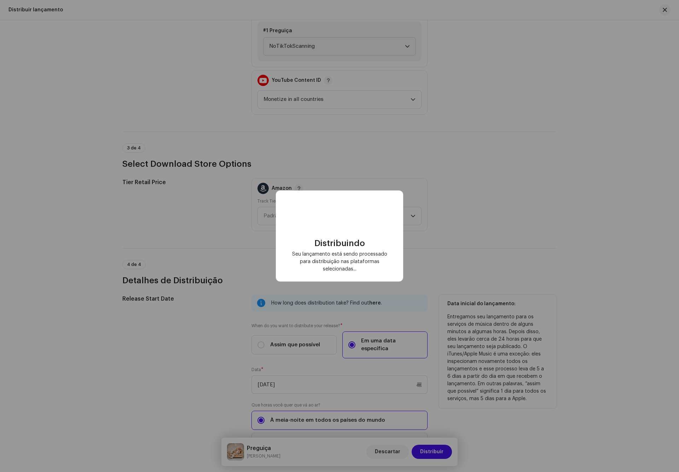
checkbox input "false"
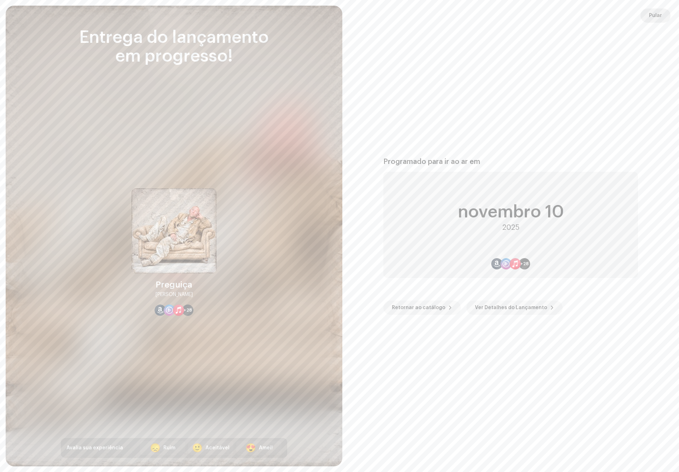
click at [657, 17] on span "Pular" at bounding box center [655, 15] width 13 height 14
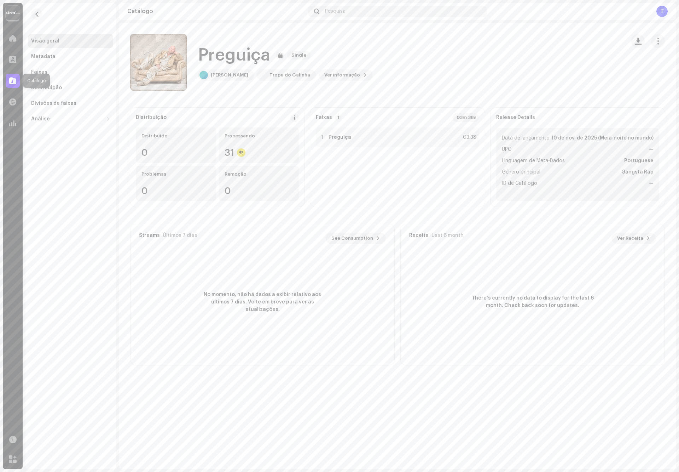
click at [15, 75] on div at bounding box center [13, 81] width 14 height 14
